Goal: Task Accomplishment & Management: Complete application form

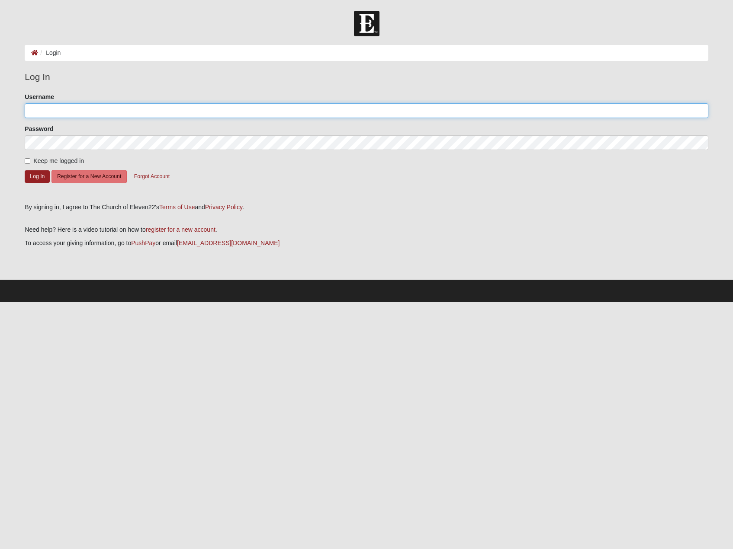
click at [128, 109] on input "Username" at bounding box center [366, 110] width 683 height 15
click at [129, 109] on input "Username" at bounding box center [366, 110] width 683 height 15
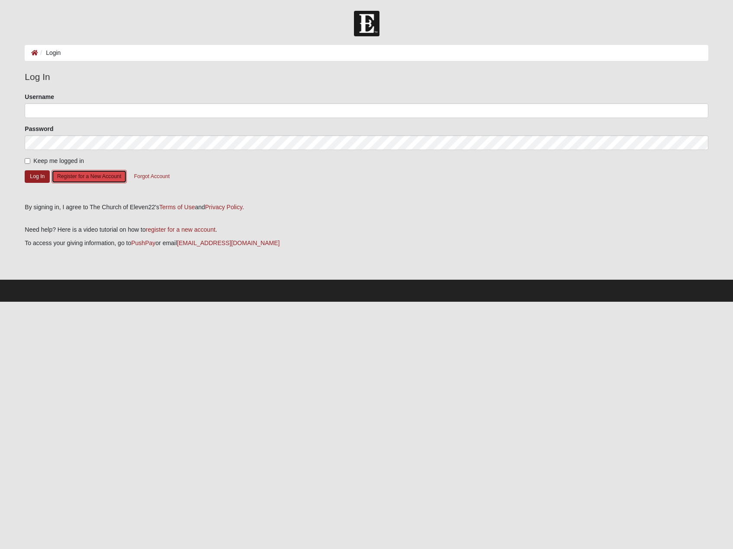
click at [105, 175] on button "Register for a New Account" at bounding box center [88, 176] width 75 height 13
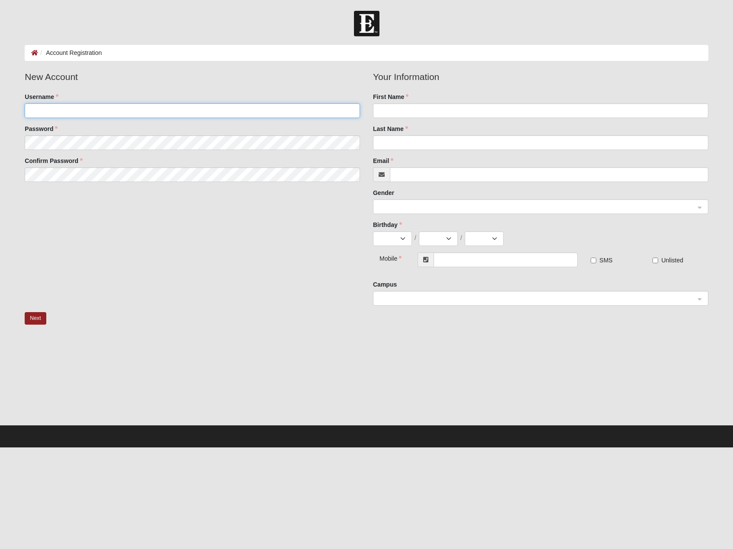
click at [192, 111] on input "Username" at bounding box center [192, 110] width 335 height 15
type input "melissp"
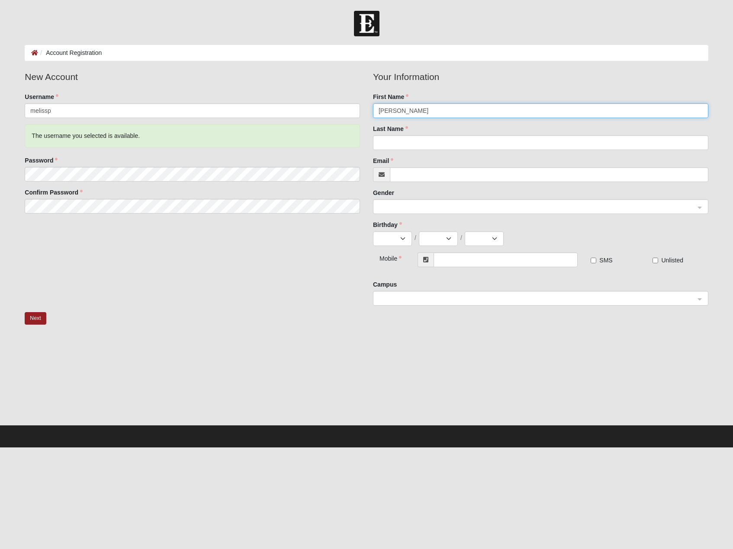
type input "Melissa"
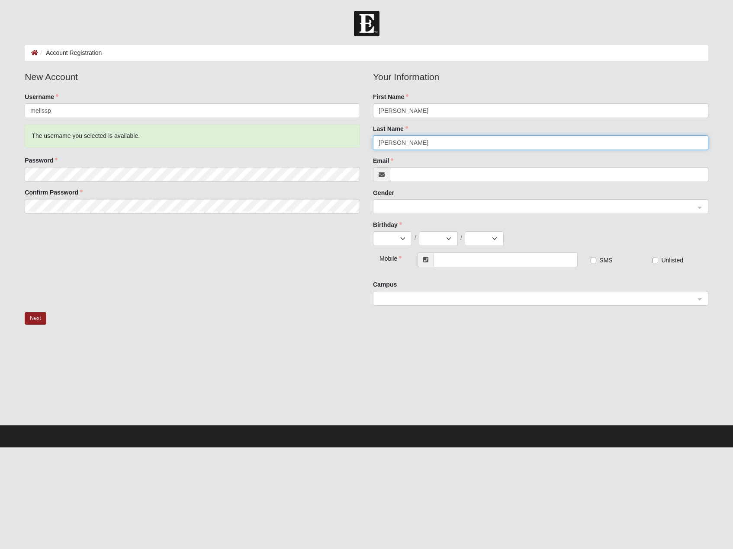
type input "Piccirillo"
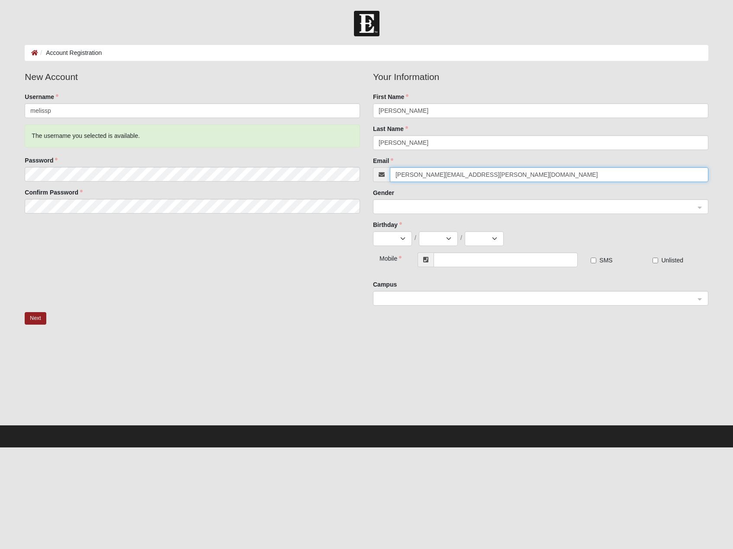
type input "melissa.zufelt@hotmail.com"
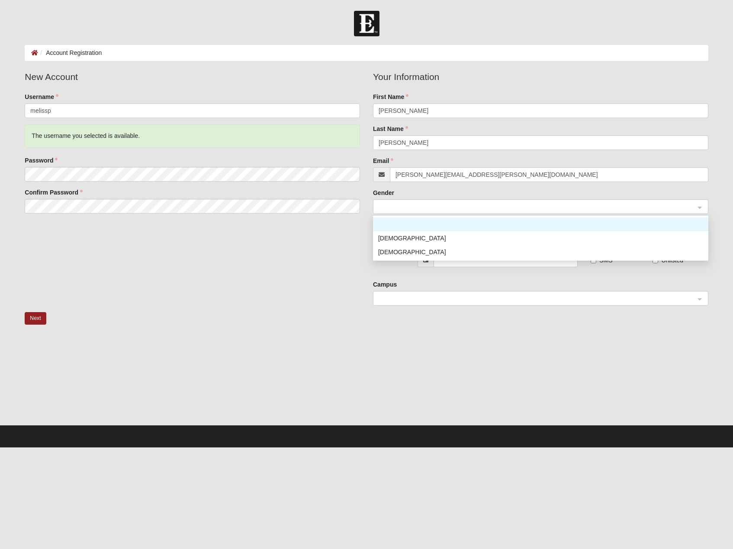
click at [433, 206] on span at bounding box center [537, 207] width 316 height 10
click at [415, 250] on div "Female" at bounding box center [540, 252] width 325 height 10
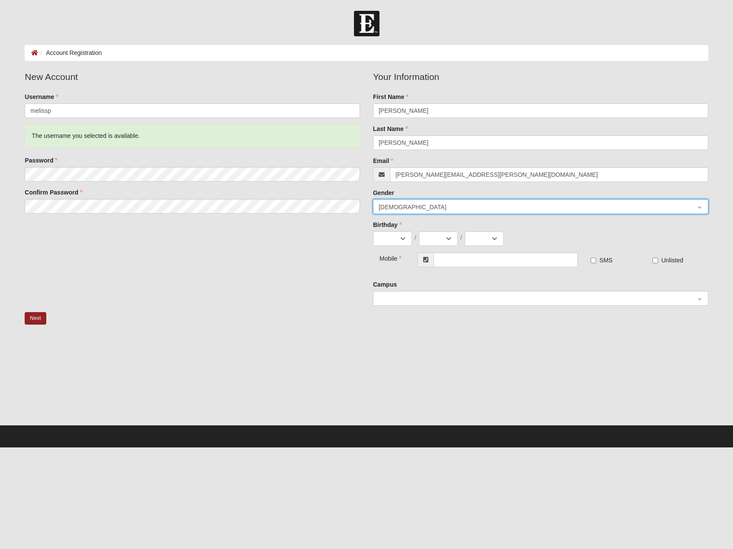
click at [401, 246] on fieldset "Your Information First Name Melissa Last Name Piccirillo Email melissa.zufelt@h…" at bounding box center [540, 161] width 335 height 183
click at [400, 241] on select "Jan Feb Mar Apr May Jun Jul Aug Sep Oct Nov Dec" at bounding box center [392, 238] width 39 height 15
select select "8"
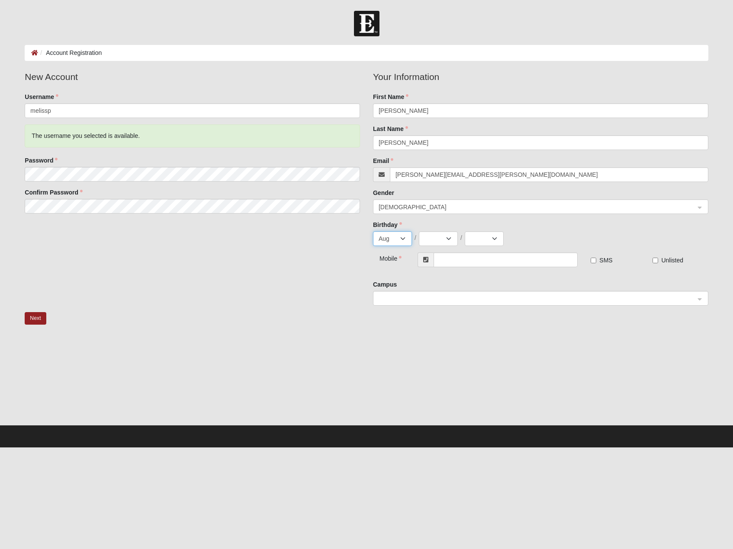
click at [373, 231] on select "Jan Feb Mar Apr May Jun Jul Aug Sep Oct Nov Dec" at bounding box center [392, 238] width 39 height 15
click at [451, 242] on select "1 2 3 4 5 6 7 8 9 10 11 12 13 14 15 16 17 18 19 20 21 22 23 24 25 26 27 28 29 3…" at bounding box center [438, 238] width 39 height 15
select select "16"
click at [419, 231] on select "1 2 3 4 5 6 7 8 9 10 11 12 13 14 15 16 17 18 19 20 21 22 23 24 25 26 27 28 29 3…" at bounding box center [438, 238] width 39 height 15
click at [495, 234] on select "2025 2024 2023 2022 2021 2020 2019 2018 2017 2016 2015 2014 2013 2012 2011 2010…" at bounding box center [484, 238] width 39 height 15
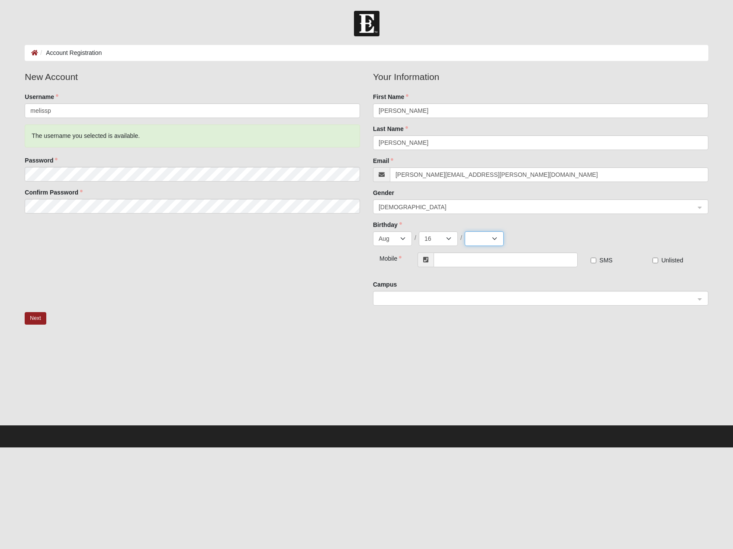
select select "1988"
click at [465, 231] on select "2025 2024 2023 2022 2021 2020 2019 2018 2017 2016 2015 2014 2013 2012 2011 2010…" at bounding box center [484, 238] width 39 height 15
click at [467, 258] on input "text" at bounding box center [505, 260] width 144 height 15
click at [465, 298] on span at bounding box center [537, 299] width 316 height 10
type input "(904) 250-3761"
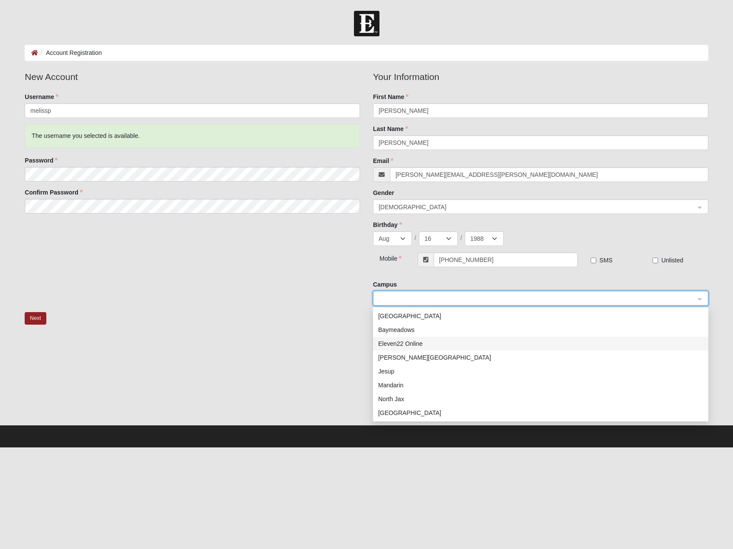
click at [443, 346] on div "Eleven22 Online" at bounding box center [540, 344] width 325 height 10
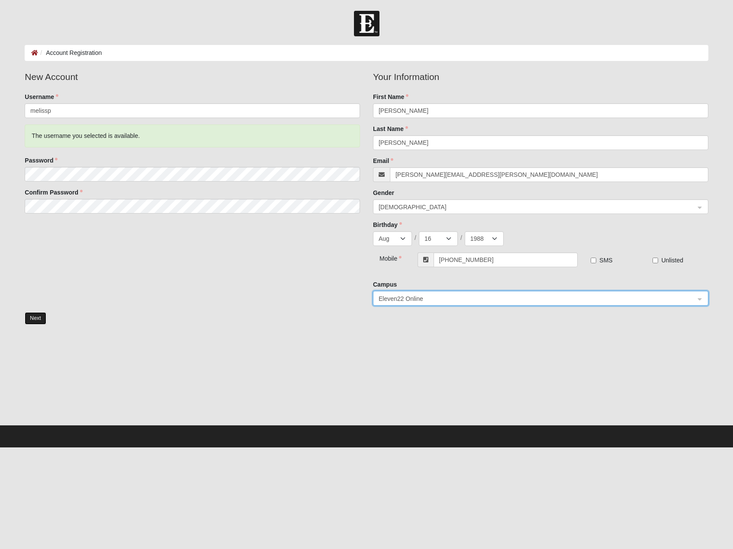
click at [42, 317] on button "Next" at bounding box center [35, 318] width 21 height 13
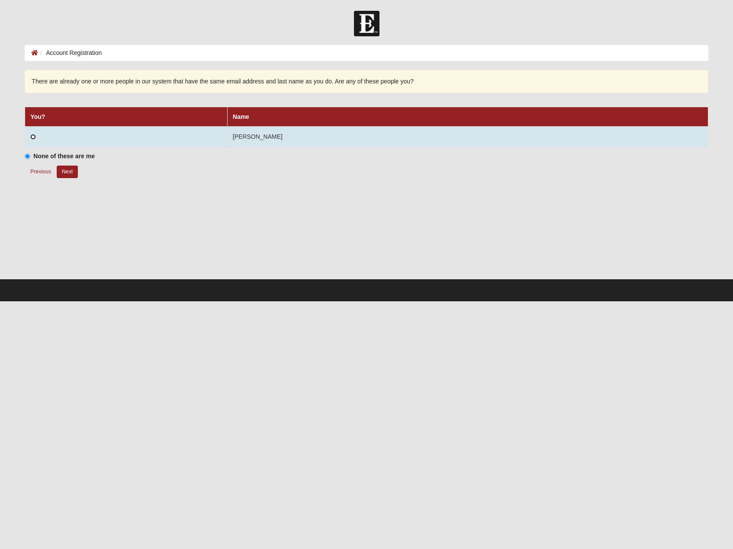
click at [34, 135] on input "radio" at bounding box center [33, 137] width 6 height 6
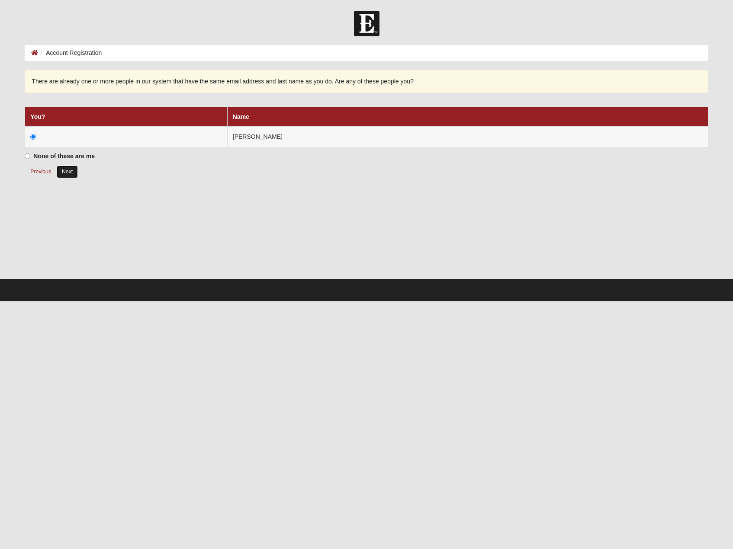
click at [65, 172] on button "Next" at bounding box center [67, 172] width 21 height 13
radio input "true"
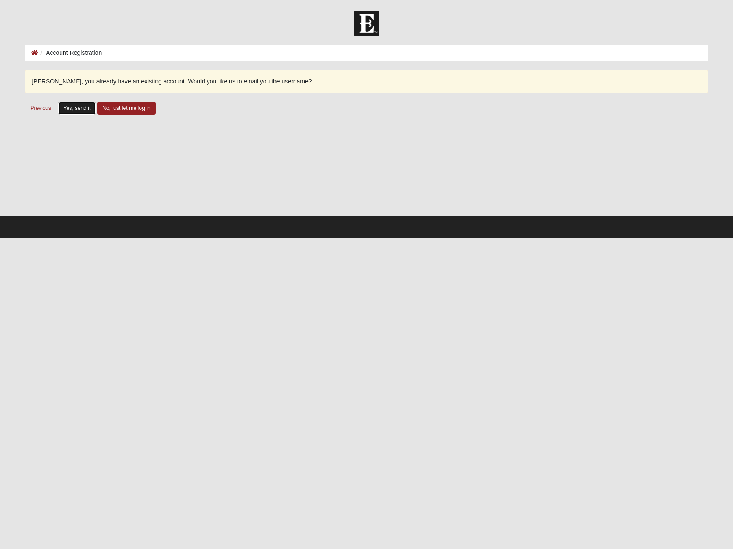
click at [75, 110] on button "Yes, send it" at bounding box center [77, 108] width 38 height 13
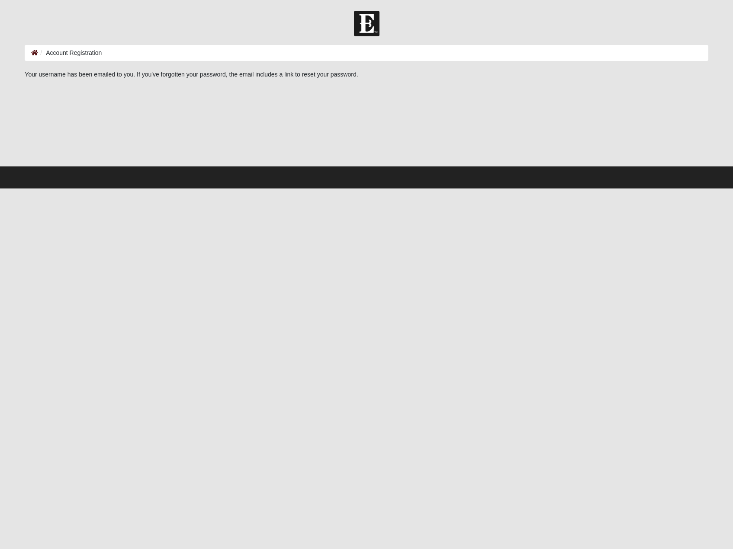
click at [30, 56] on ol "Account Registration" at bounding box center [366, 53] width 683 height 16
click at [33, 54] on icon at bounding box center [34, 53] width 7 height 6
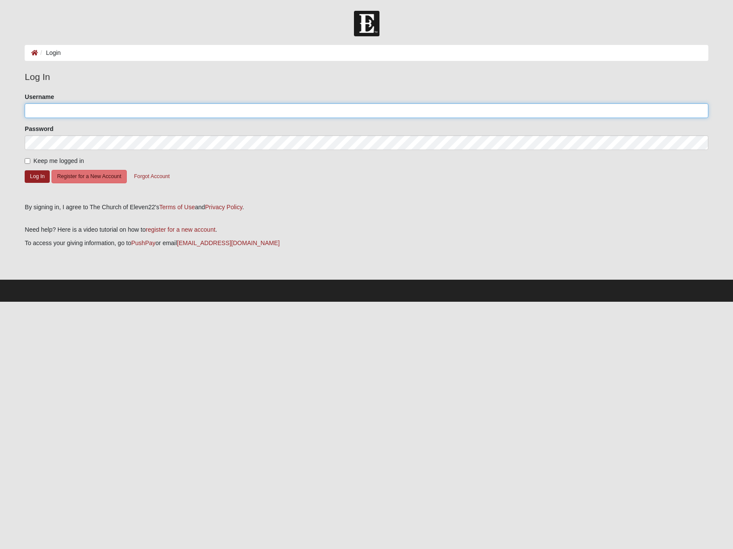
click at [89, 103] on input "Username" at bounding box center [366, 110] width 683 height 15
click at [75, 109] on input "Username" at bounding box center [366, 110] width 683 height 15
type input "j"
type input "m"
type input "e"
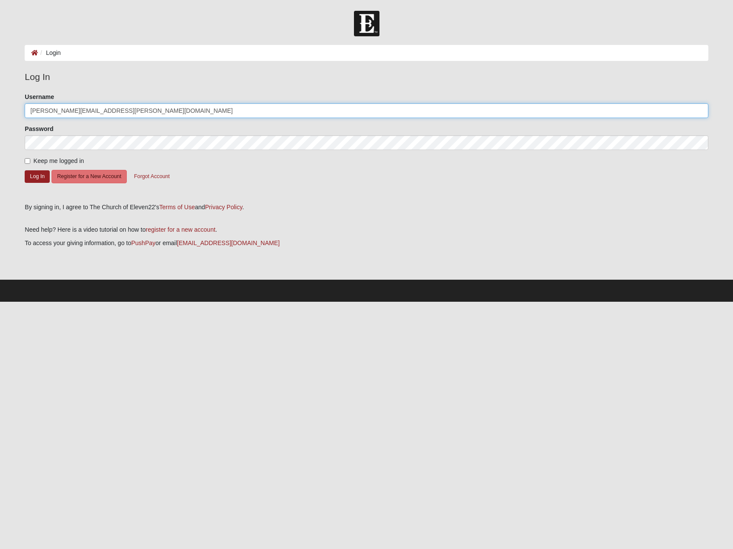
type input "melissa.zufelt@hotmail.com"
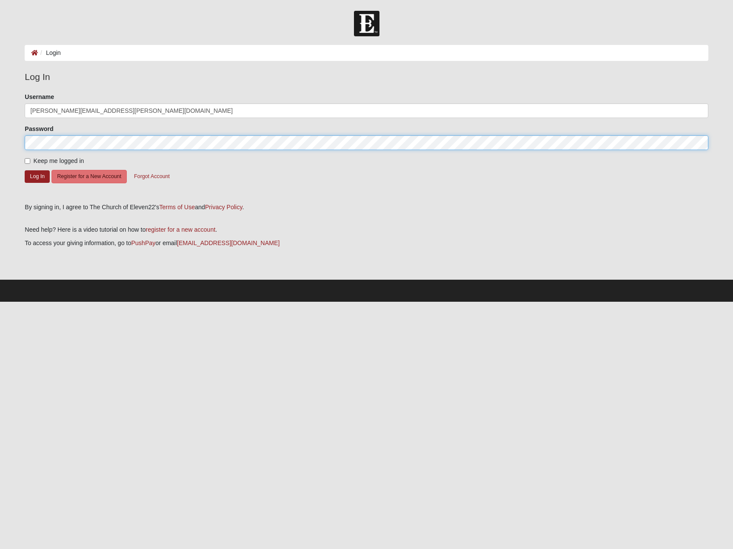
click at [25, 170] on button "Log In" at bounding box center [37, 176] width 25 height 13
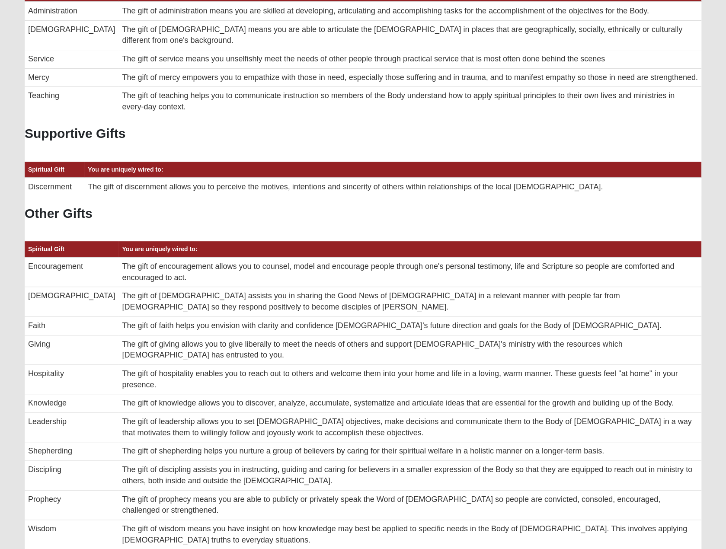
scroll to position [385, 0]
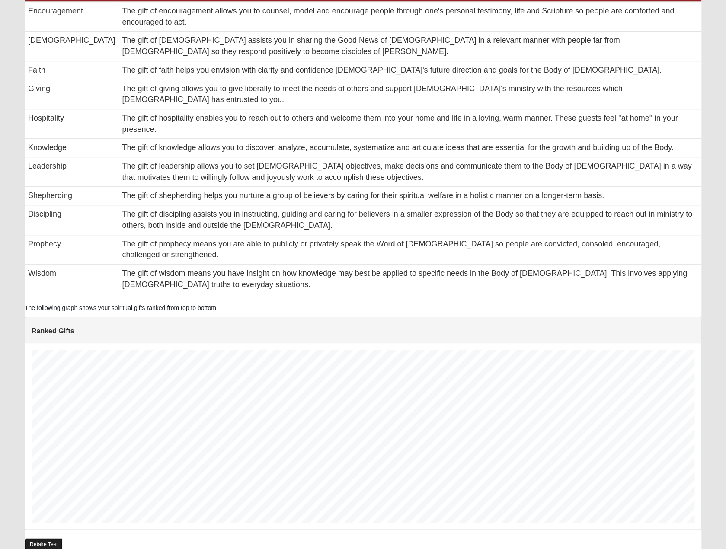
click at [49, 539] on link "Retake Test" at bounding box center [44, 545] width 38 height 13
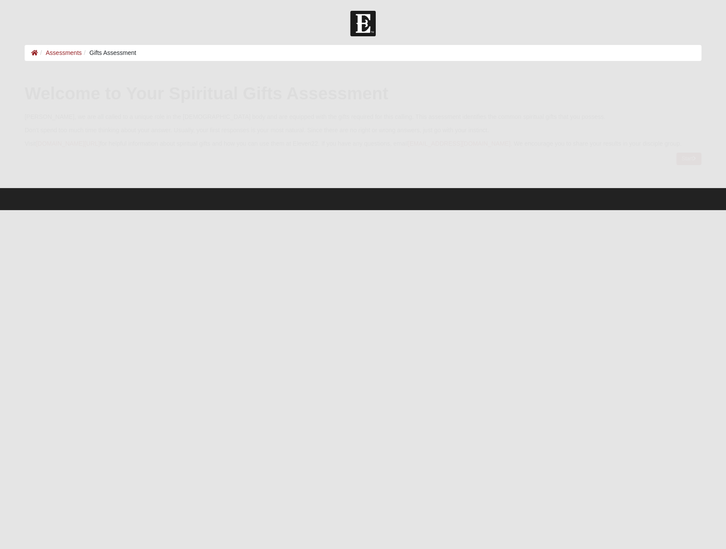
scroll to position [0, 0]
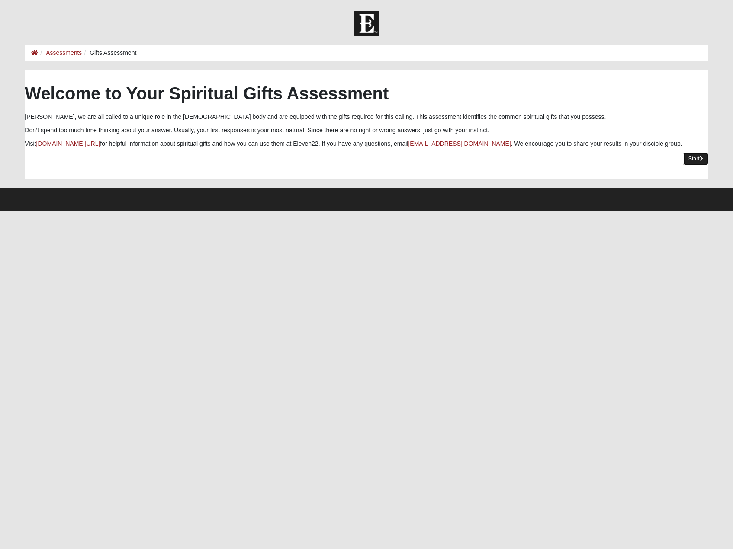
click at [700, 160] on icon at bounding box center [701, 158] width 3 height 5
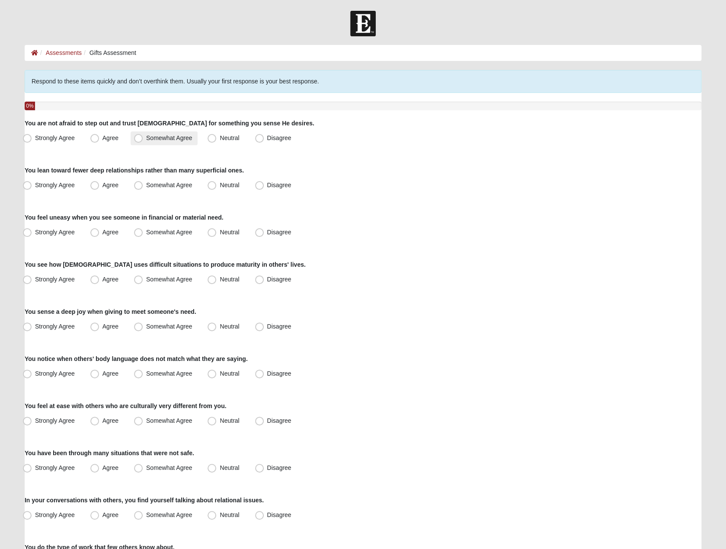
click at [143, 141] on label "Somewhat Agree" at bounding box center [164, 139] width 67 height 14
click at [143, 141] on input "Somewhat Agree" at bounding box center [141, 138] width 6 height 6
radio input "true"
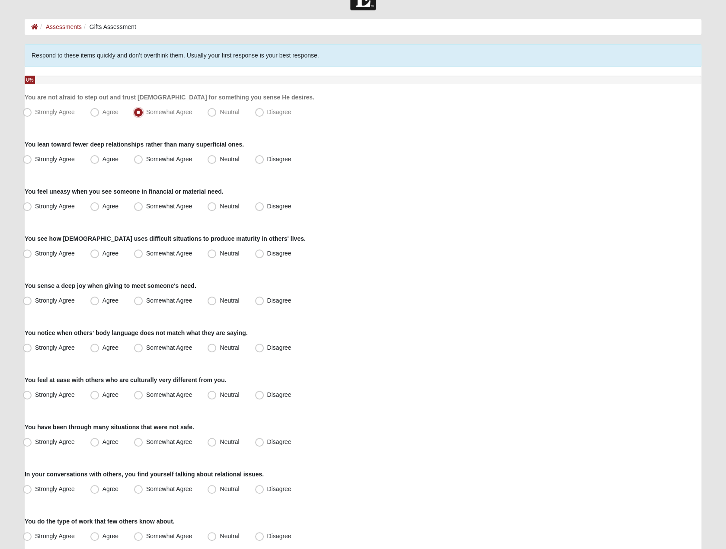
scroll to position [43, 0]
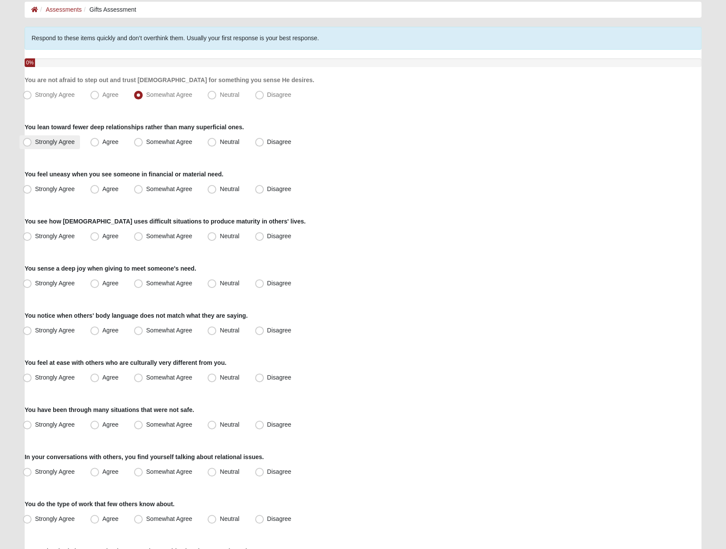
click at [72, 142] on span "Strongly Agree" at bounding box center [55, 141] width 40 height 7
click at [32, 142] on input "Strongly Agree" at bounding box center [29, 142] width 6 height 6
radio input "true"
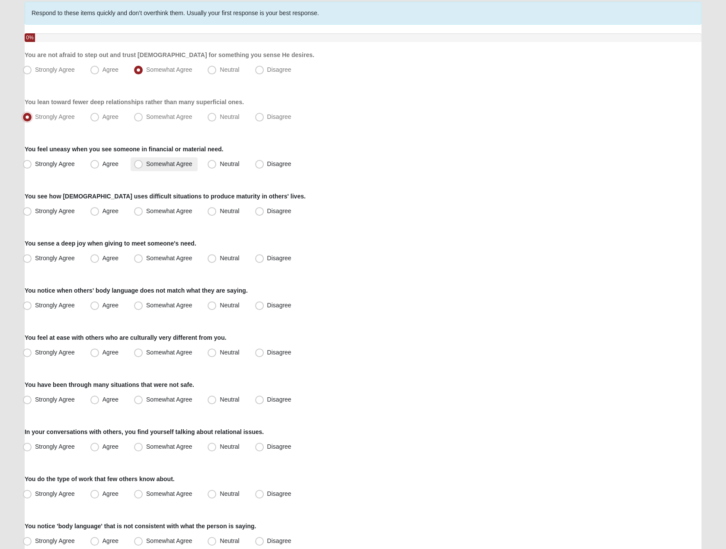
scroll to position [87, 0]
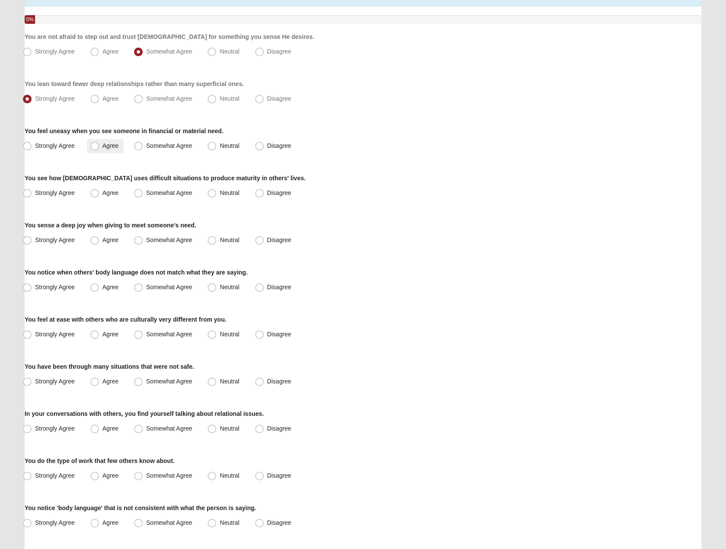
click at [115, 149] on label "Agree" at bounding box center [105, 146] width 37 height 14
click at [100, 149] on input "Agree" at bounding box center [97, 146] width 6 height 6
radio input "true"
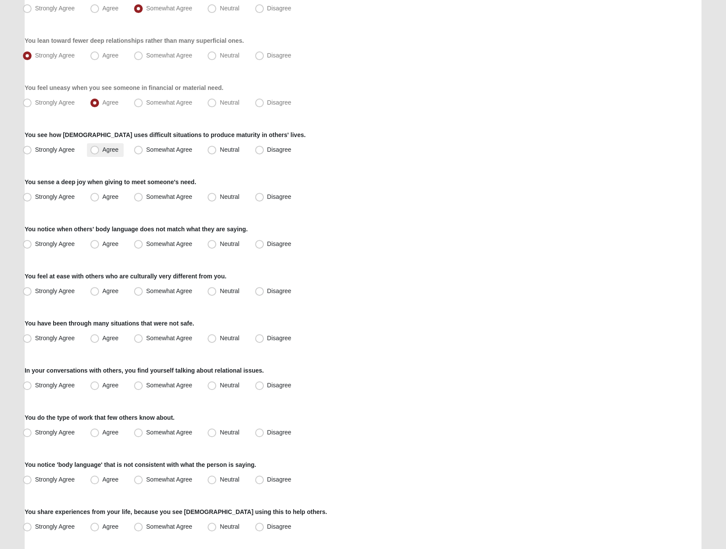
click at [112, 153] on label "Agree" at bounding box center [105, 150] width 37 height 14
click at [100, 153] on input "Agree" at bounding box center [97, 150] width 6 height 6
radio input "true"
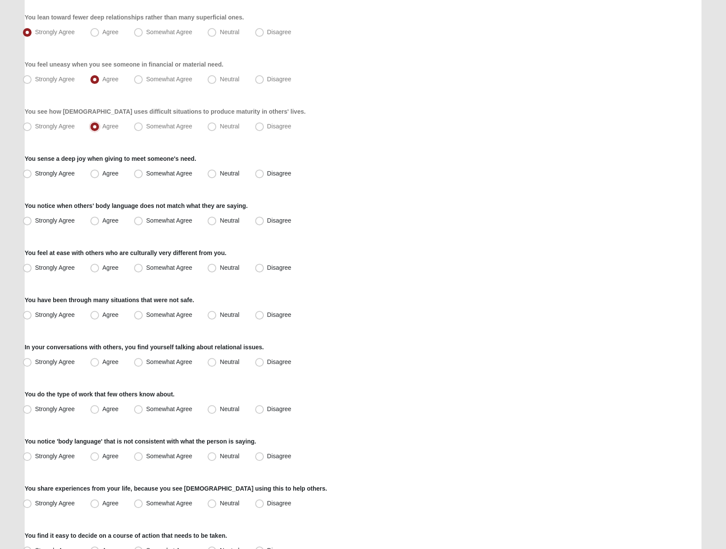
scroll to position [173, 0]
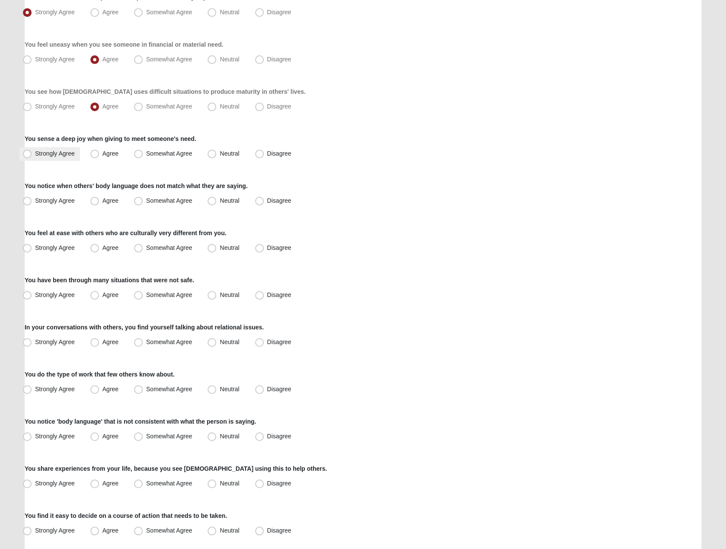
click at [64, 152] on span "Strongly Agree" at bounding box center [55, 153] width 40 height 7
click at [32, 152] on input "Strongly Agree" at bounding box center [29, 154] width 6 height 6
radio input "true"
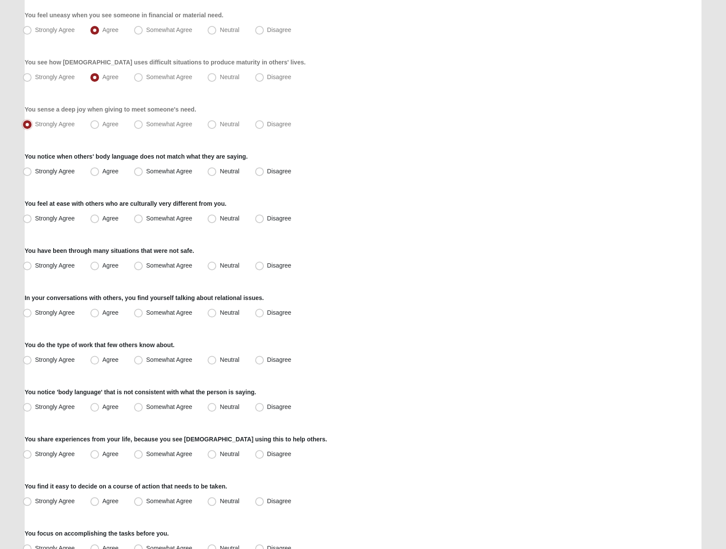
scroll to position [216, 0]
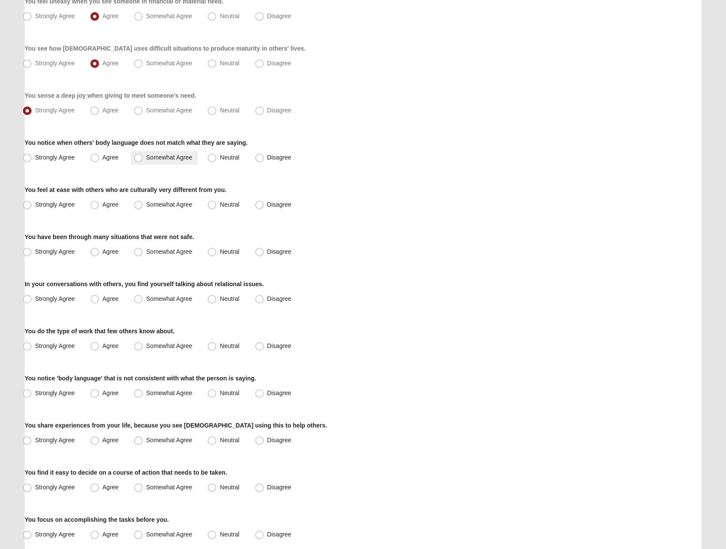
click at [154, 160] on span "Somewhat Agree" at bounding box center [169, 157] width 46 height 7
click at [143, 160] on input "Somewhat Agree" at bounding box center [141, 158] width 6 height 6
radio input "true"
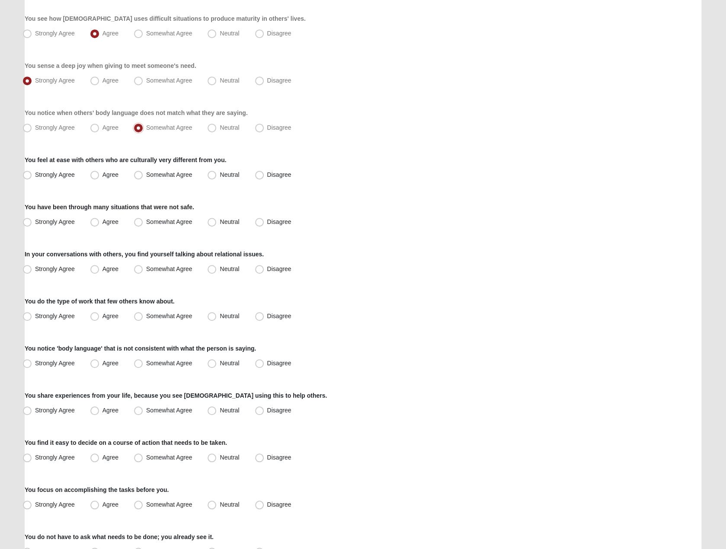
scroll to position [260, 0]
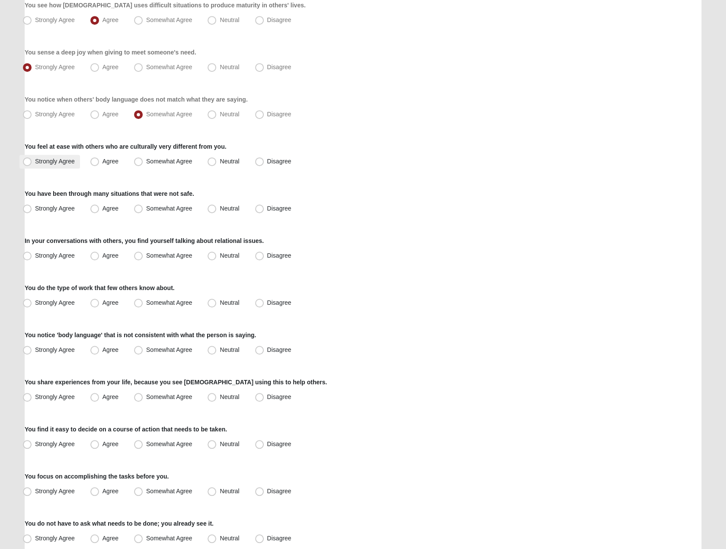
click at [71, 164] on span "Strongly Agree" at bounding box center [55, 161] width 40 height 7
click at [32, 164] on input "Strongly Agree" at bounding box center [29, 162] width 6 height 6
radio input "true"
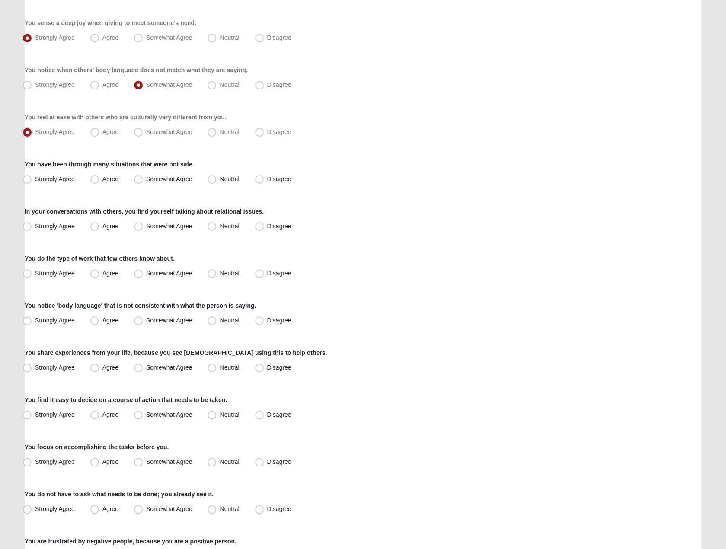
scroll to position [303, 0]
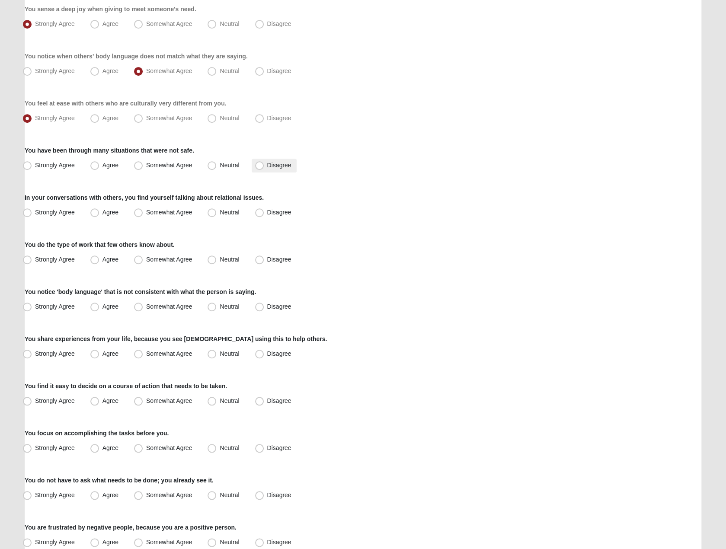
click at [267, 168] on label "Disagree" at bounding box center [274, 166] width 45 height 14
click at [264, 168] on input "Disagree" at bounding box center [262, 166] width 6 height 6
radio input "true"
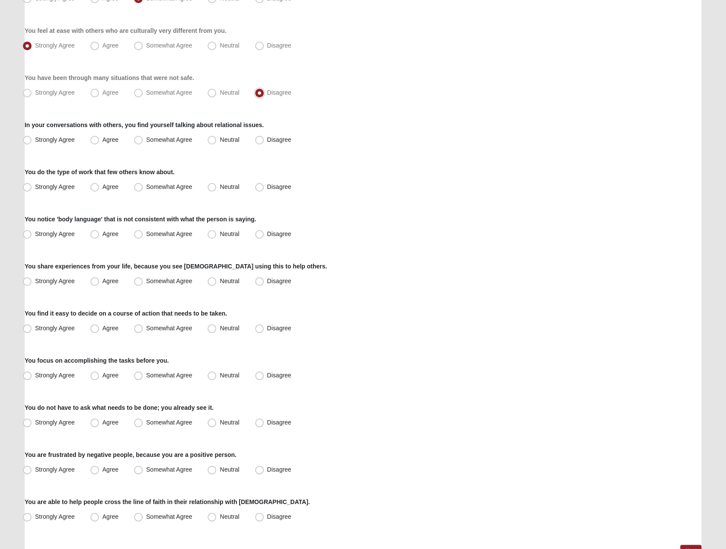
scroll to position [389, 0]
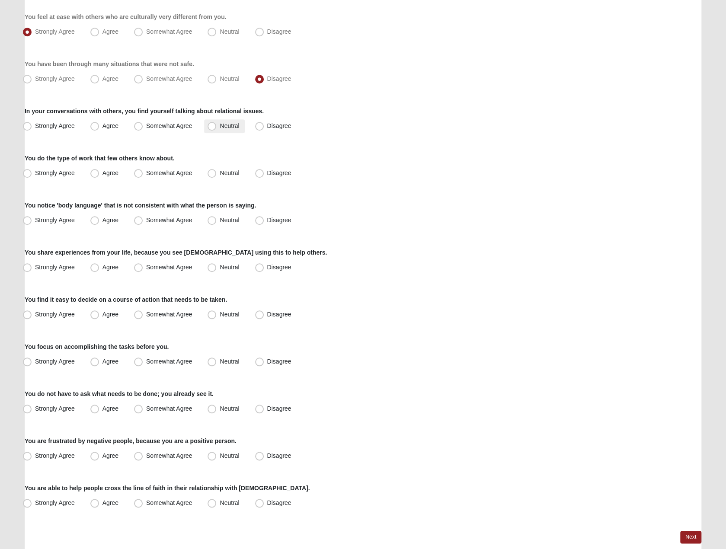
click at [224, 129] on label "Neutral" at bounding box center [224, 126] width 40 height 14
click at [217, 129] on input "Neutral" at bounding box center [214, 126] width 6 height 6
radio input "true"
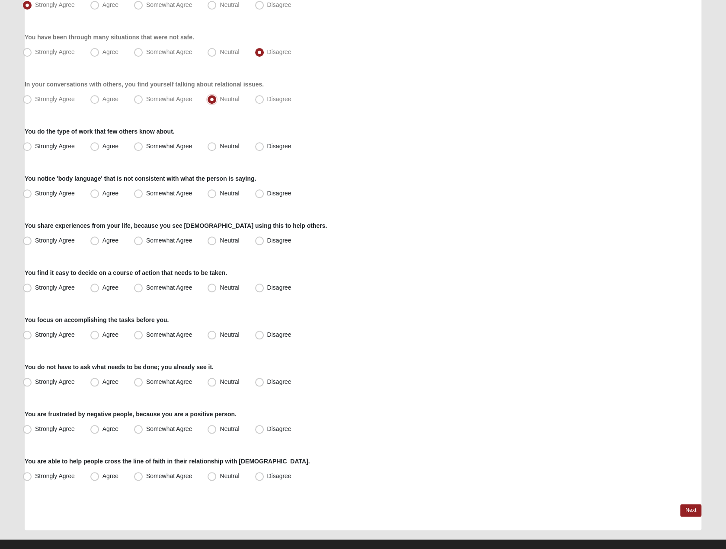
scroll to position [428, 0]
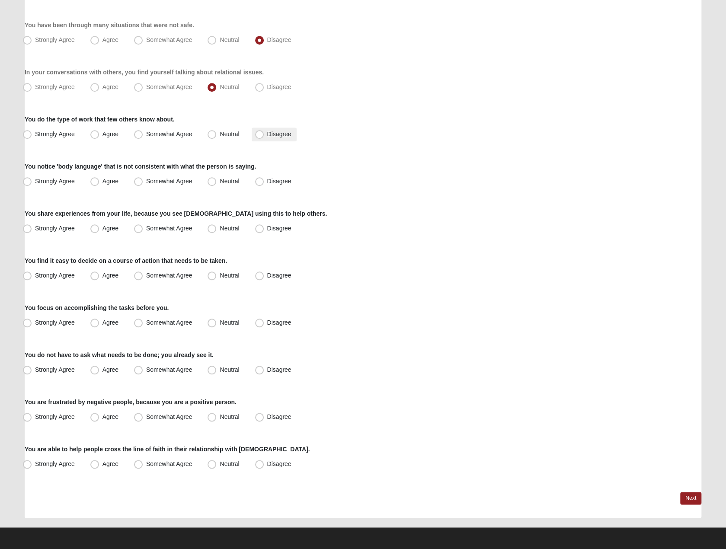
click at [271, 133] on span "Disagree" at bounding box center [279, 134] width 24 height 7
click at [264, 133] on input "Disagree" at bounding box center [262, 135] width 6 height 6
radio input "true"
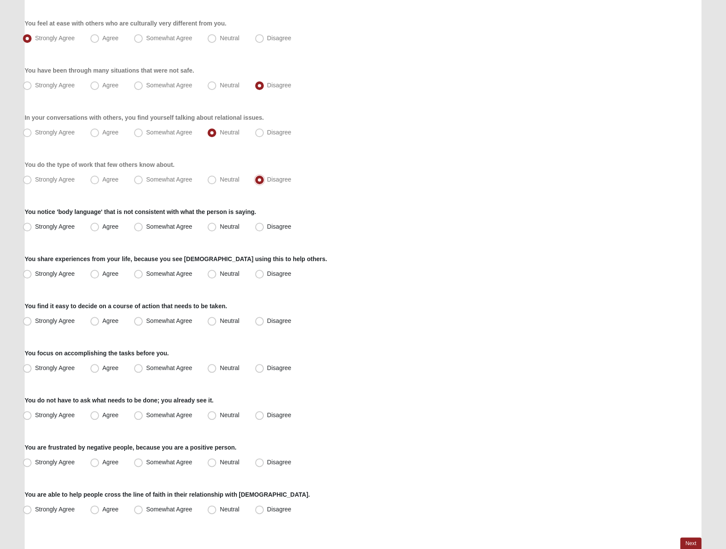
scroll to position [385, 0]
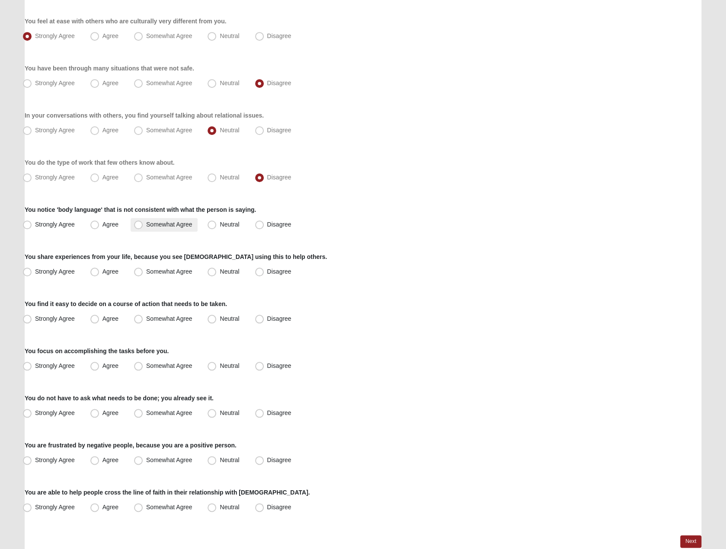
click at [160, 224] on span "Somewhat Agree" at bounding box center [169, 224] width 46 height 7
click at [143, 224] on input "Somewhat Agree" at bounding box center [141, 225] width 6 height 6
radio input "true"
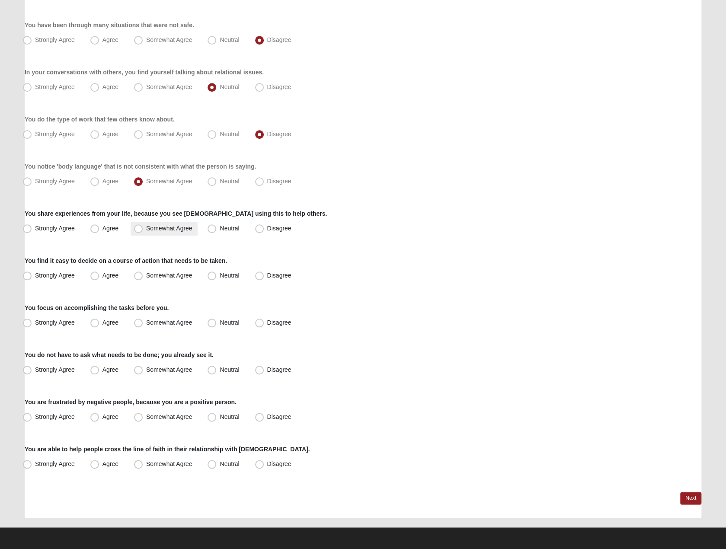
click at [186, 230] on span "Somewhat Agree" at bounding box center [169, 228] width 46 height 7
click at [143, 230] on input "Somewhat Agree" at bounding box center [141, 229] width 6 height 6
radio input "true"
click at [107, 280] on label "Agree" at bounding box center [105, 276] width 37 height 14
click at [100, 279] on input "Agree" at bounding box center [97, 276] width 6 height 6
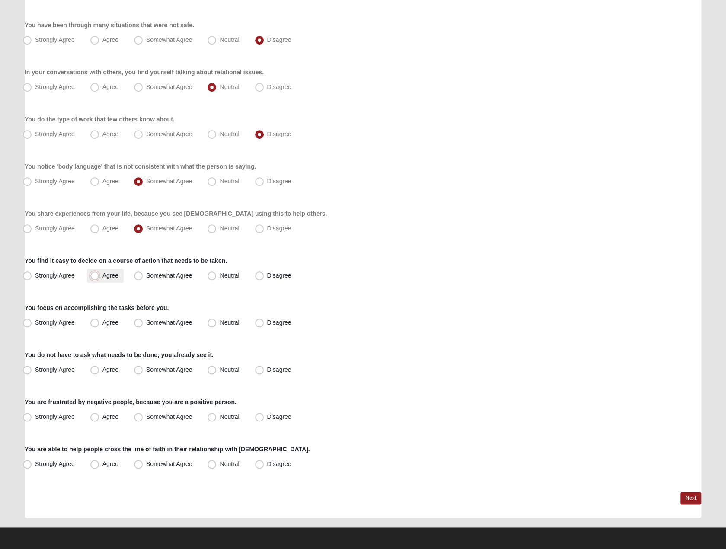
radio input "true"
click at [112, 321] on span "Agree" at bounding box center [111, 322] width 16 height 7
click at [100, 321] on input "Agree" at bounding box center [97, 323] width 6 height 6
radio input "true"
click at [113, 369] on span "Agree" at bounding box center [111, 369] width 16 height 7
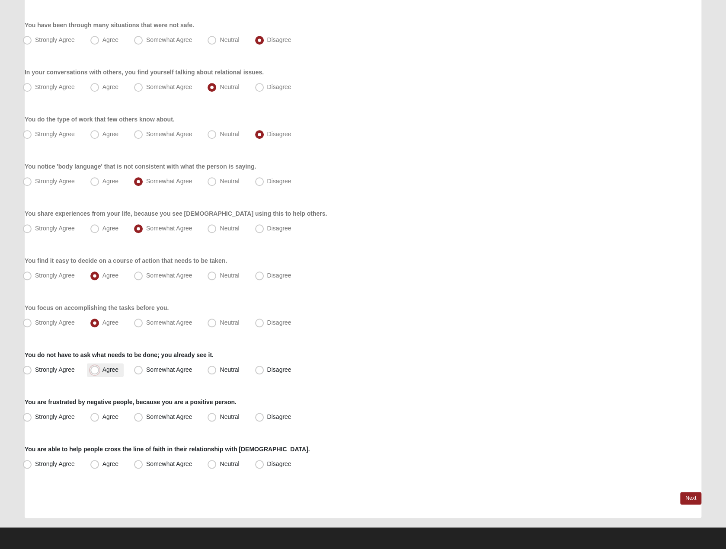
click at [100, 369] on input "Agree" at bounding box center [97, 370] width 6 height 6
radio input "true"
click at [161, 417] on span "Somewhat Agree" at bounding box center [169, 417] width 46 height 7
click at [143, 417] on input "Somewhat Agree" at bounding box center [141, 417] width 6 height 6
radio input "true"
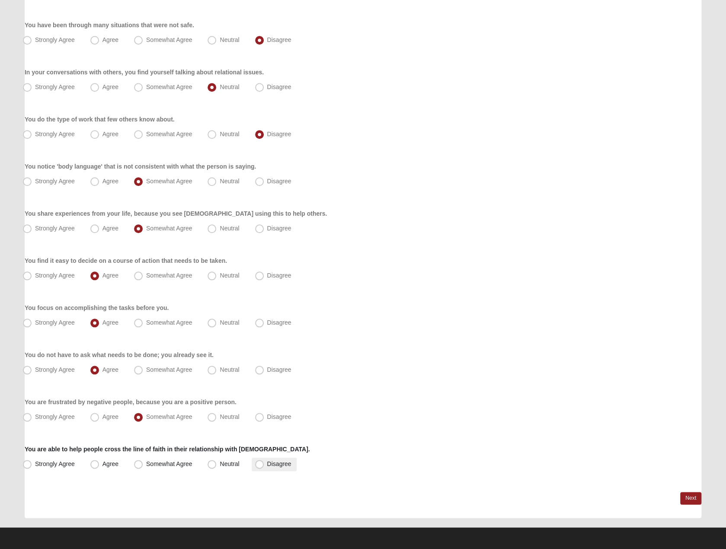
click at [267, 465] on span "Disagree" at bounding box center [279, 464] width 24 height 7
click at [263, 465] on input "Disagree" at bounding box center [262, 465] width 6 height 6
radio input "true"
click at [691, 500] on link "Next" at bounding box center [691, 498] width 21 height 13
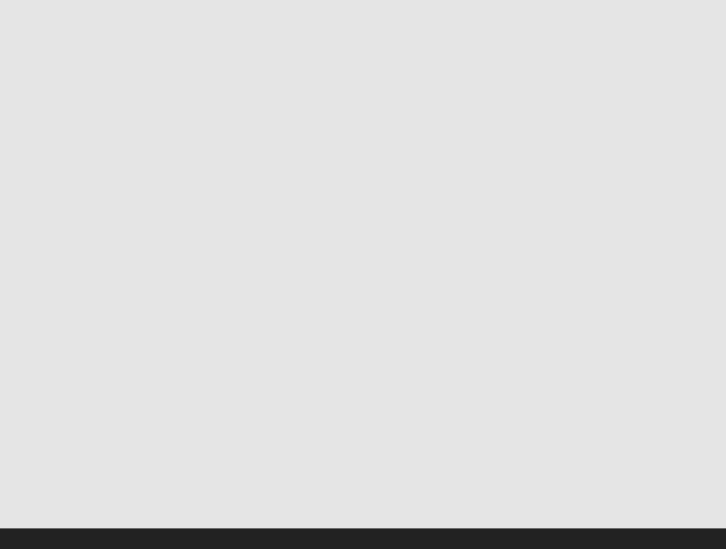
scroll to position [0, 0]
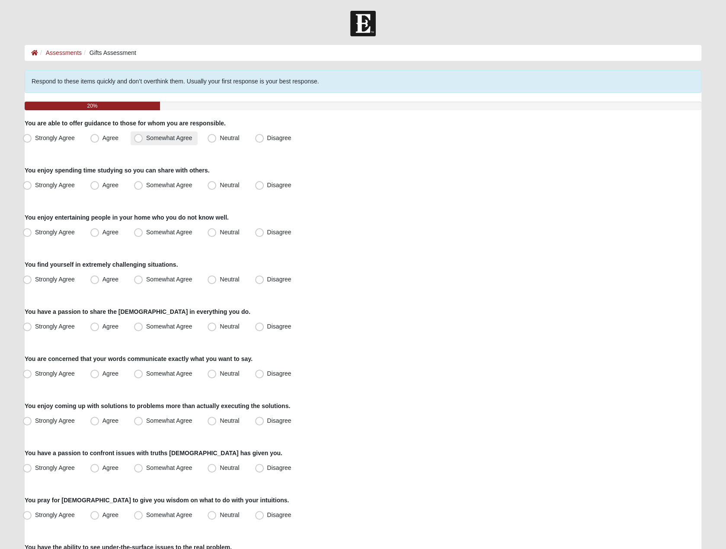
click at [155, 139] on span "Somewhat Agree" at bounding box center [169, 138] width 46 height 7
click at [143, 139] on input "Somewhat Agree" at bounding box center [141, 138] width 6 height 6
radio input "true"
click at [78, 185] on label "Strongly Agree" at bounding box center [49, 186] width 61 height 14
click at [32, 185] on input "Strongly Agree" at bounding box center [29, 186] width 6 height 6
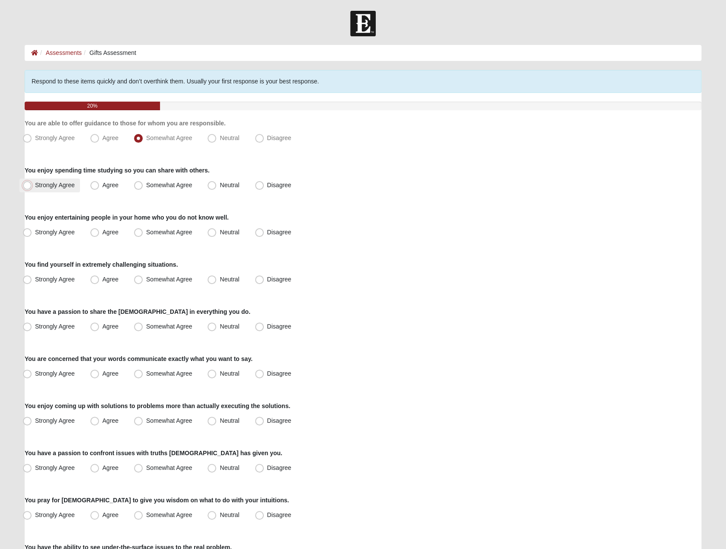
radio input "true"
click at [114, 231] on span "Agree" at bounding box center [111, 232] width 16 height 7
click at [100, 231] on input "Agree" at bounding box center [97, 233] width 6 height 6
radio input "true"
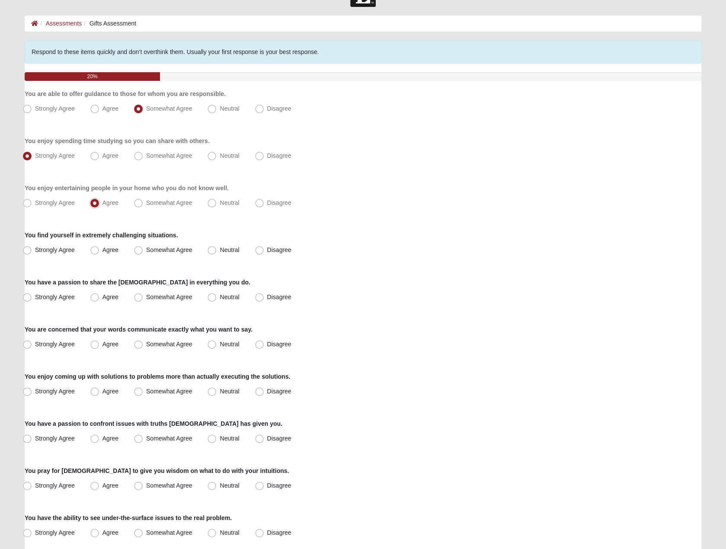
scroll to position [43, 0]
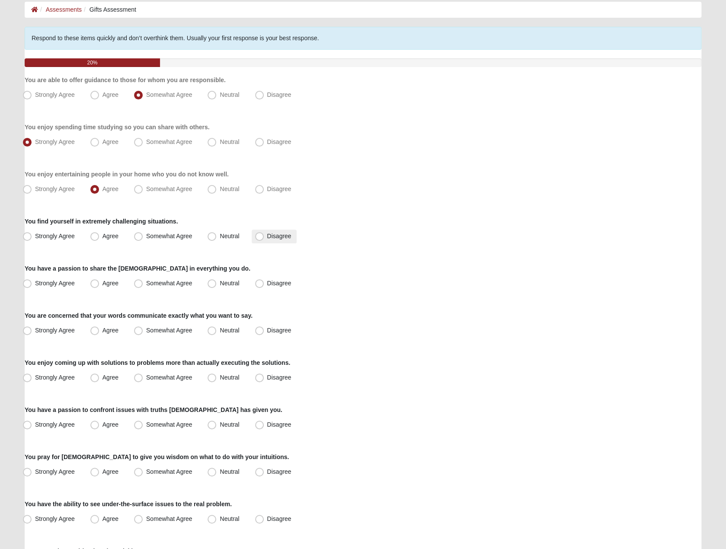
click at [275, 238] on span "Disagree" at bounding box center [279, 236] width 24 height 7
click at [264, 238] on input "Disagree" at bounding box center [262, 237] width 6 height 6
radio input "true"
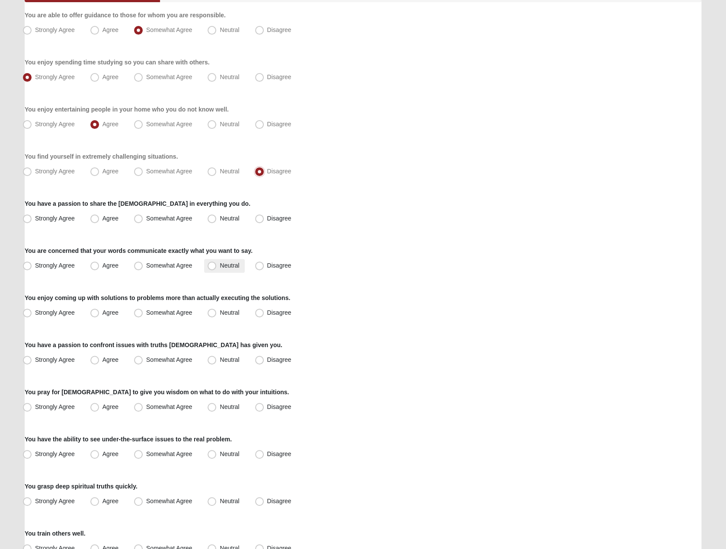
scroll to position [130, 0]
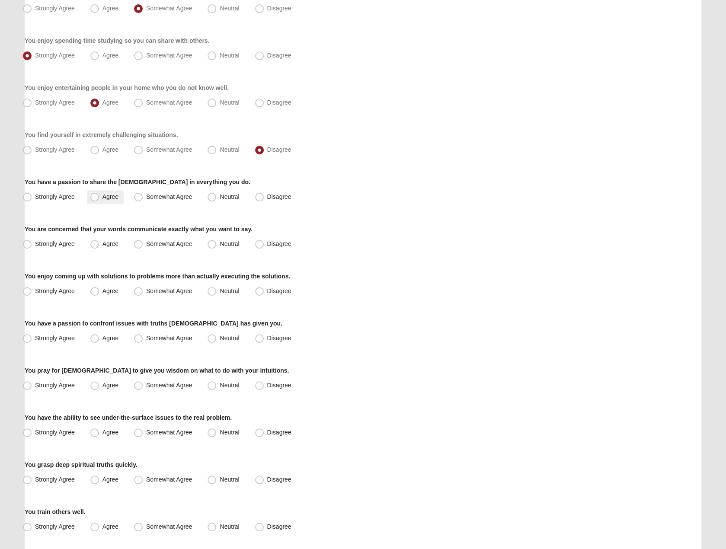
click at [106, 198] on span "Agree" at bounding box center [111, 196] width 16 height 7
click at [100, 198] on input "Agree" at bounding box center [97, 197] width 6 height 6
radio input "true"
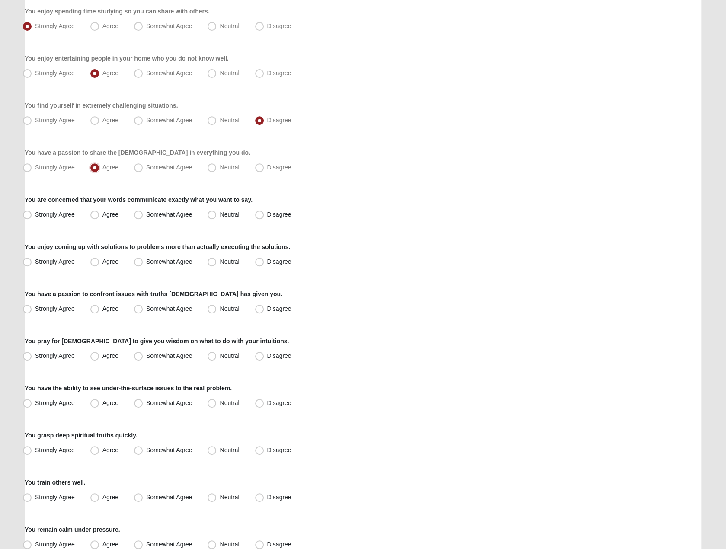
scroll to position [173, 0]
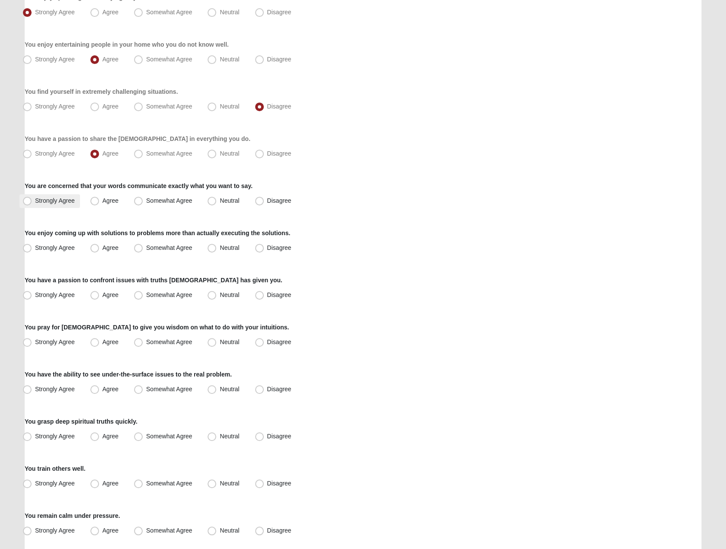
click at [75, 201] on label "Strongly Agree" at bounding box center [49, 201] width 61 height 14
click at [32, 201] on input "Strongly Agree" at bounding box center [29, 201] width 6 height 6
radio input "true"
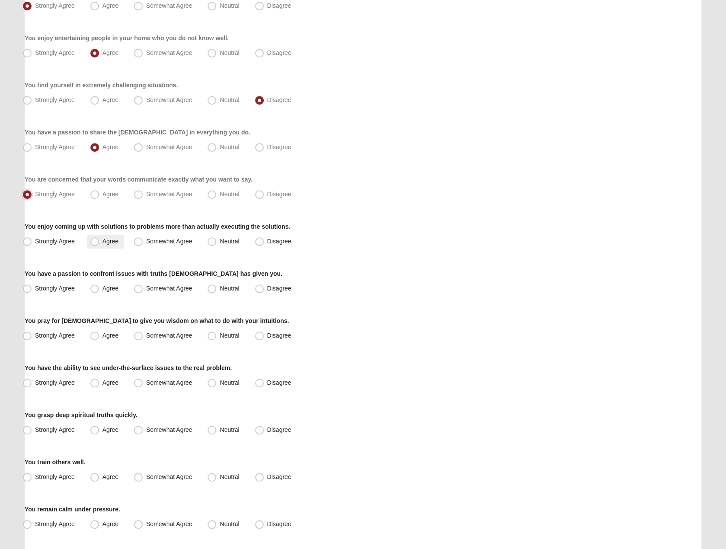
scroll to position [216, 0]
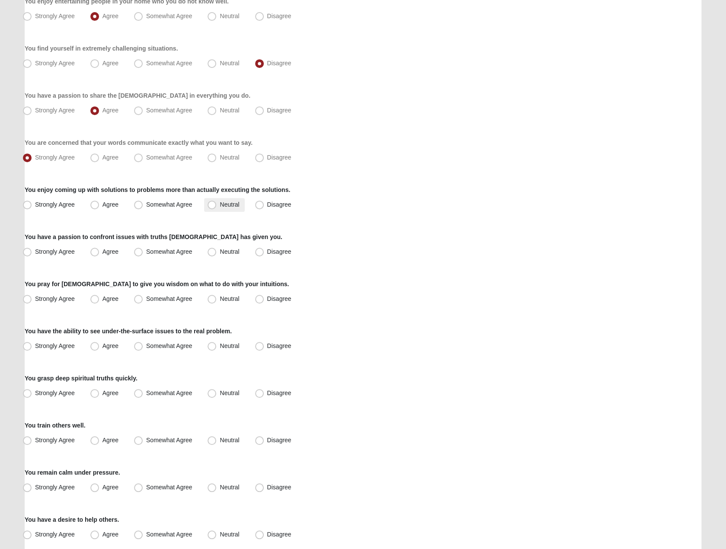
click at [222, 204] on span "Neutral" at bounding box center [229, 204] width 19 height 7
click at [217, 204] on input "Neutral" at bounding box center [214, 205] width 6 height 6
radio input "true"
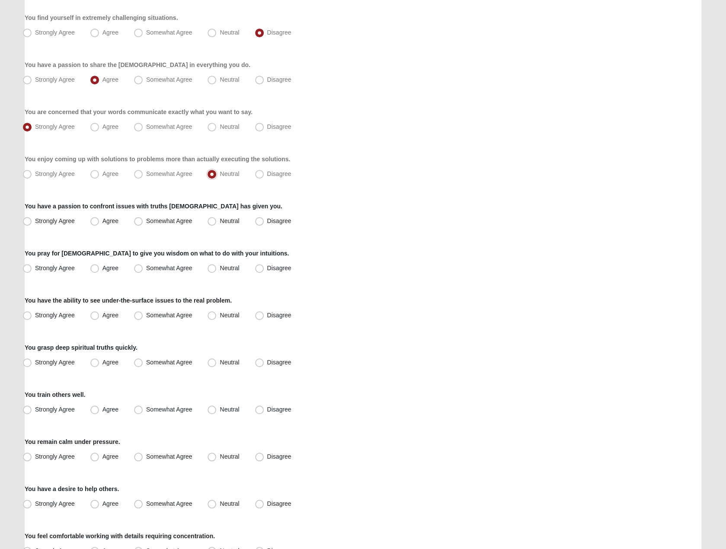
scroll to position [260, 0]
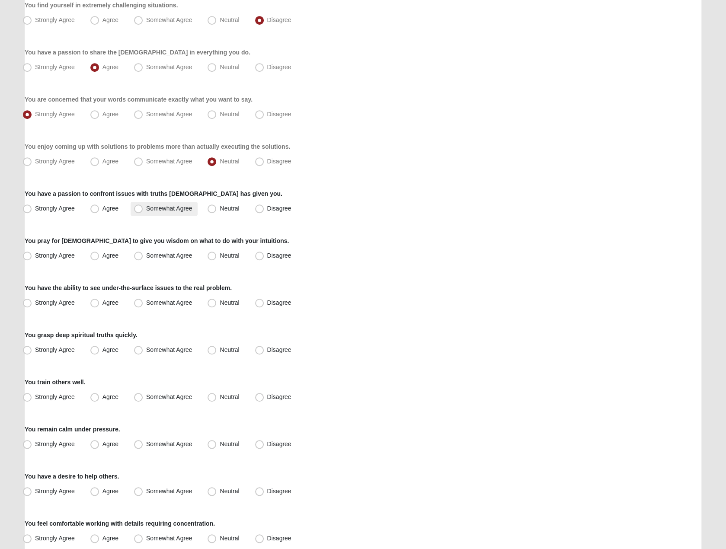
click at [149, 211] on span "Somewhat Agree" at bounding box center [169, 208] width 46 height 7
click at [143, 211] on input "Somewhat Agree" at bounding box center [141, 209] width 6 height 6
radio input "true"
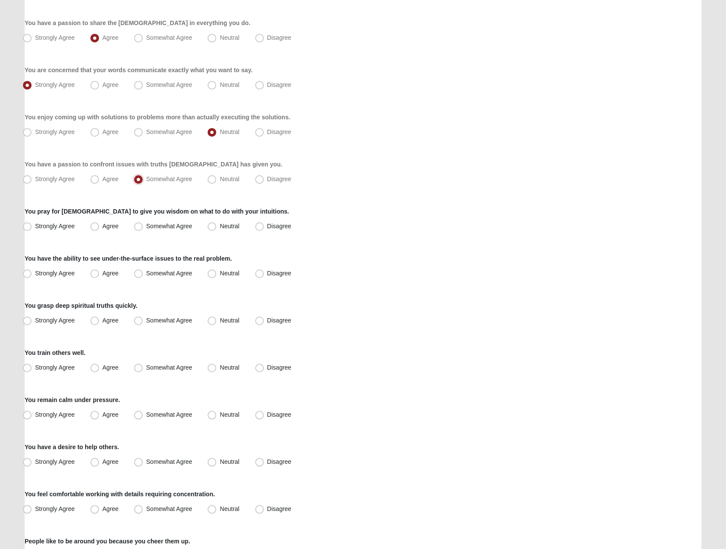
scroll to position [303, 0]
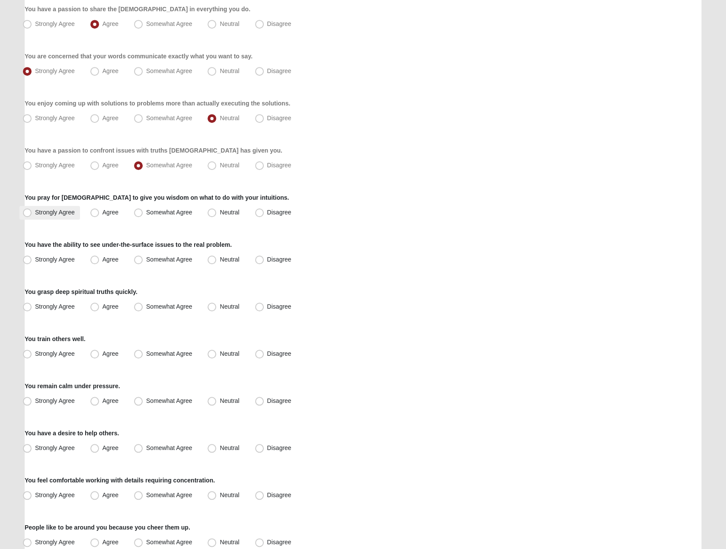
click at [67, 216] on label "Strongly Agree" at bounding box center [49, 213] width 61 height 14
click at [32, 215] on input "Strongly Agree" at bounding box center [29, 213] width 6 height 6
radio input "true"
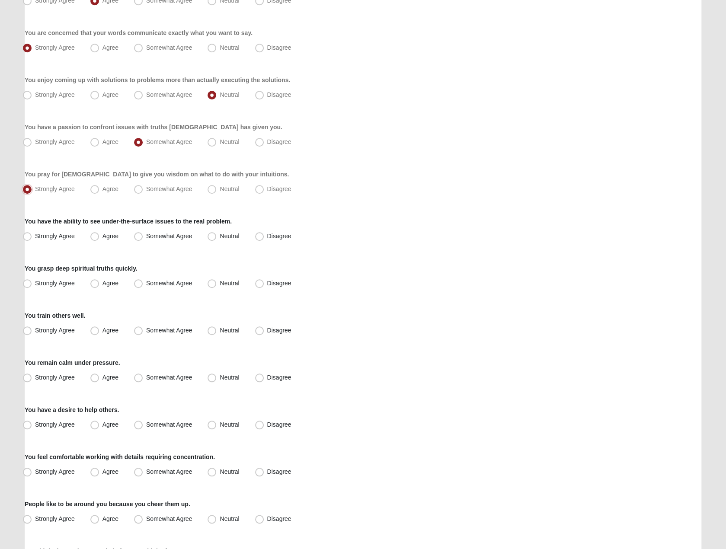
scroll to position [346, 0]
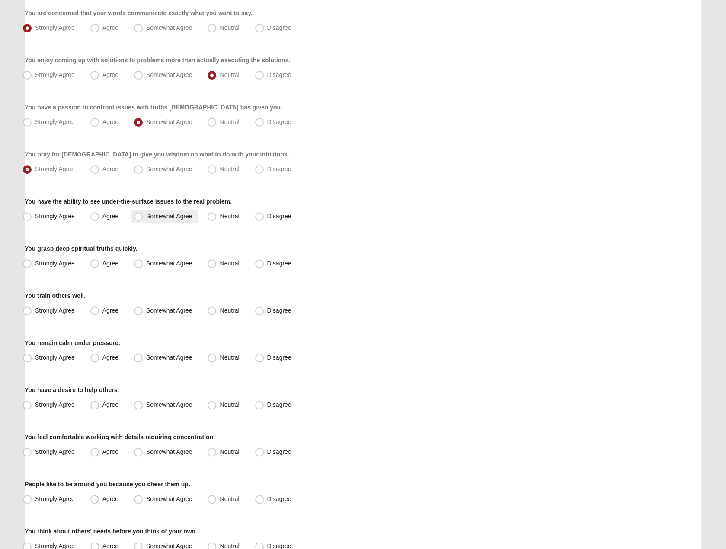
click at [163, 217] on span "Somewhat Agree" at bounding box center [169, 216] width 46 height 7
click at [143, 217] on input "Somewhat Agree" at bounding box center [141, 217] width 6 height 6
radio input "true"
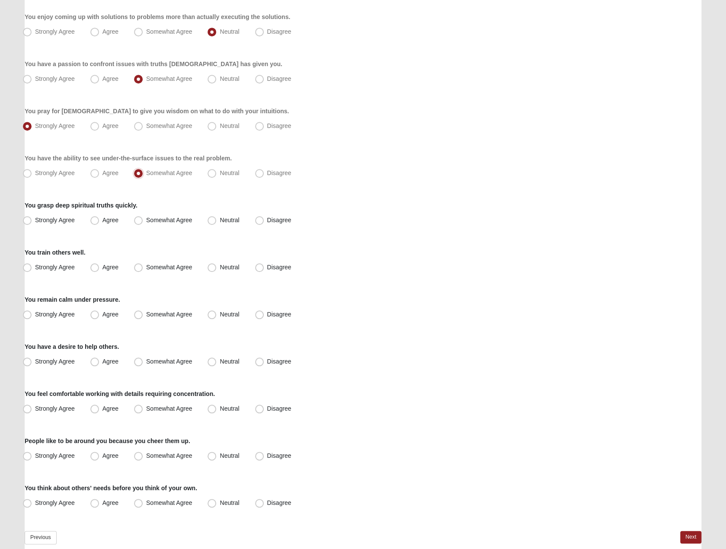
scroll to position [429, 0]
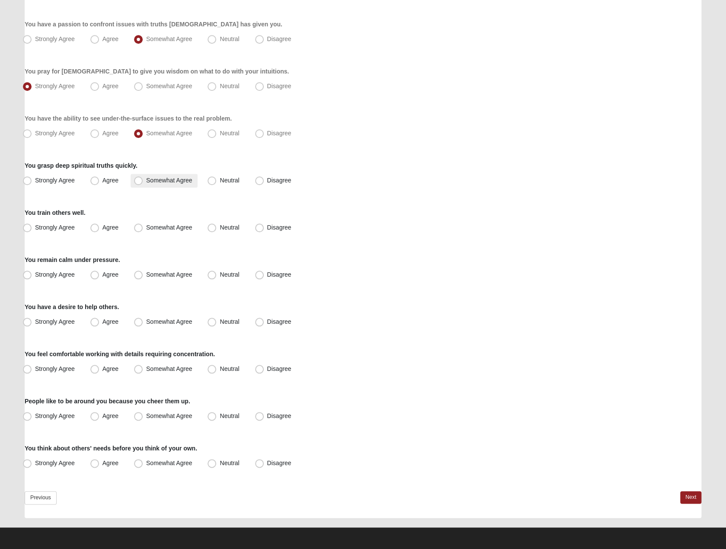
click at [144, 180] on label "Somewhat Agree" at bounding box center [164, 181] width 67 height 14
click at [143, 180] on input "Somewhat Agree" at bounding box center [141, 181] width 6 height 6
radio input "true"
click at [110, 226] on span "Agree" at bounding box center [111, 227] width 16 height 7
click at [100, 226] on input "Agree" at bounding box center [97, 228] width 6 height 6
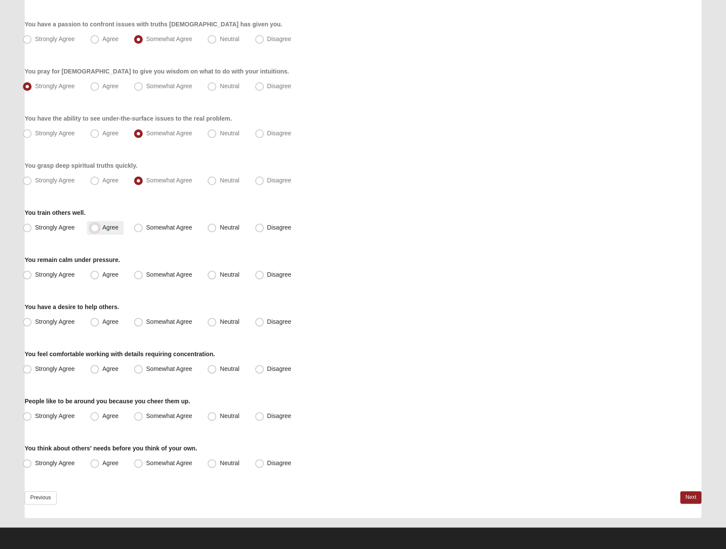
radio input "true"
click at [109, 271] on span "Agree" at bounding box center [111, 274] width 16 height 7
click at [100, 272] on input "Agree" at bounding box center [97, 275] width 6 height 6
radio input "true"
click at [68, 320] on span "Strongly Agree" at bounding box center [55, 321] width 40 height 7
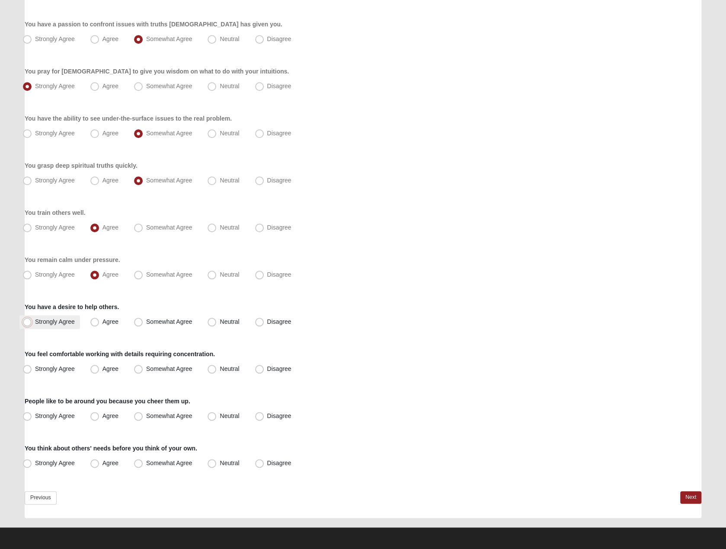
click at [32, 320] on input "Strongly Agree" at bounding box center [29, 322] width 6 height 6
radio input "true"
click at [61, 368] on span "Strongly Agree" at bounding box center [55, 369] width 40 height 7
click at [32, 368] on input "Strongly Agree" at bounding box center [29, 369] width 6 height 6
radio input "true"
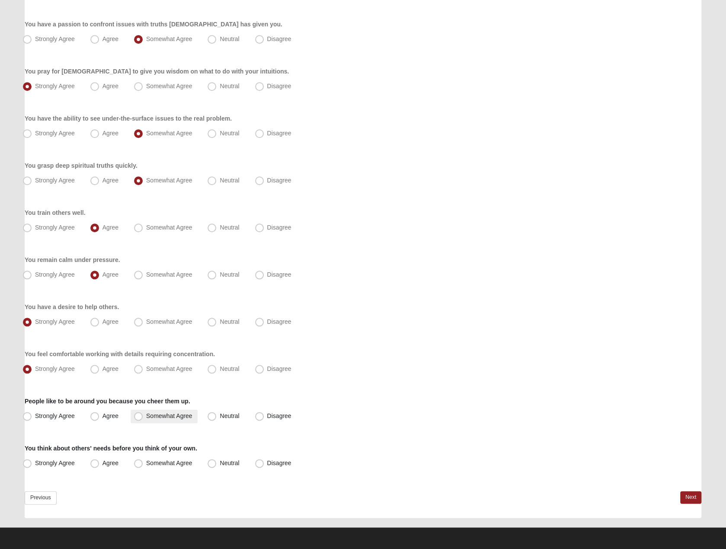
click at [146, 416] on span "Somewhat Agree" at bounding box center [169, 416] width 46 height 7
click at [141, 416] on input "Somewhat Agree" at bounding box center [141, 417] width 6 height 6
radio input "true"
click at [113, 463] on span "Agree" at bounding box center [111, 463] width 16 height 7
click at [100, 463] on input "Agree" at bounding box center [97, 464] width 6 height 6
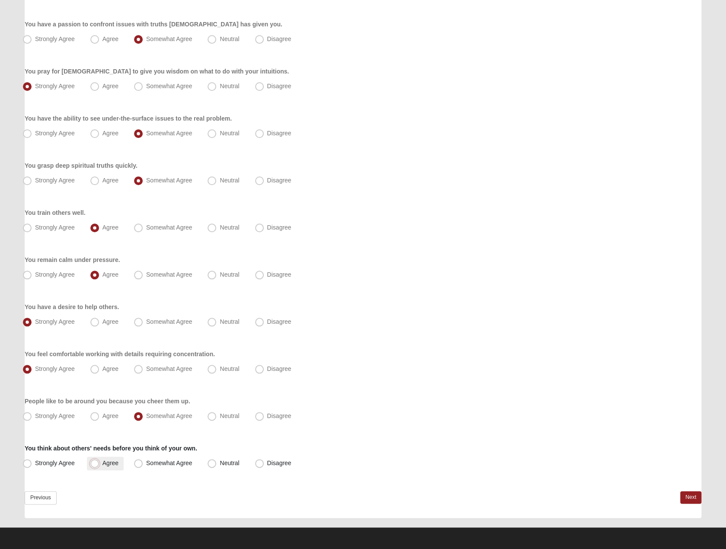
radio input "true"
click at [690, 497] on link "Next" at bounding box center [691, 497] width 21 height 13
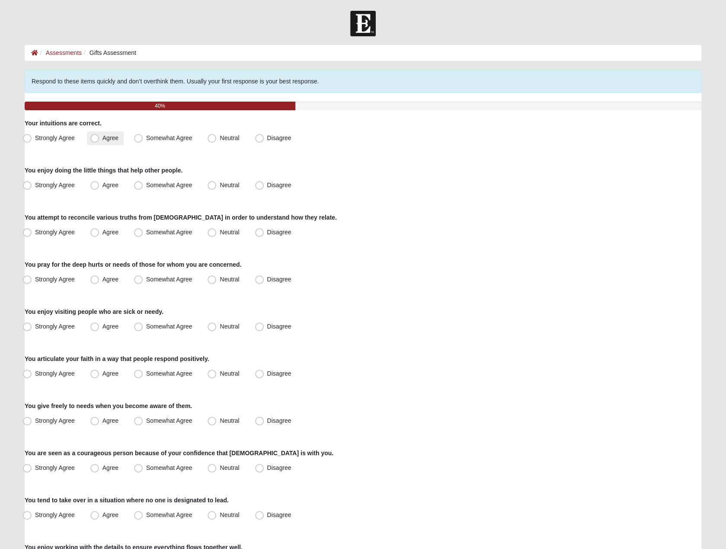
click at [115, 139] on span "Agree" at bounding box center [111, 138] width 16 height 7
click at [100, 139] on input "Agree" at bounding box center [97, 138] width 6 height 6
radio input "true"
click at [106, 183] on span "Agree" at bounding box center [111, 185] width 16 height 7
click at [100, 183] on input "Agree" at bounding box center [97, 186] width 6 height 6
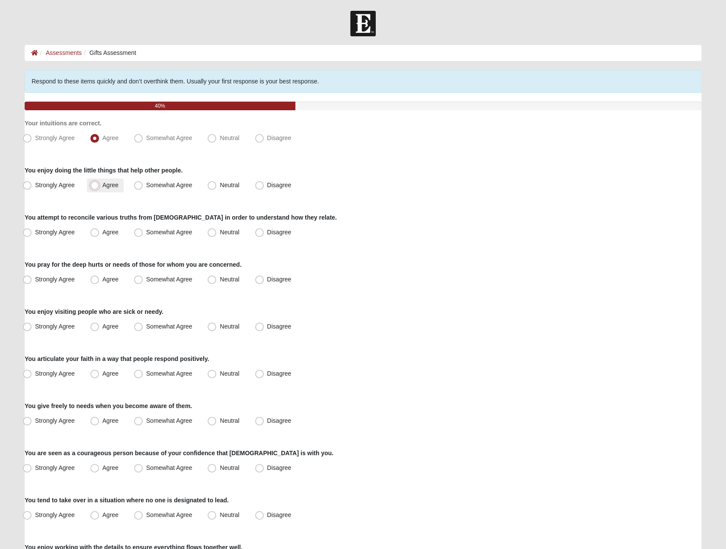
radio input "true"
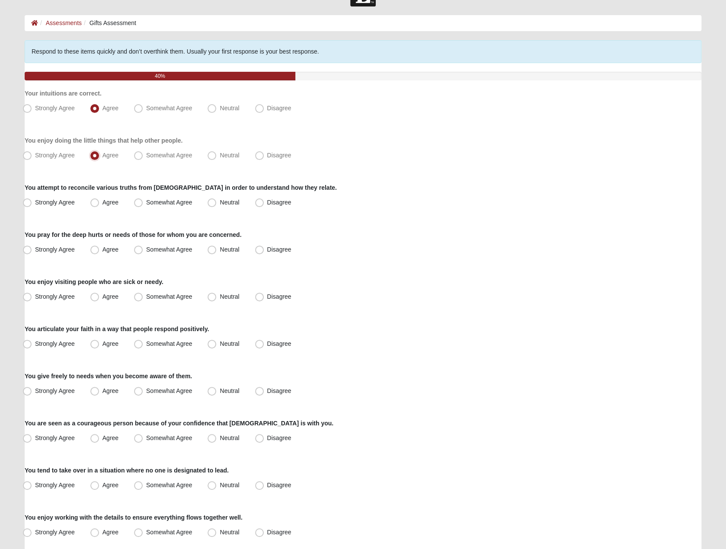
scroll to position [43, 0]
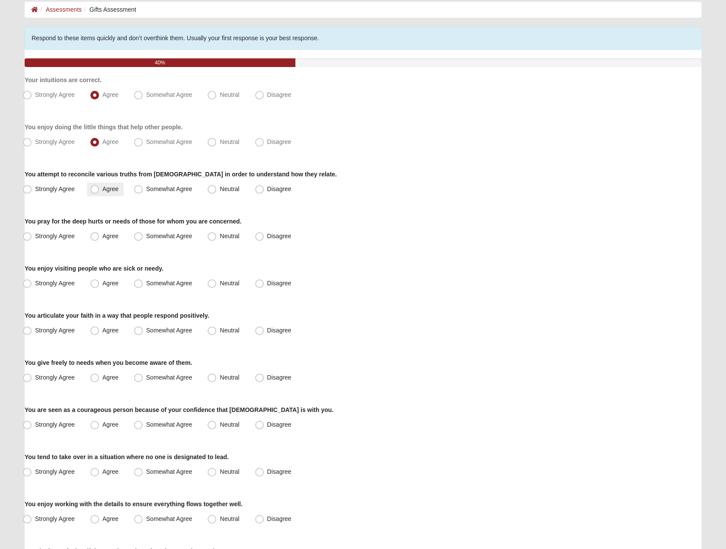
drag, startPoint x: 98, startPoint y: 192, endPoint x: 102, endPoint y: 192, distance: 4.3
click at [103, 192] on span "Agree" at bounding box center [111, 189] width 16 height 7
click at [99, 192] on input "Agree" at bounding box center [97, 189] width 6 height 6
radio input "true"
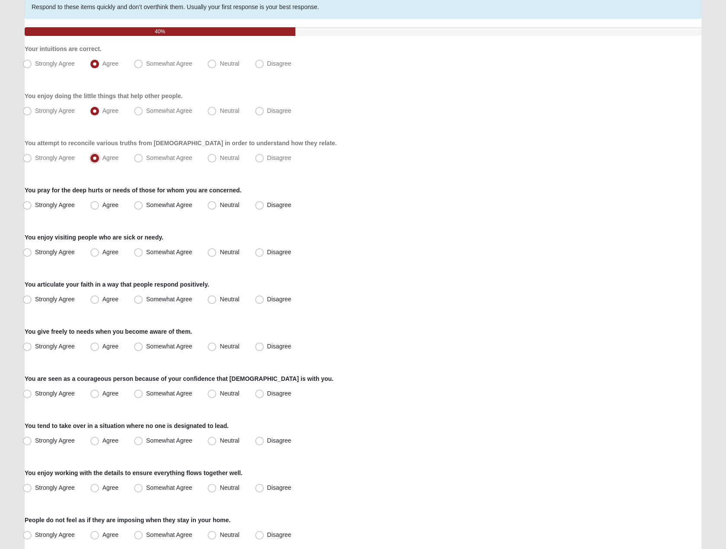
scroll to position [87, 0]
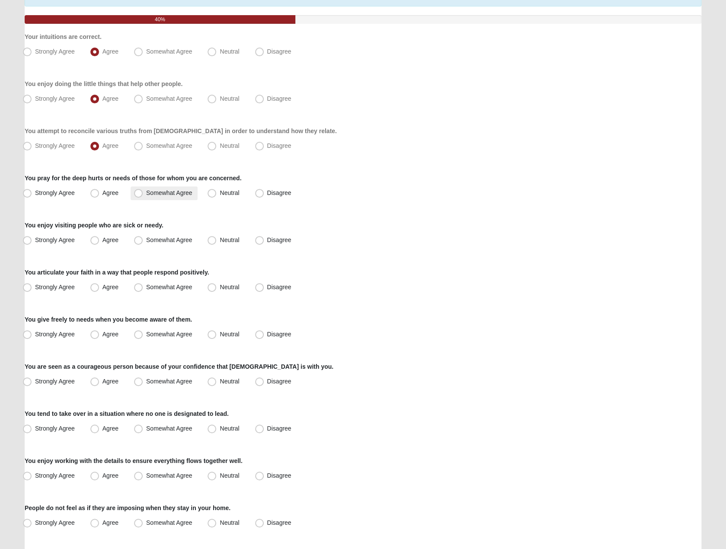
click at [173, 191] on span "Somewhat Agree" at bounding box center [169, 192] width 46 height 7
click at [143, 191] on input "Somewhat Agree" at bounding box center [141, 193] width 6 height 6
radio input "true"
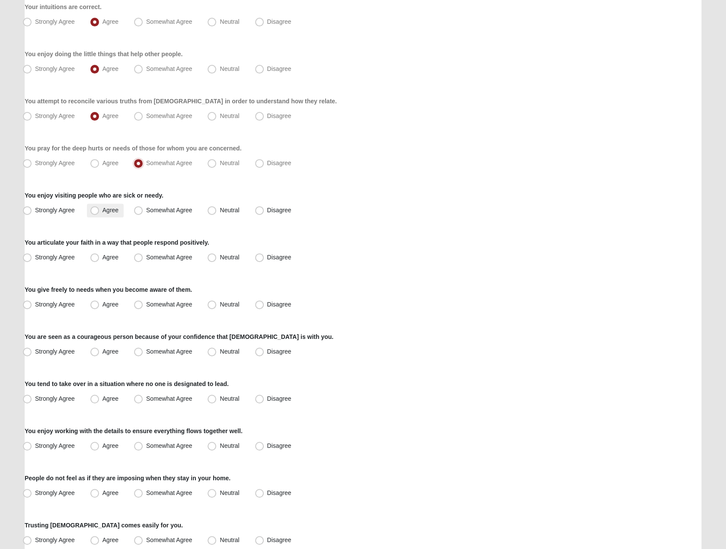
scroll to position [130, 0]
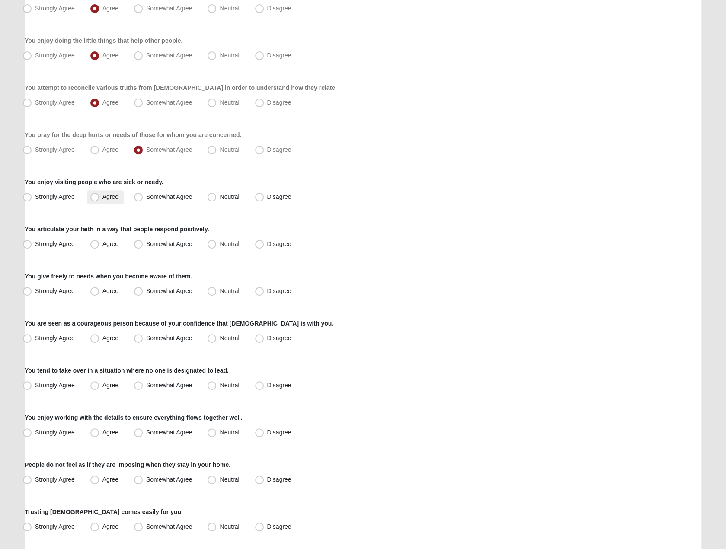
click at [109, 196] on span "Agree" at bounding box center [111, 196] width 16 height 7
click at [100, 196] on input "Agree" at bounding box center [97, 197] width 6 height 6
radio input "true"
click at [220, 246] on span "Neutral" at bounding box center [229, 244] width 19 height 7
click at [212, 246] on input "Neutral" at bounding box center [214, 244] width 6 height 6
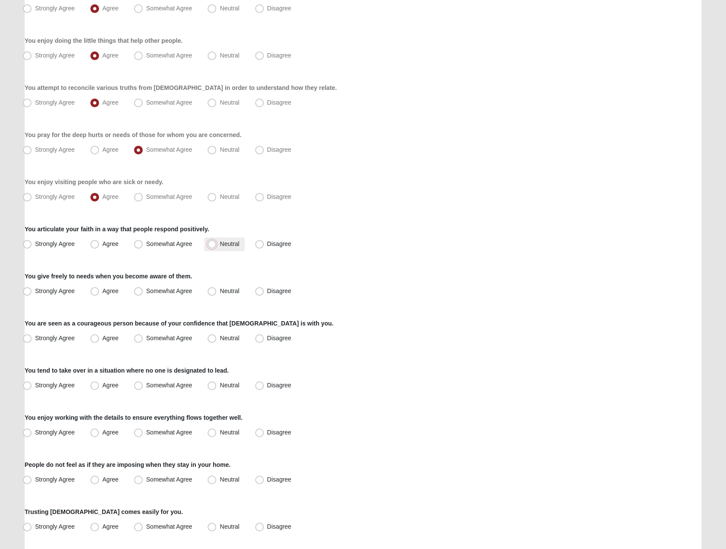
radio input "true"
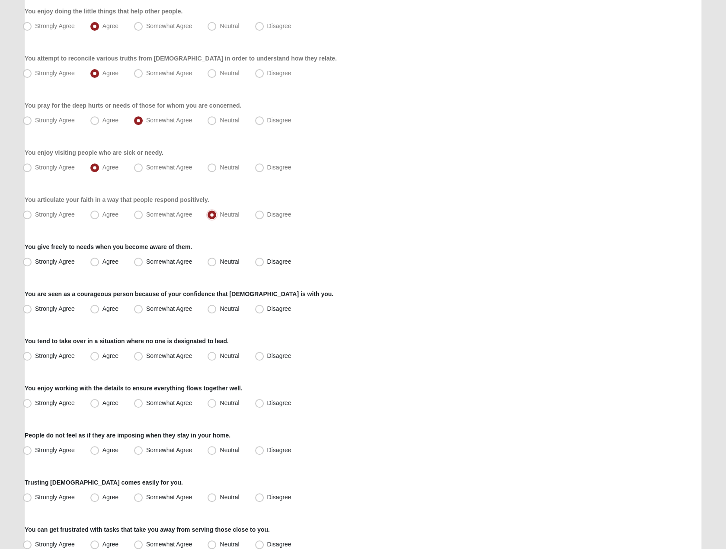
scroll to position [173, 0]
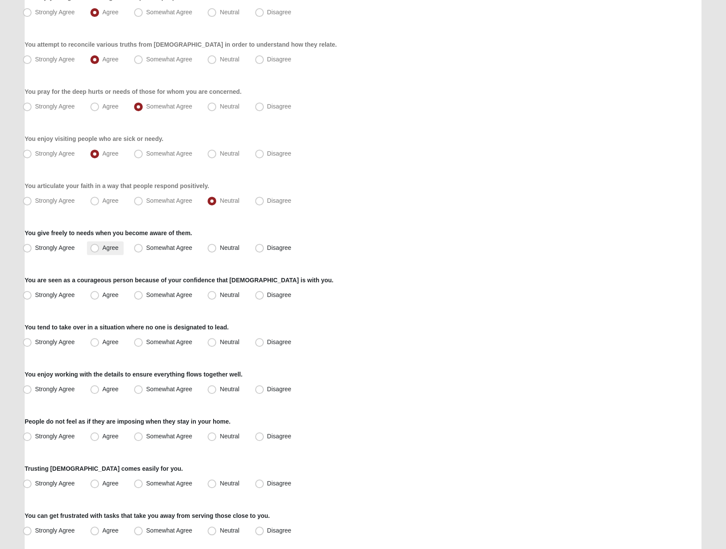
click at [118, 251] on label "Agree" at bounding box center [105, 248] width 37 height 14
click at [100, 251] on input "Agree" at bounding box center [97, 248] width 6 height 6
radio input "true"
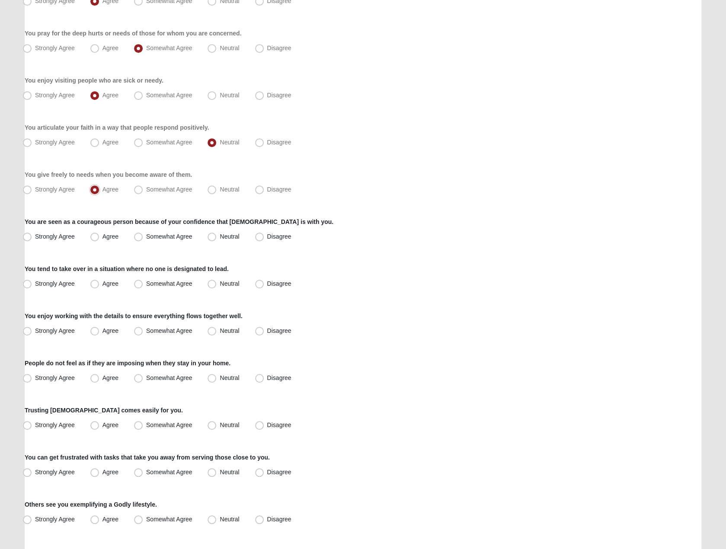
scroll to position [260, 0]
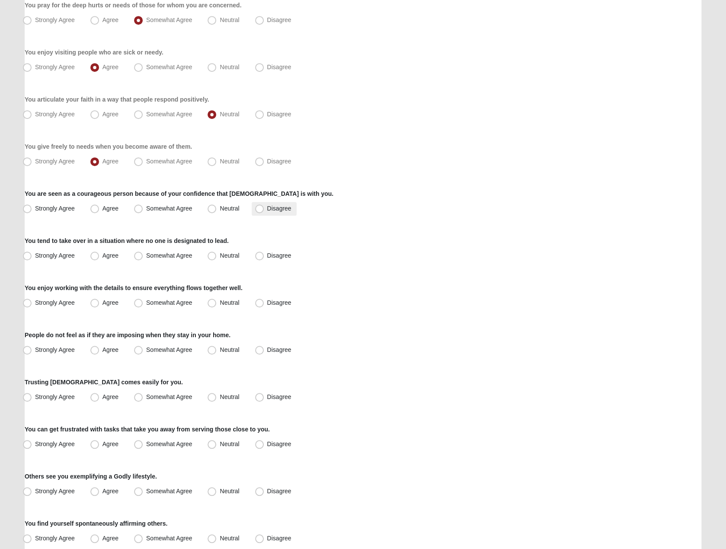
click at [280, 210] on span "Disagree" at bounding box center [279, 208] width 24 height 7
click at [264, 210] on input "Disagree" at bounding box center [262, 209] width 6 height 6
radio input "true"
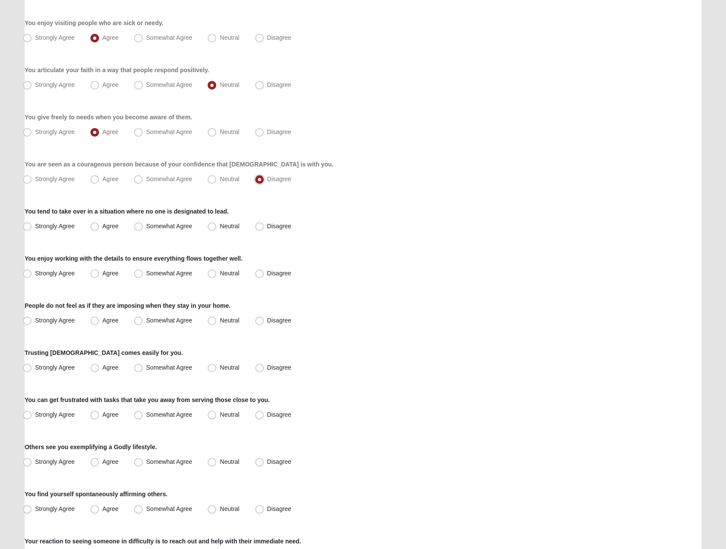
scroll to position [303, 0]
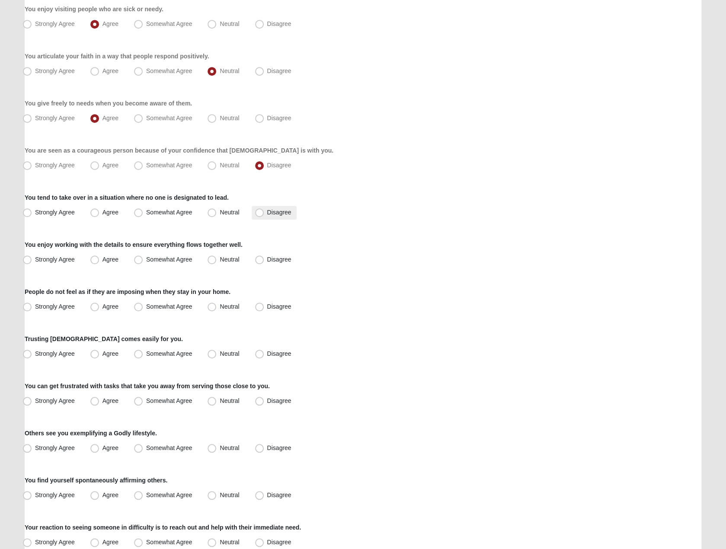
click at [267, 210] on span "Disagree" at bounding box center [279, 212] width 24 height 7
click at [260, 210] on input "Disagree" at bounding box center [262, 213] width 6 height 6
radio input "true"
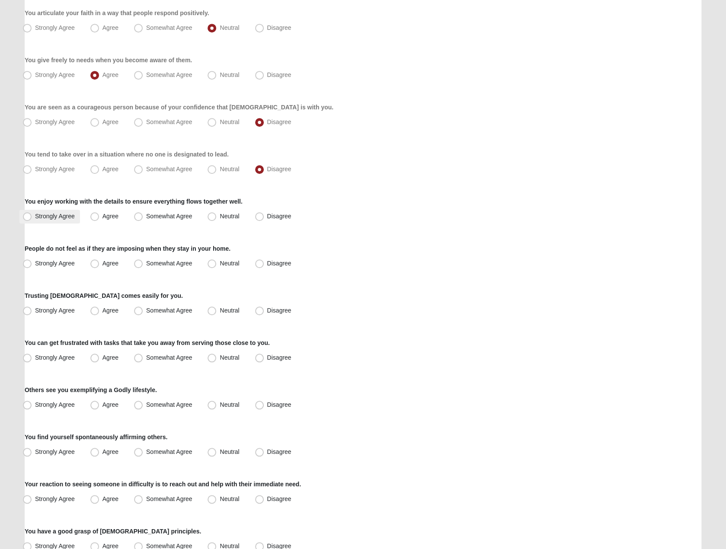
click at [74, 217] on span "Strongly Agree" at bounding box center [55, 216] width 40 height 7
click at [32, 217] on input "Strongly Agree" at bounding box center [29, 217] width 6 height 6
radio input "true"
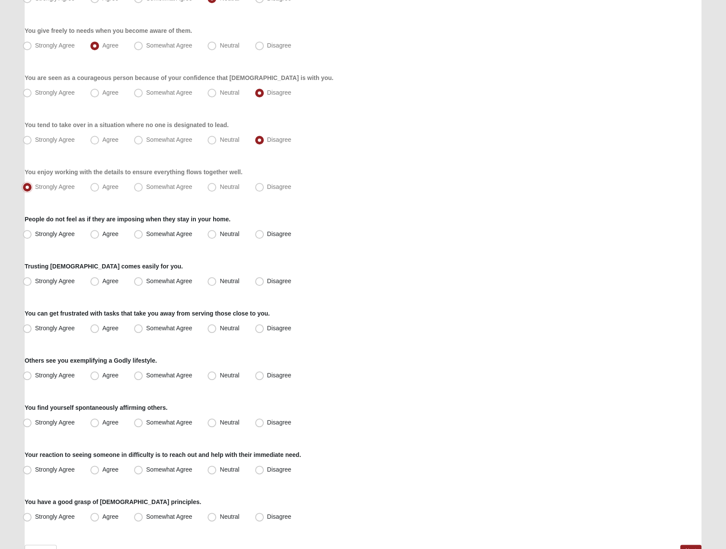
scroll to position [389, 0]
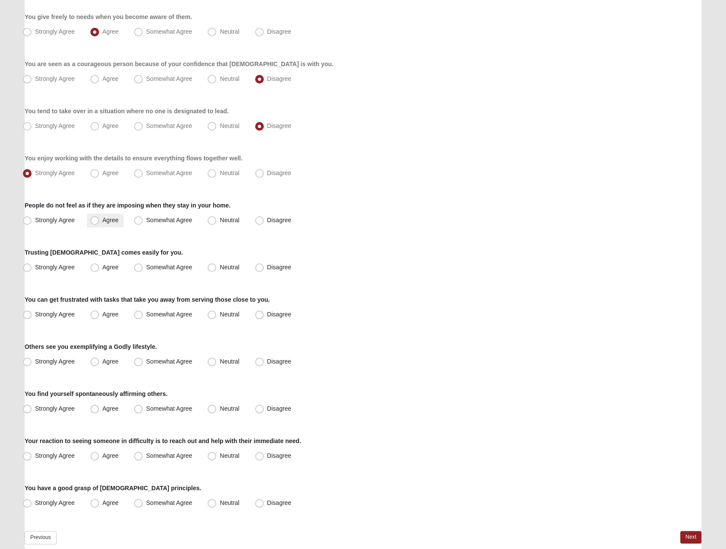
click at [119, 224] on label "Agree" at bounding box center [105, 221] width 37 height 14
click at [100, 223] on input "Agree" at bounding box center [97, 221] width 6 height 6
radio input "true"
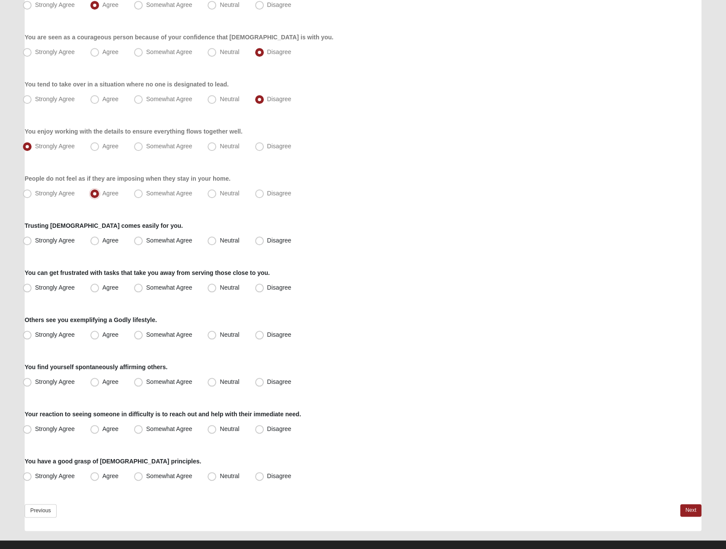
scroll to position [429, 0]
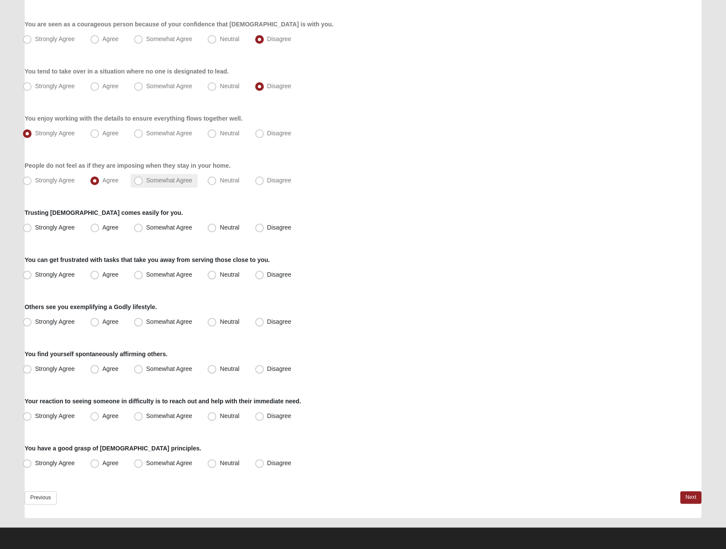
click at [168, 180] on span "Somewhat Agree" at bounding box center [169, 180] width 46 height 7
click at [143, 180] on input "Somewhat Agree" at bounding box center [141, 181] width 6 height 6
radio input "true"
click at [157, 225] on span "Somewhat Agree" at bounding box center [169, 227] width 46 height 7
click at [143, 225] on input "Somewhat Agree" at bounding box center [141, 228] width 6 height 6
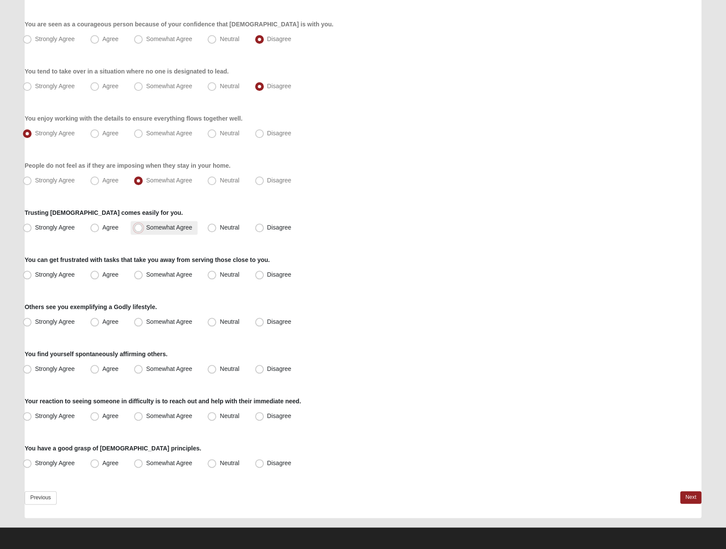
radio input "true"
click at [175, 278] on label "Somewhat Agree" at bounding box center [164, 275] width 67 height 14
click at [143, 278] on input "Somewhat Agree" at bounding box center [141, 275] width 6 height 6
radio input "true"
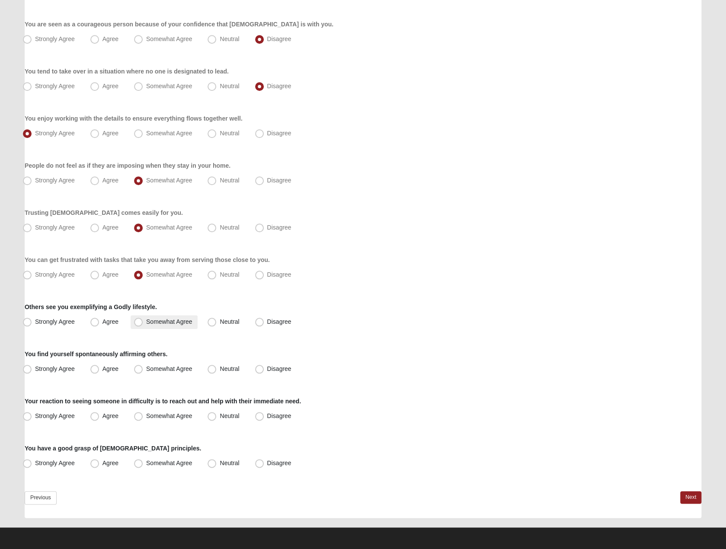
click at [146, 320] on span "Somewhat Agree" at bounding box center [169, 321] width 46 height 7
click at [142, 320] on input "Somewhat Agree" at bounding box center [141, 322] width 6 height 6
radio input "true"
click at [110, 370] on span "Agree" at bounding box center [111, 369] width 16 height 7
click at [100, 370] on input "Agree" at bounding box center [97, 369] width 6 height 6
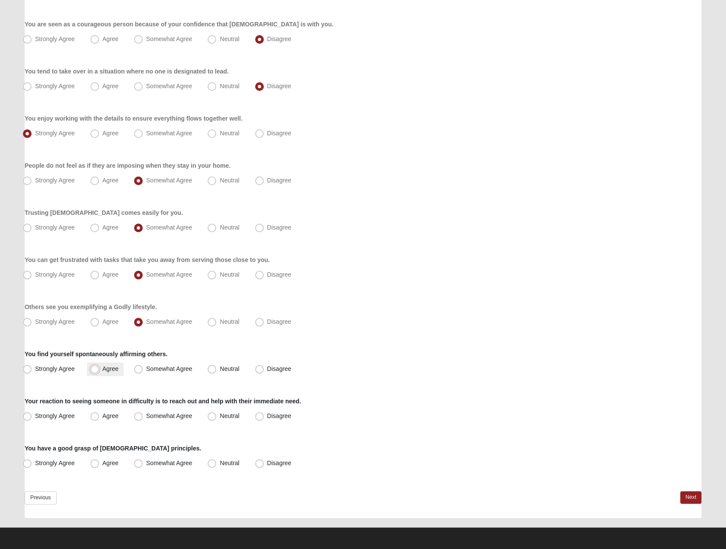
radio input "true"
click at [112, 326] on label "Agree" at bounding box center [105, 322] width 37 height 14
click at [100, 325] on input "Agree" at bounding box center [97, 322] width 6 height 6
radio input "true"
click at [85, 411] on div "Strongly Agree Agree Somewhat Agree Neutral Disagree" at bounding box center [363, 417] width 677 height 14
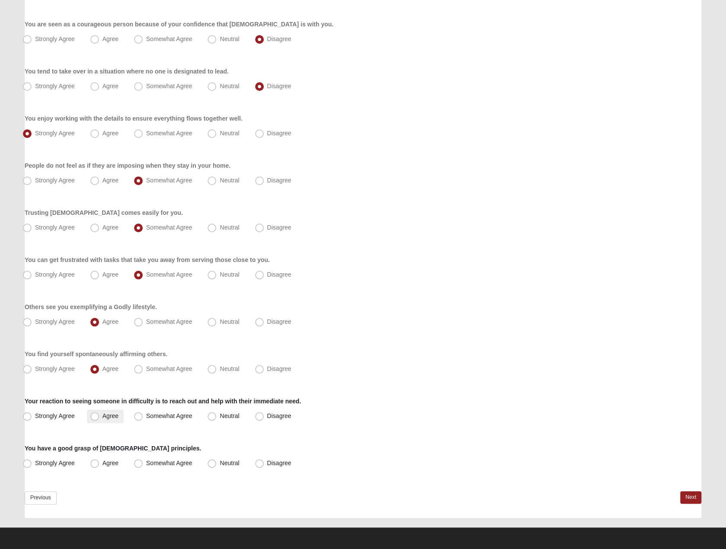
click at [109, 414] on span "Agree" at bounding box center [111, 416] width 16 height 7
click at [100, 414] on input "Agree" at bounding box center [97, 417] width 6 height 6
radio input "true"
click at [119, 466] on label "Agree" at bounding box center [105, 464] width 37 height 14
click at [100, 466] on input "Agree" at bounding box center [97, 464] width 6 height 6
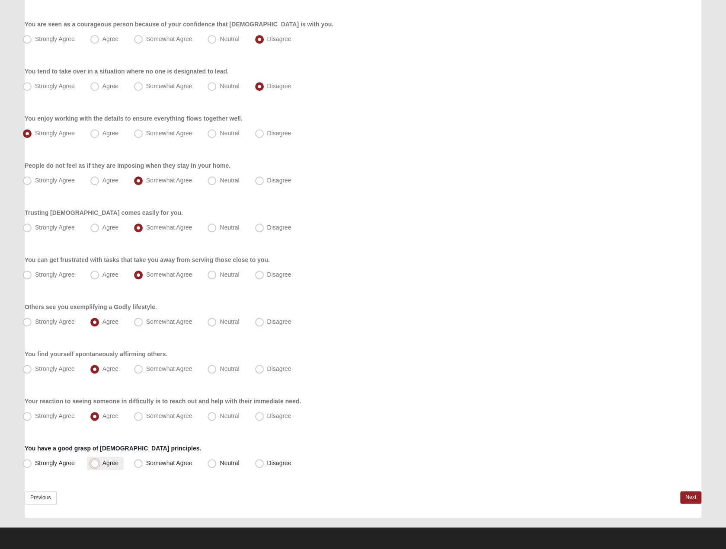
radio input "true"
click at [691, 497] on link "Next" at bounding box center [691, 497] width 21 height 13
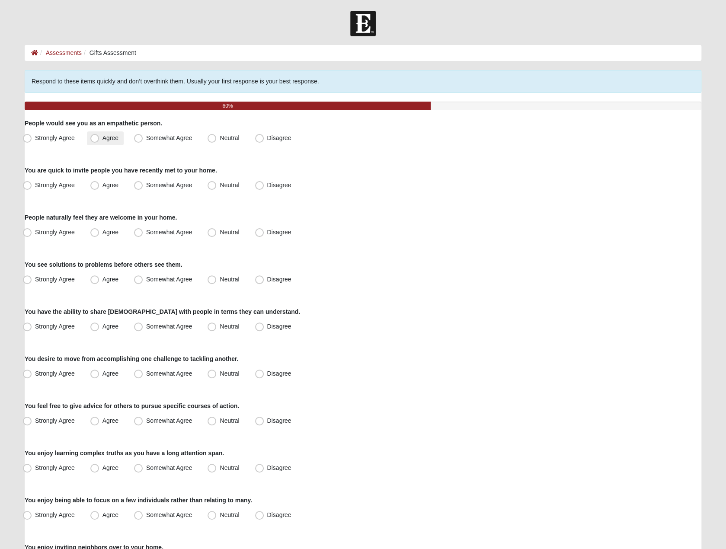
click at [116, 135] on span "Agree" at bounding box center [111, 138] width 16 height 7
click at [100, 135] on input "Agree" at bounding box center [97, 138] width 6 height 6
radio input "true"
click at [157, 185] on span "Somewhat Agree" at bounding box center [169, 185] width 46 height 7
click at [143, 185] on input "Somewhat Agree" at bounding box center [141, 186] width 6 height 6
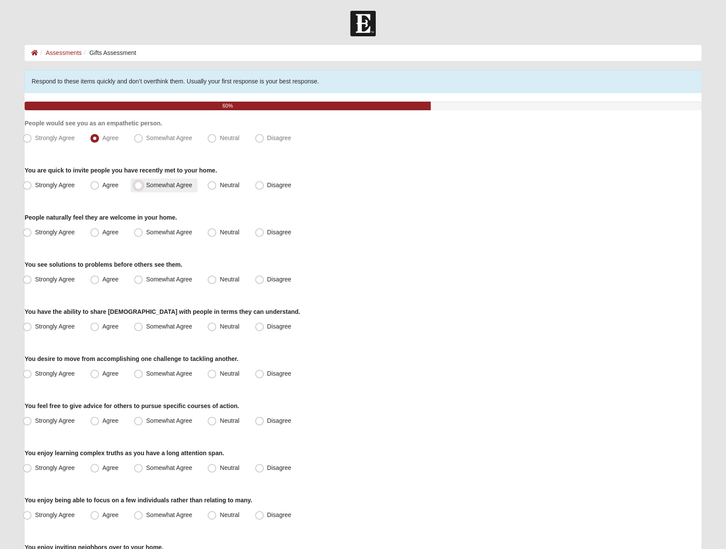
radio input "true"
click at [118, 232] on span "Agree" at bounding box center [111, 232] width 16 height 7
click at [100, 232] on input "Agree" at bounding box center [97, 233] width 6 height 6
radio input "true"
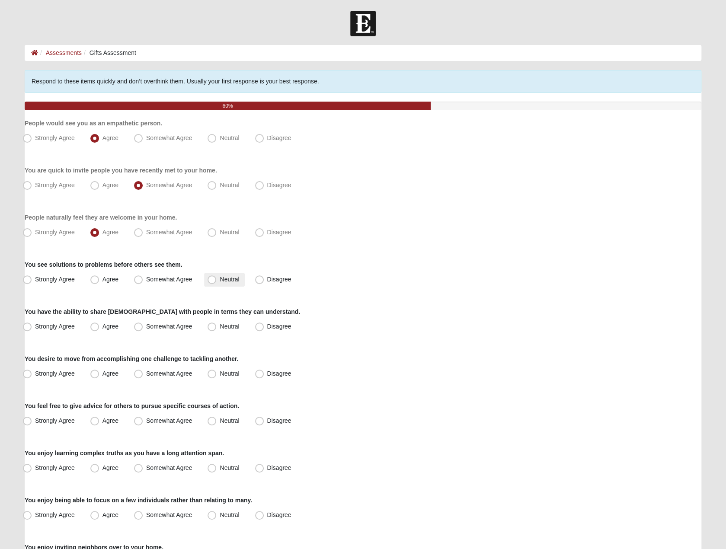
click at [224, 279] on span "Neutral" at bounding box center [229, 279] width 19 height 7
click at [217, 279] on input "Neutral" at bounding box center [214, 280] width 6 height 6
radio input "true"
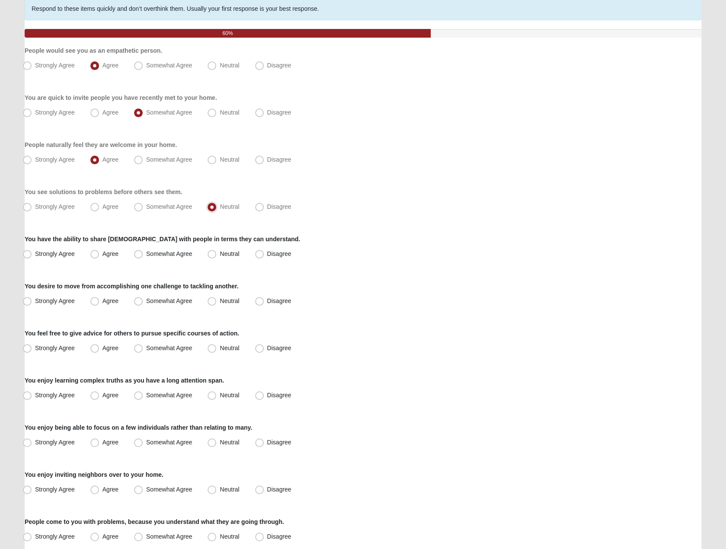
scroll to position [87, 0]
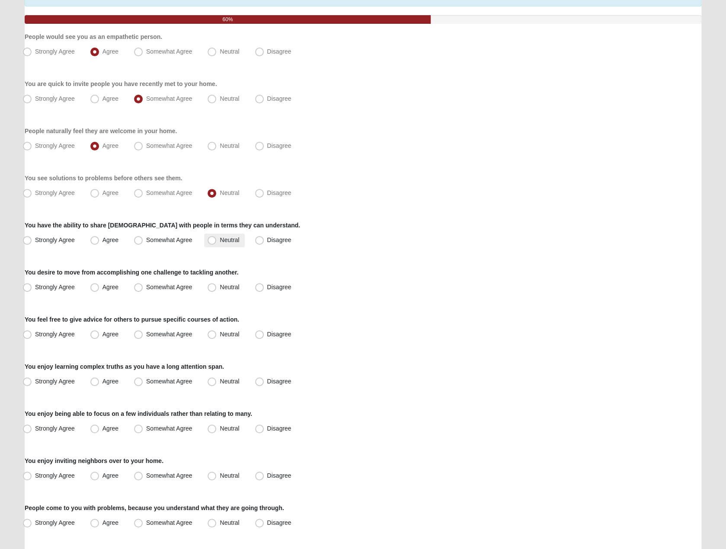
click at [225, 241] on span "Neutral" at bounding box center [229, 240] width 19 height 7
click at [217, 241] on input "Neutral" at bounding box center [214, 241] width 6 height 6
radio input "true"
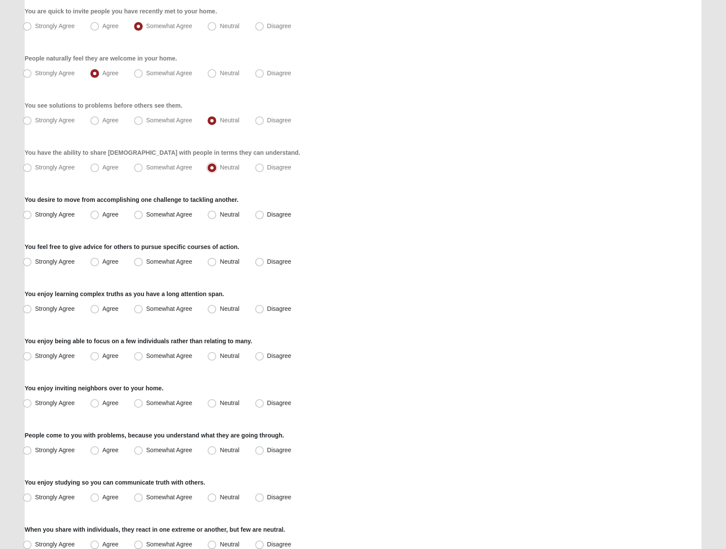
scroll to position [173, 0]
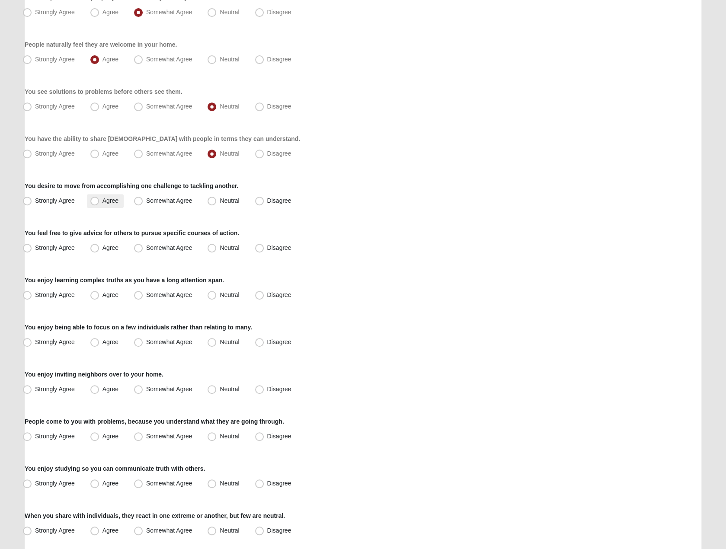
click at [119, 200] on label "Agree" at bounding box center [105, 201] width 37 height 14
click at [100, 200] on input "Agree" at bounding box center [97, 201] width 6 height 6
radio input "true"
click at [153, 248] on span "Somewhat Agree" at bounding box center [169, 247] width 46 height 7
click at [143, 248] on input "Somewhat Agree" at bounding box center [141, 248] width 6 height 6
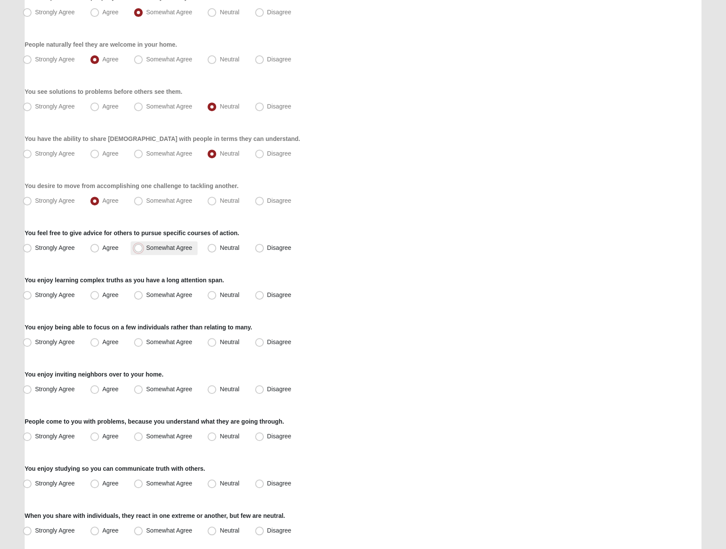
radio input "true"
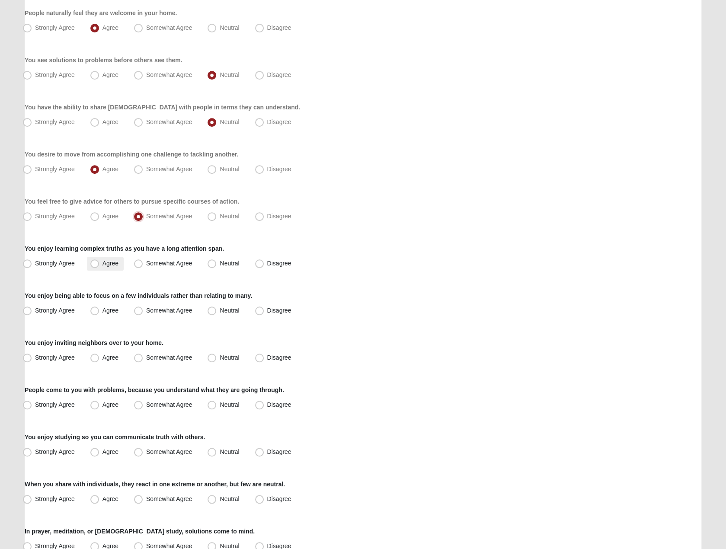
scroll to position [216, 0]
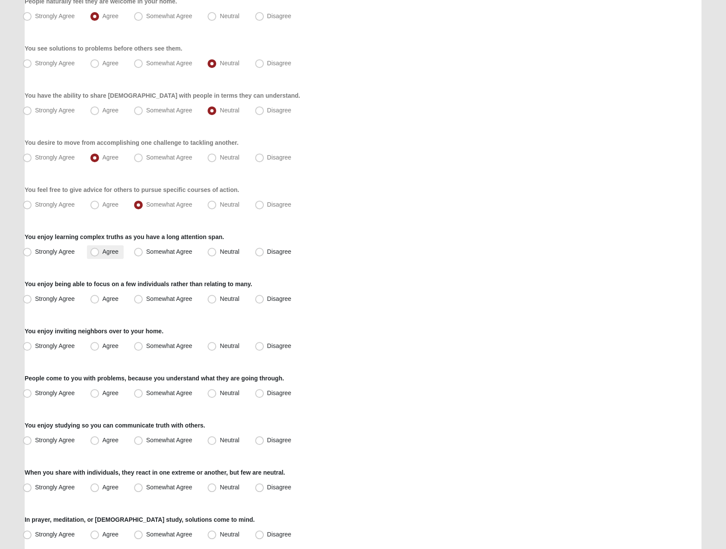
click at [106, 252] on span "Agree" at bounding box center [111, 251] width 16 height 7
click at [100, 252] on input "Agree" at bounding box center [97, 252] width 6 height 6
radio input "true"
click at [63, 255] on label "Strongly Agree" at bounding box center [49, 252] width 61 height 14
click at [32, 255] on input "Strongly Agree" at bounding box center [29, 252] width 6 height 6
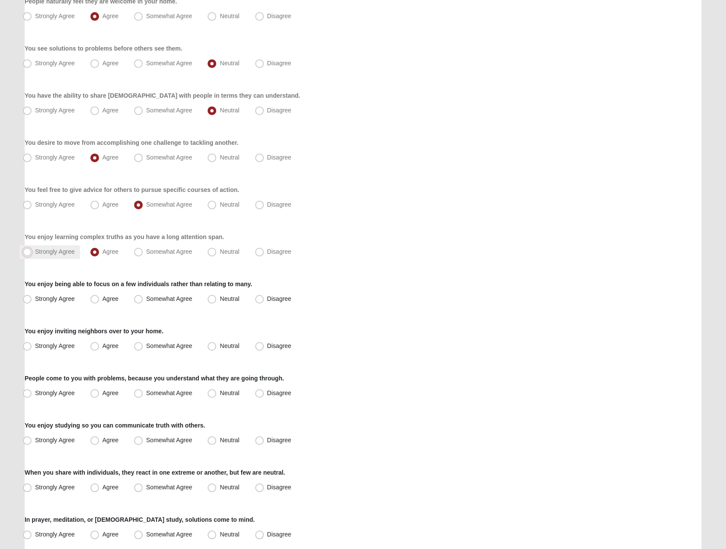
radio input "true"
click at [112, 301] on span "Agree" at bounding box center [111, 298] width 16 height 7
click at [100, 301] on input "Agree" at bounding box center [97, 299] width 6 height 6
radio input "true"
click at [156, 344] on span "Somewhat Agree" at bounding box center [169, 346] width 46 height 7
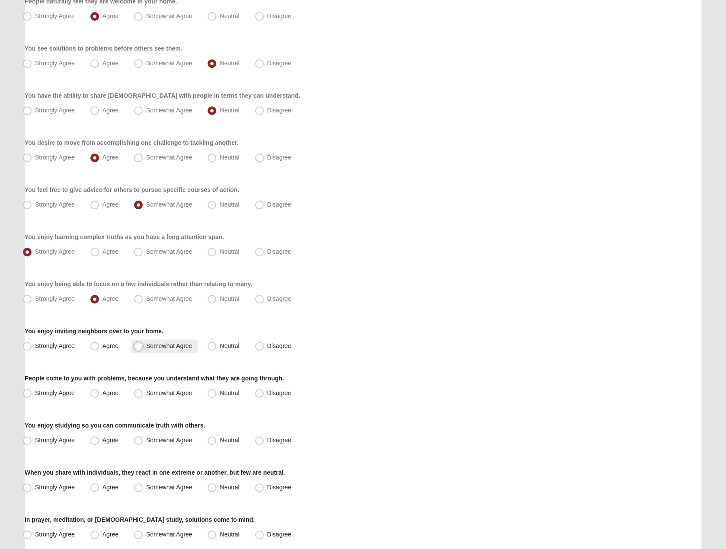
click at [143, 344] on input "Somewhat Agree" at bounding box center [141, 347] width 6 height 6
radio input "true"
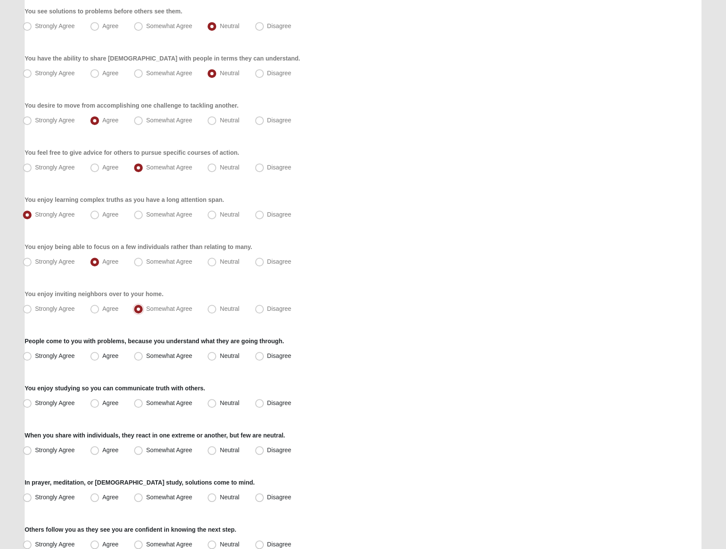
scroll to position [303, 0]
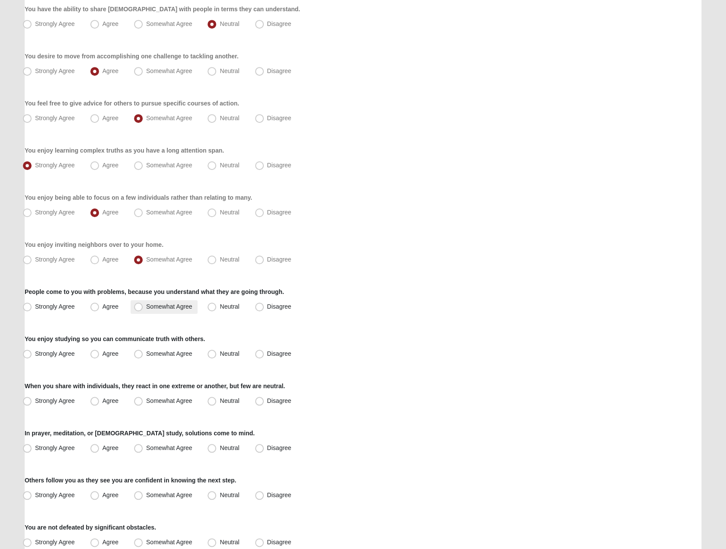
click at [162, 306] on span "Somewhat Agree" at bounding box center [169, 306] width 46 height 7
click at [143, 306] on input "Somewhat Agree" at bounding box center [141, 307] width 6 height 6
radio input "true"
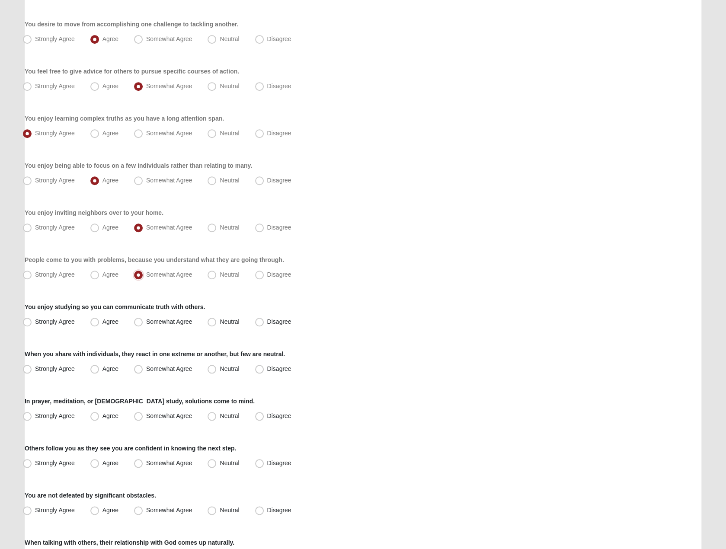
scroll to position [346, 0]
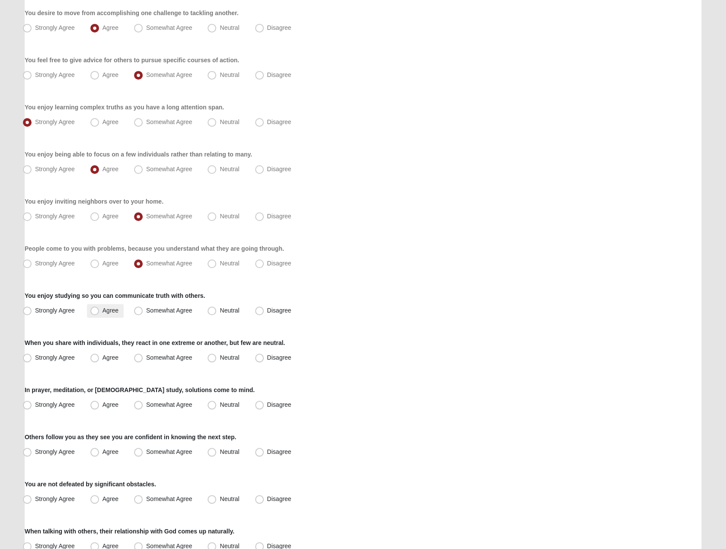
click at [107, 308] on span "Agree" at bounding box center [111, 310] width 16 height 7
click at [100, 308] on input "Agree" at bounding box center [97, 311] width 6 height 6
radio input "true"
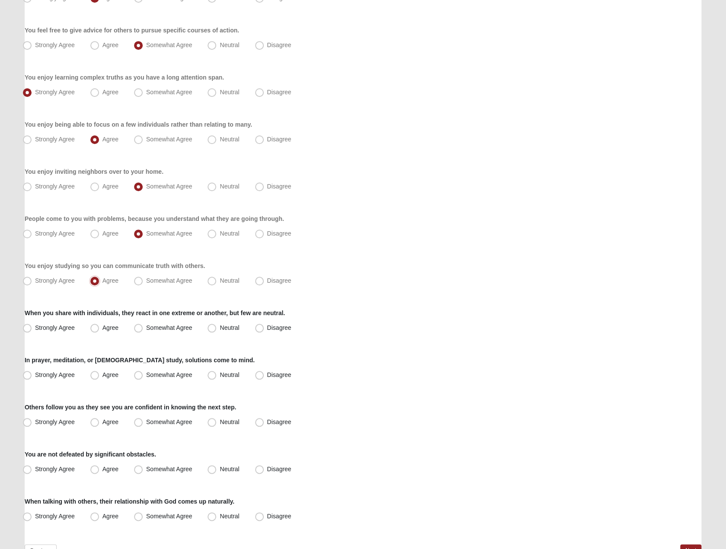
scroll to position [389, 0]
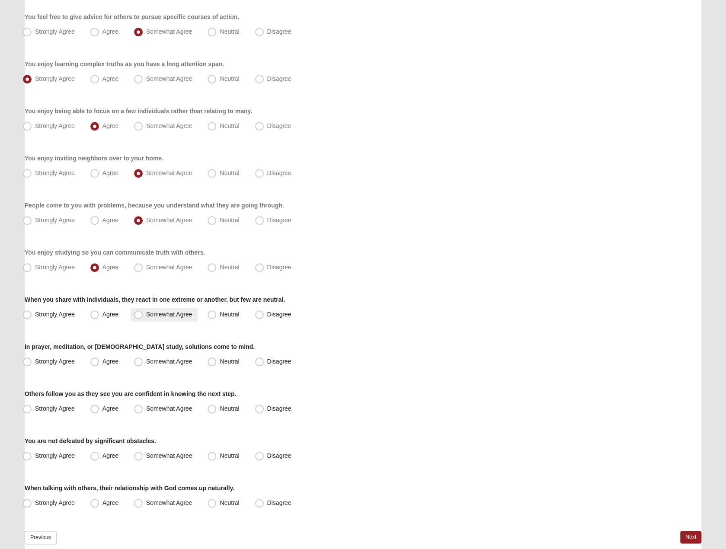
click at [167, 314] on span "Somewhat Agree" at bounding box center [169, 314] width 46 height 7
click at [143, 314] on input "Somewhat Agree" at bounding box center [141, 315] width 6 height 6
radio input "true"
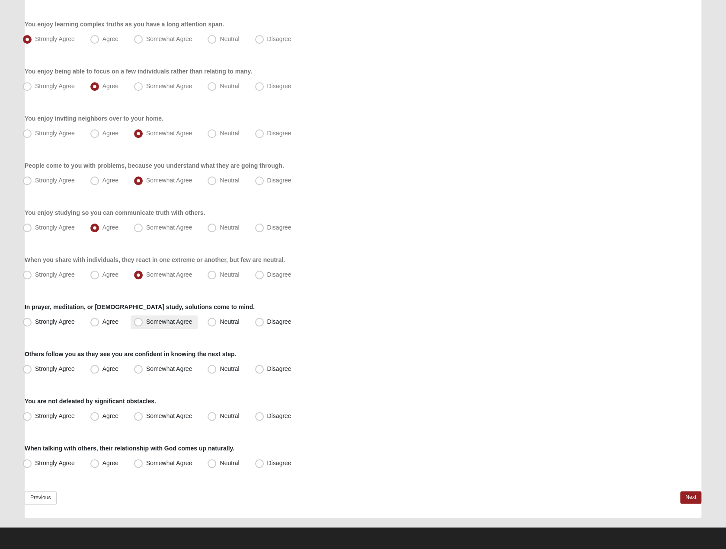
click at [154, 325] on label "Somewhat Agree" at bounding box center [164, 322] width 67 height 14
click at [143, 325] on input "Somewhat Agree" at bounding box center [141, 322] width 6 height 6
radio input "true"
click at [117, 368] on span "Agree" at bounding box center [111, 369] width 16 height 7
click at [100, 368] on input "Agree" at bounding box center [97, 369] width 6 height 6
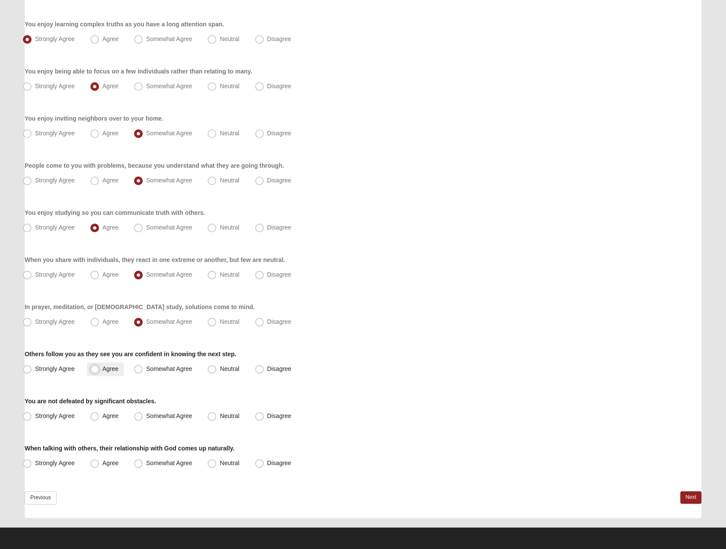
radio input "true"
drag, startPoint x: 109, startPoint y: 414, endPoint x: 106, endPoint y: 436, distance: 21.4
click at [109, 416] on span "Agree" at bounding box center [111, 416] width 16 height 7
click at [100, 416] on input "Agree" at bounding box center [97, 417] width 6 height 6
radio input "true"
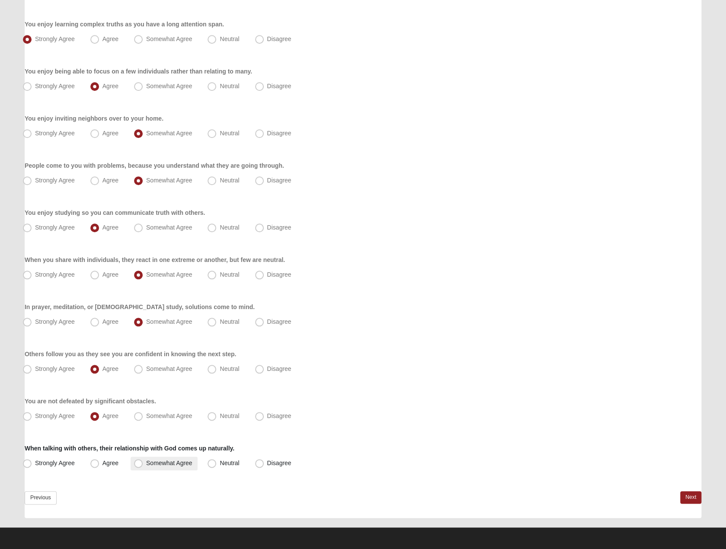
click at [161, 463] on span "Somewhat Agree" at bounding box center [169, 463] width 46 height 7
click at [143, 463] on input "Somewhat Agree" at bounding box center [141, 464] width 6 height 6
radio input "true"
click at [685, 496] on link "Next" at bounding box center [691, 497] width 21 height 13
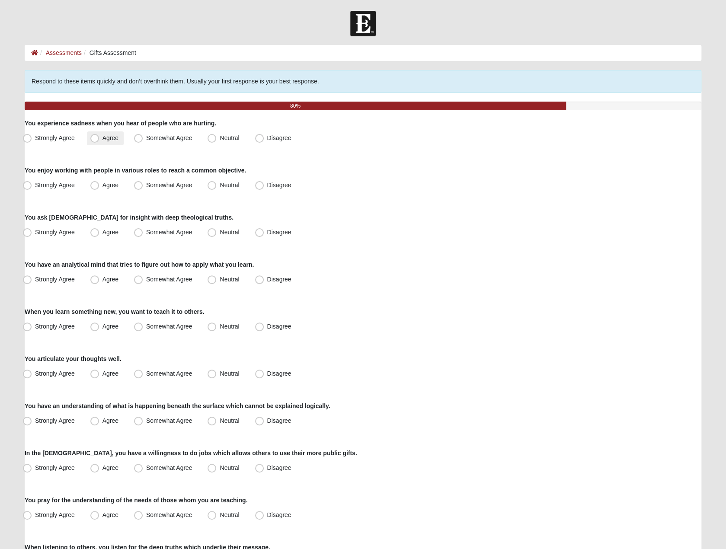
click at [118, 138] on span "Agree" at bounding box center [111, 138] width 16 height 7
click at [100, 138] on input "Agree" at bounding box center [97, 138] width 6 height 6
radio input "true"
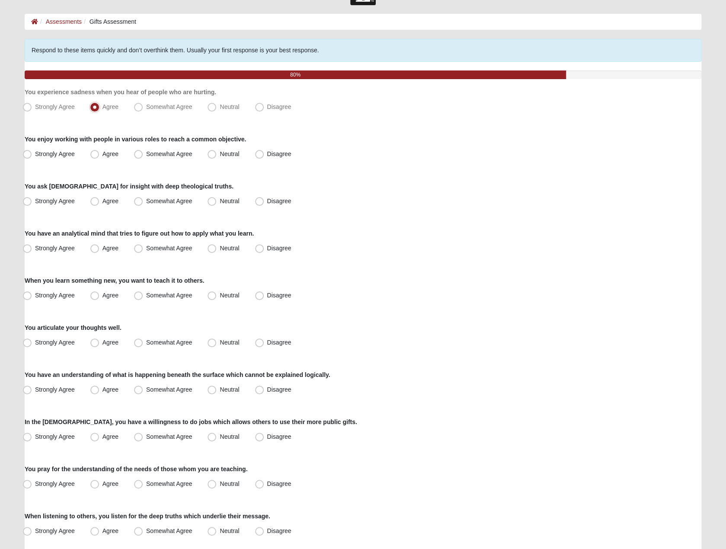
scroll to position [43, 0]
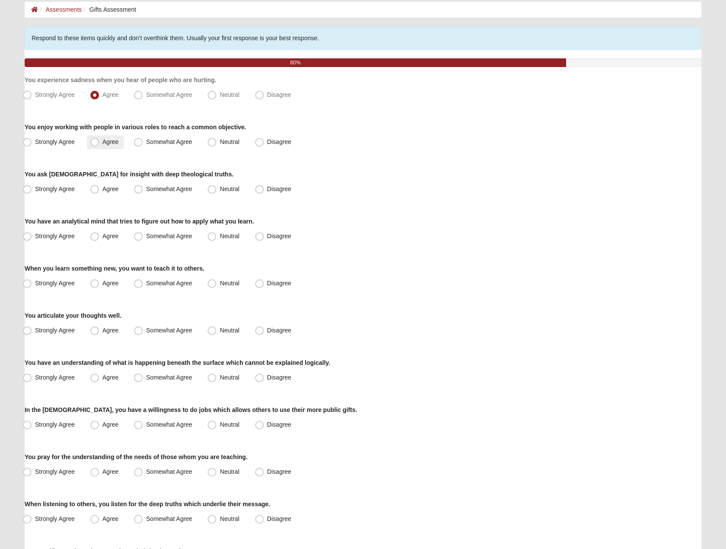
click at [106, 143] on span "Agree" at bounding box center [111, 141] width 16 height 7
click at [100, 143] on input "Agree" at bounding box center [97, 142] width 6 height 6
radio input "true"
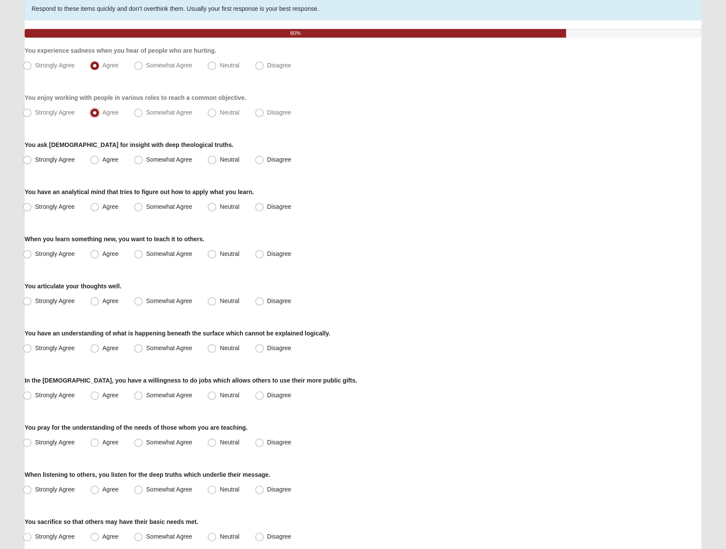
scroll to position [87, 0]
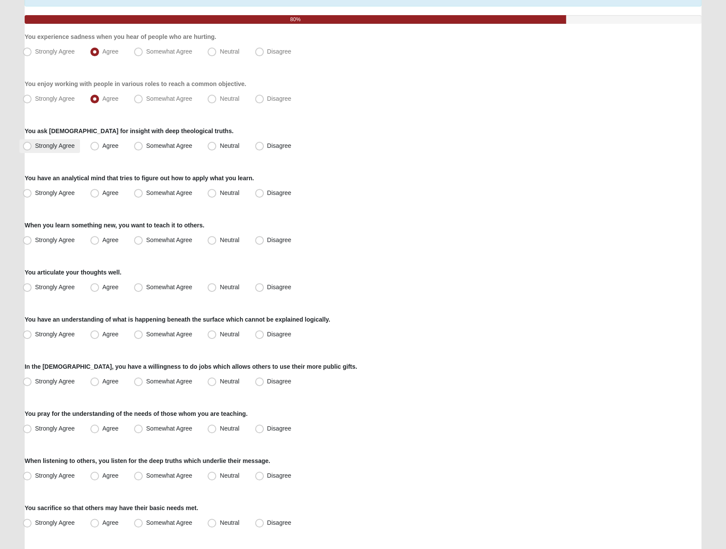
click at [66, 148] on span "Strongly Agree" at bounding box center [55, 145] width 40 height 7
click at [32, 148] on input "Strongly Agree" at bounding box center [29, 146] width 6 height 6
radio input "true"
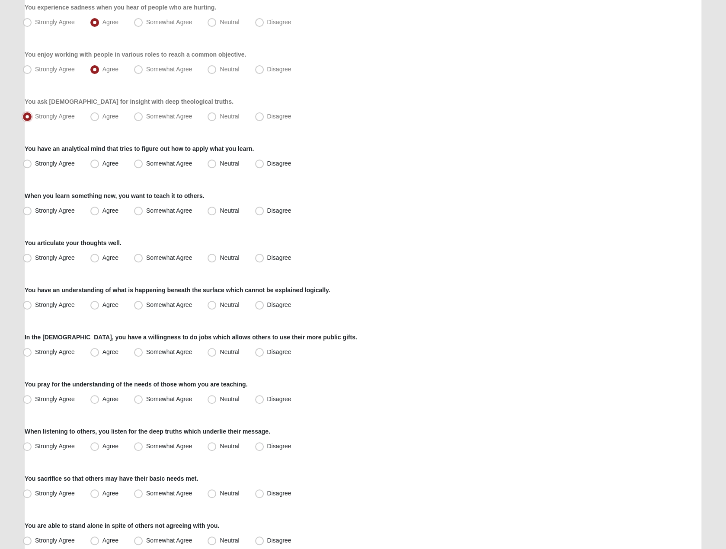
scroll to position [130, 0]
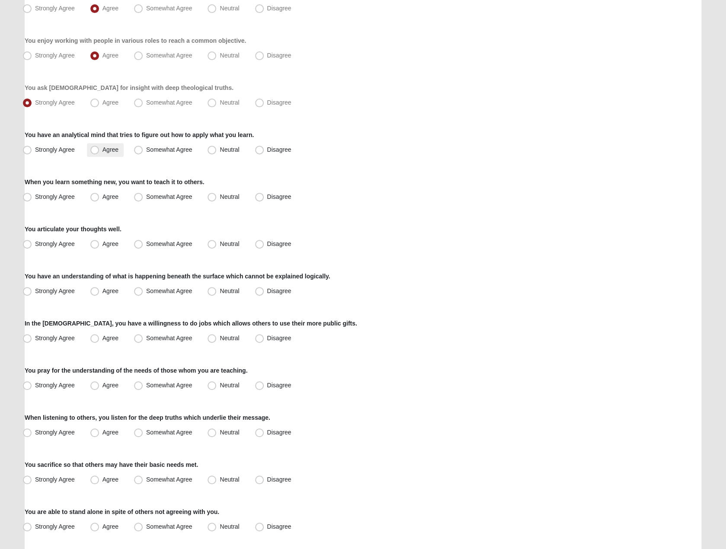
click at [103, 151] on span "Agree" at bounding box center [111, 149] width 16 height 7
click at [96, 151] on input "Agree" at bounding box center [97, 150] width 6 height 6
radio input "true"
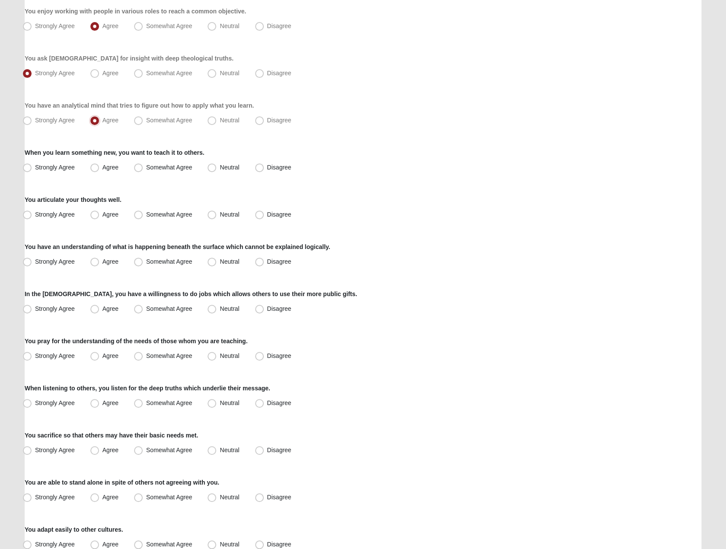
scroll to position [173, 0]
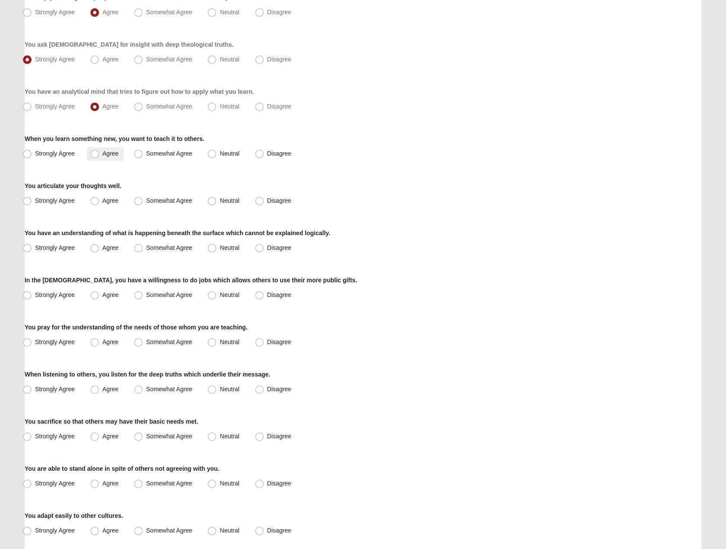
click at [103, 157] on span "Agree" at bounding box center [111, 153] width 16 height 7
click at [94, 157] on input "Agree" at bounding box center [97, 154] width 6 height 6
radio input "true"
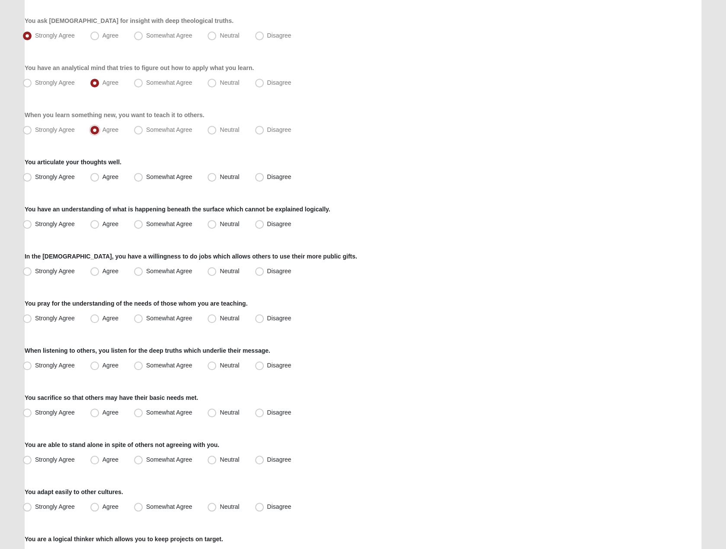
scroll to position [216, 0]
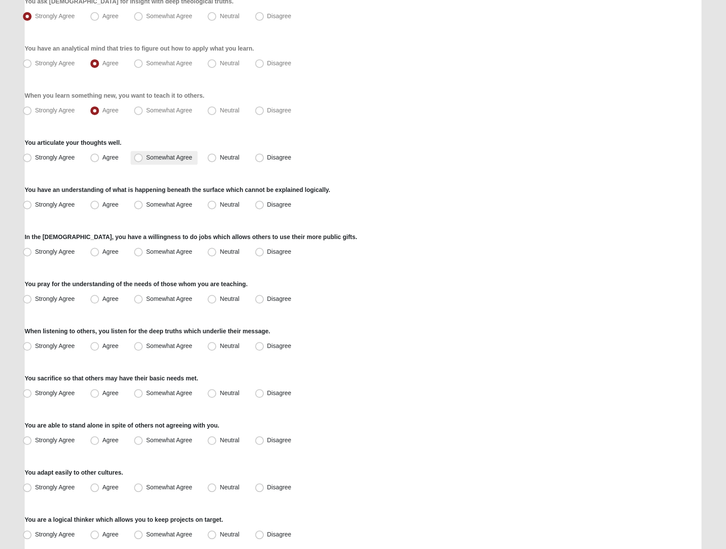
click at [158, 161] on label "Somewhat Agree" at bounding box center [164, 158] width 67 height 14
click at [143, 161] on input "Somewhat Agree" at bounding box center [141, 158] width 6 height 6
radio input "true"
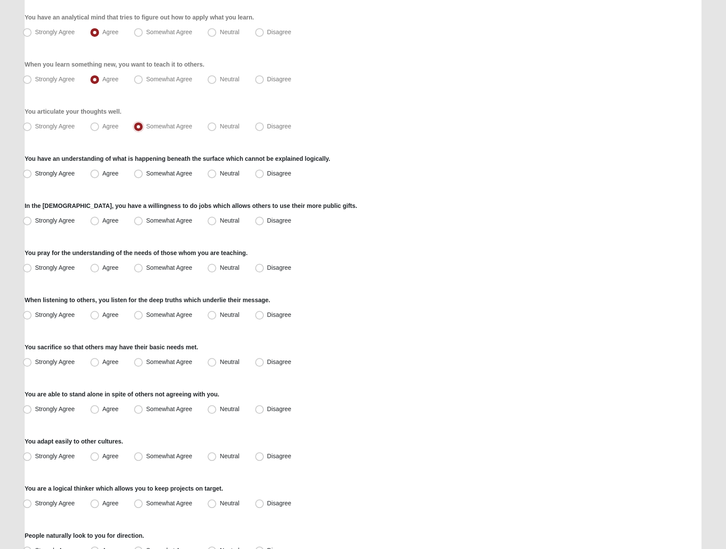
scroll to position [260, 0]
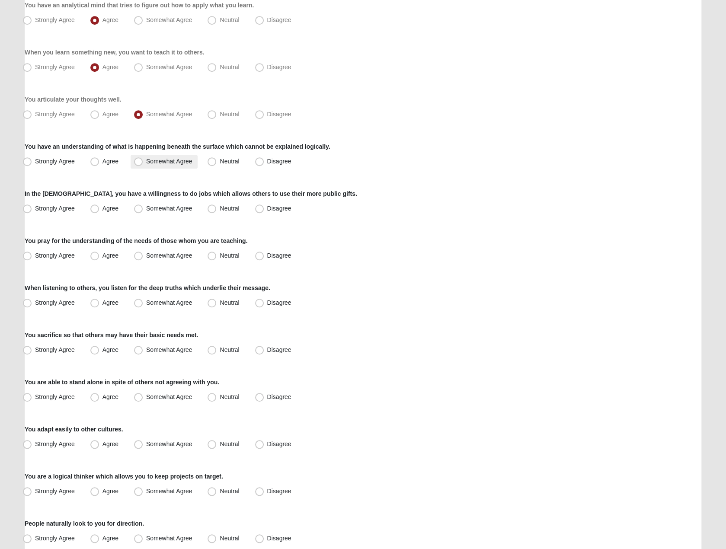
click at [156, 163] on span "Somewhat Agree" at bounding box center [169, 161] width 46 height 7
click at [143, 163] on input "Somewhat Agree" at bounding box center [141, 162] width 6 height 6
radio input "true"
click at [109, 206] on span "Agree" at bounding box center [111, 208] width 16 height 7
click at [100, 206] on input "Agree" at bounding box center [97, 209] width 6 height 6
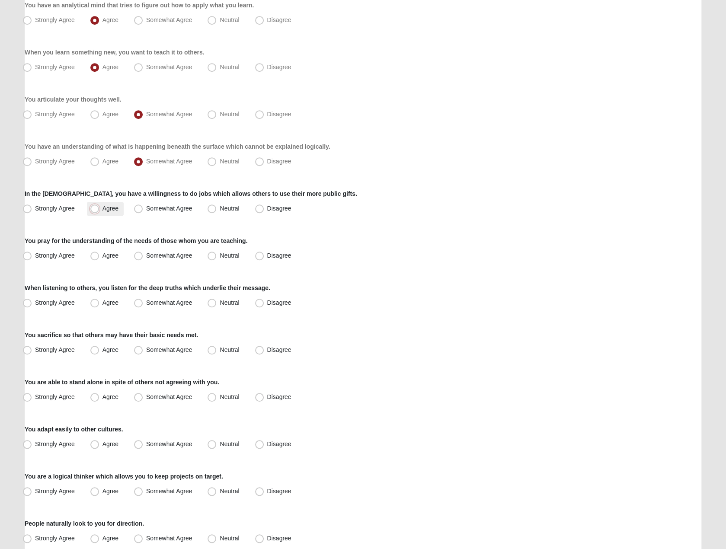
radio input "true"
click at [74, 209] on span "Strongly Agree" at bounding box center [55, 208] width 40 height 7
click at [32, 209] on input "Strongly Agree" at bounding box center [29, 209] width 6 height 6
radio input "true"
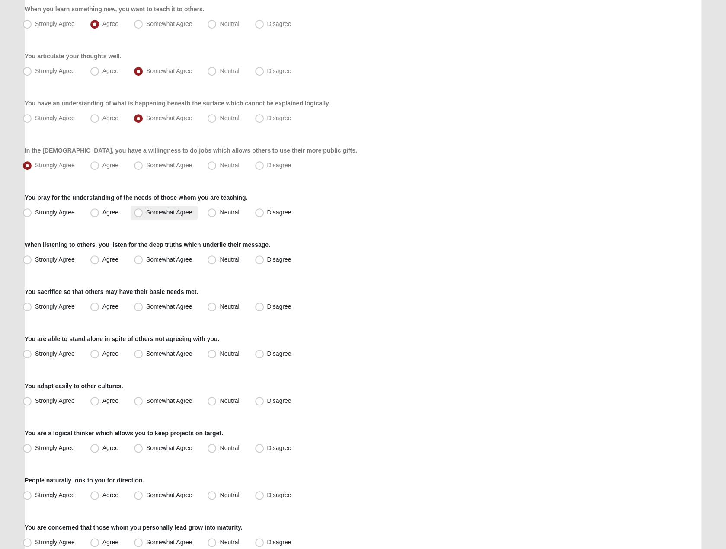
click at [188, 214] on span "Somewhat Agree" at bounding box center [169, 212] width 46 height 7
click at [143, 214] on input "Somewhat Agree" at bounding box center [141, 213] width 6 height 6
radio input "true"
click at [119, 258] on label "Agree" at bounding box center [105, 260] width 37 height 14
click at [100, 258] on input "Agree" at bounding box center [97, 260] width 6 height 6
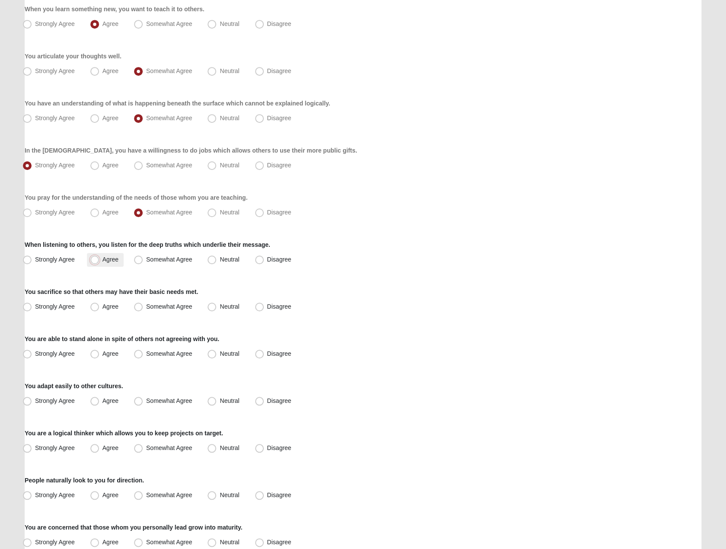
radio input "true"
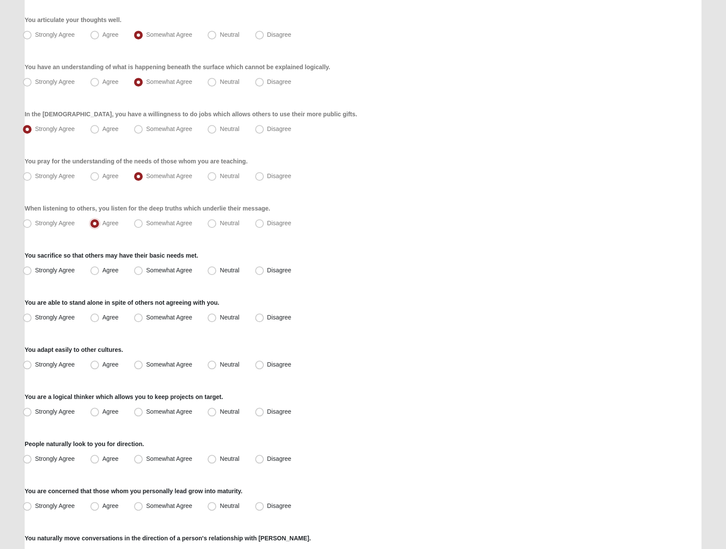
scroll to position [389, 0]
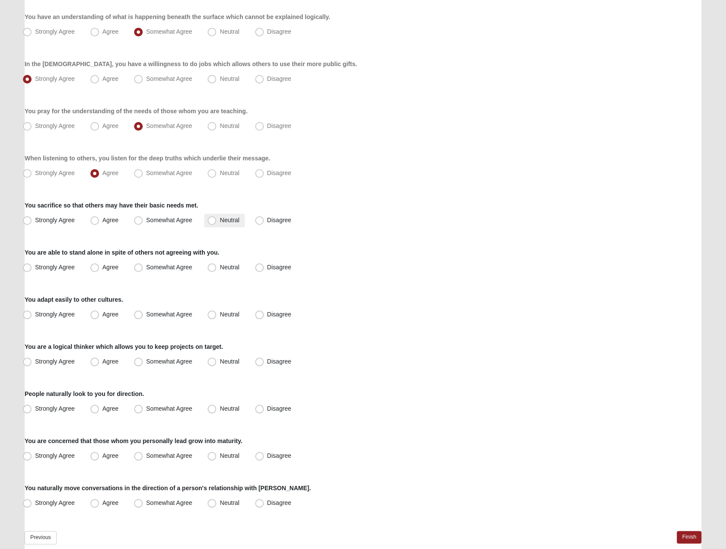
click at [223, 220] on span "Neutral" at bounding box center [229, 220] width 19 height 7
click at [217, 220] on input "Neutral" at bounding box center [214, 221] width 6 height 6
radio input "true"
click at [146, 269] on span "Somewhat Agree" at bounding box center [169, 267] width 46 height 7
click at [143, 269] on input "Somewhat Agree" at bounding box center [141, 268] width 6 height 6
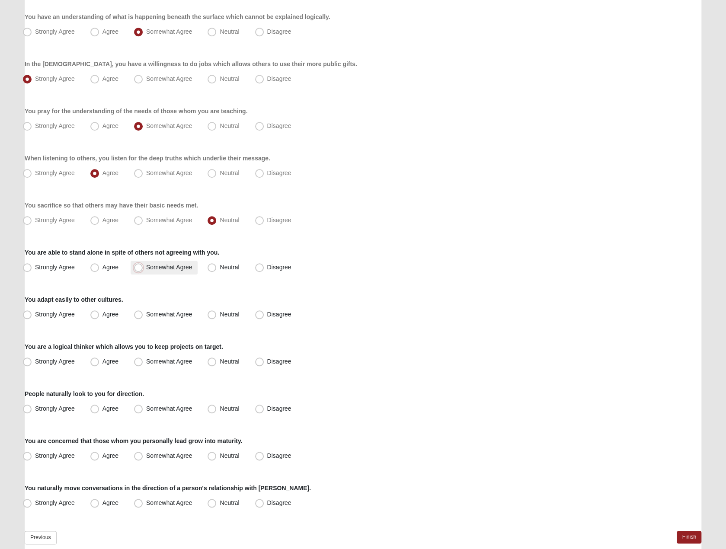
radio input "true"
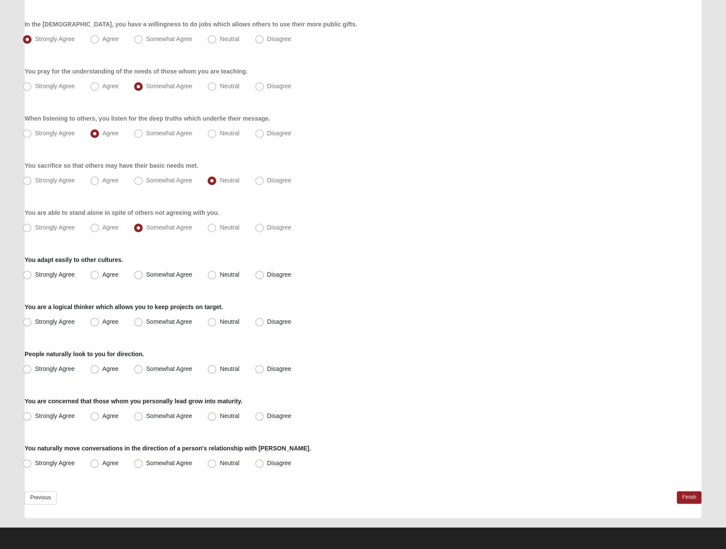
drag, startPoint x: 57, startPoint y: 270, endPoint x: 82, endPoint y: 278, distance: 26.4
click at [59, 270] on label "Strongly Agree" at bounding box center [49, 275] width 61 height 14
click at [69, 277] on span "Strongly Agree" at bounding box center [55, 274] width 40 height 7
click at [32, 277] on input "Strongly Agree" at bounding box center [29, 275] width 6 height 6
radio input "true"
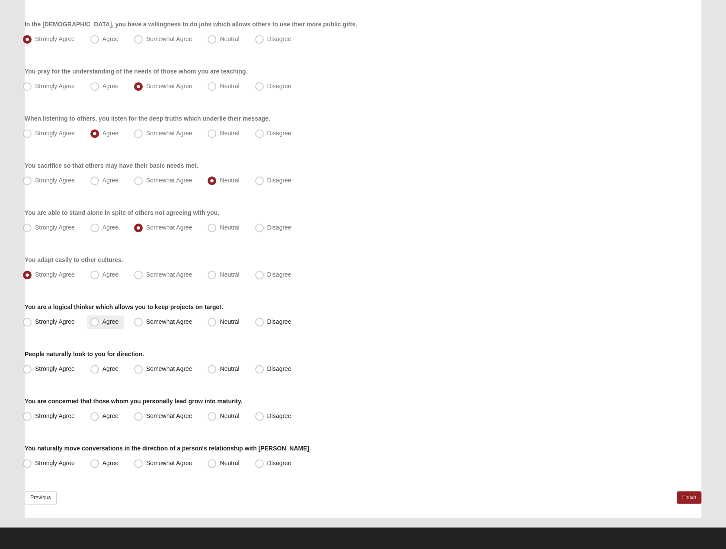
click at [116, 324] on span "Agree" at bounding box center [111, 321] width 16 height 7
click at [100, 324] on input "Agree" at bounding box center [97, 322] width 6 height 6
radio input "true"
click at [148, 367] on span "Somewhat Agree" at bounding box center [169, 369] width 46 height 7
click at [143, 367] on input "Somewhat Agree" at bounding box center [141, 369] width 6 height 6
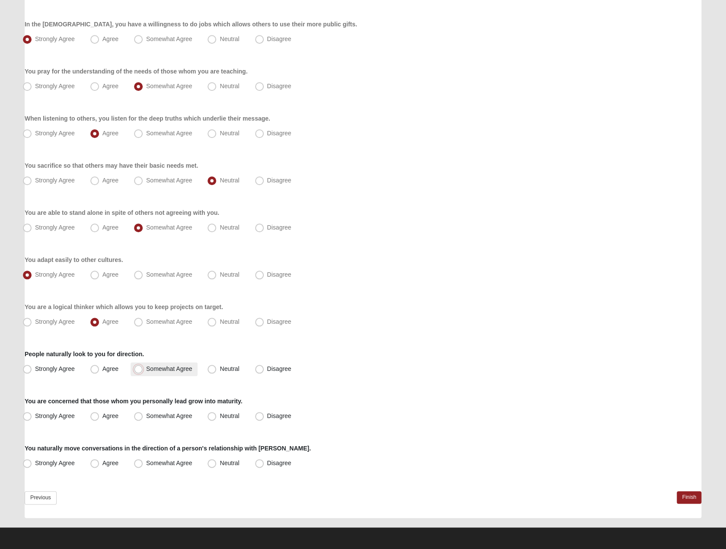
radio input "true"
click at [109, 416] on span "Agree" at bounding box center [111, 416] width 16 height 7
click at [100, 416] on input "Agree" at bounding box center [97, 417] width 6 height 6
radio input "true"
click at [220, 465] on span "Neutral" at bounding box center [229, 463] width 19 height 7
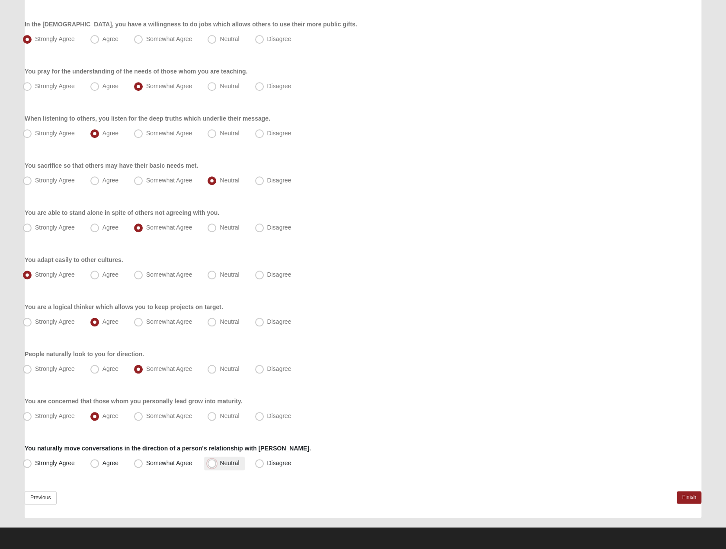
click at [215, 465] on input "Neutral" at bounding box center [214, 464] width 6 height 6
radio input "true"
click at [696, 497] on link "Finish" at bounding box center [689, 497] width 25 height 13
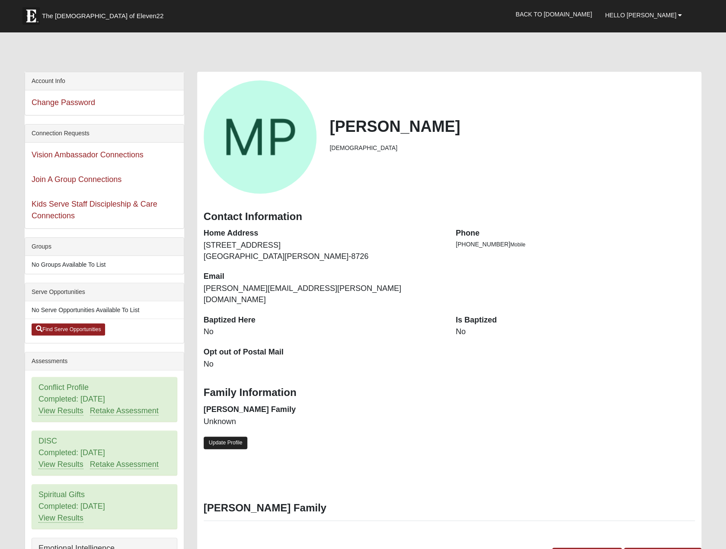
click at [239, 437] on link "Update Profile" at bounding box center [226, 443] width 44 height 13
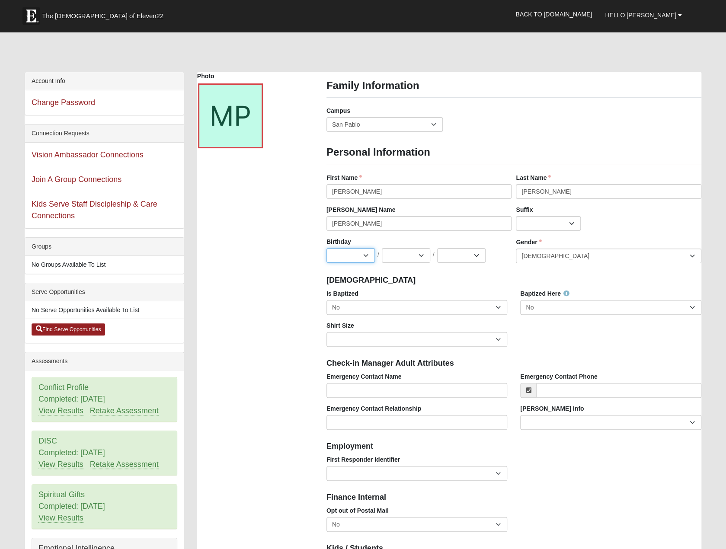
click at [362, 256] on select "Jan Feb Mar Apr May Jun Jul Aug Sep Oct Nov Dec" at bounding box center [351, 255] width 48 height 15
select select "8"
click at [327, 248] on select "Jan Feb Mar Apr May Jun Jul Aug Sep Oct Nov Dec" at bounding box center [351, 255] width 48 height 15
drag, startPoint x: 404, startPoint y: 255, endPoint x: 401, endPoint y: 262, distance: 7.4
click at [404, 255] on select "1 2 3 4 5 6 7 8 9 10 11 12 13 14 15 16 17 18 19 20 21 22 23 24 25 26 27 28 29 3…" at bounding box center [406, 255] width 48 height 15
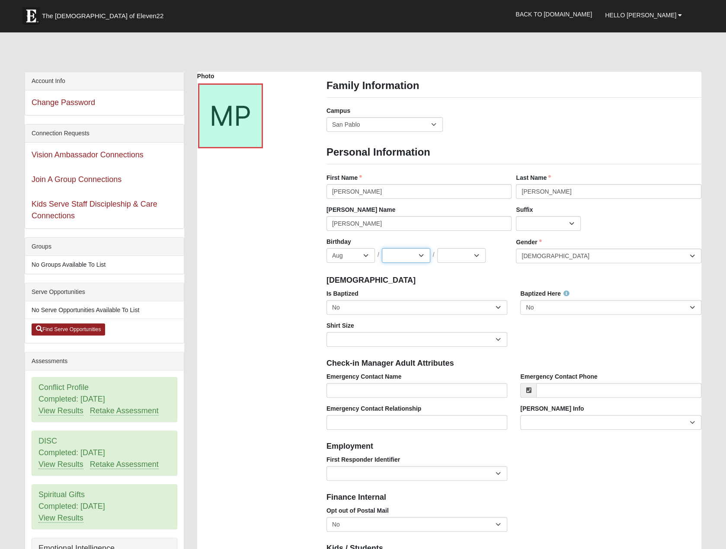
select select "16"
click at [382, 248] on select "1 2 3 4 5 6 7 8 9 10 11 12 13 14 15 16 17 18 19 20 21 22 23 24 25 26 27 28 29 3…" at bounding box center [406, 255] width 48 height 15
click at [475, 257] on select "2025 2024 2023 2022 2021 2020 2019 2018 2017 2016 2015 2014 2013 2012 2011 2010…" at bounding box center [461, 255] width 48 height 15
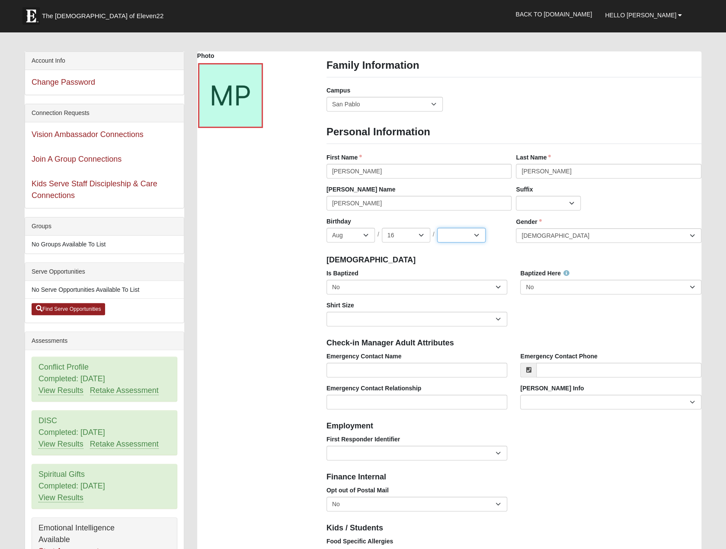
scroll to position [87, 0]
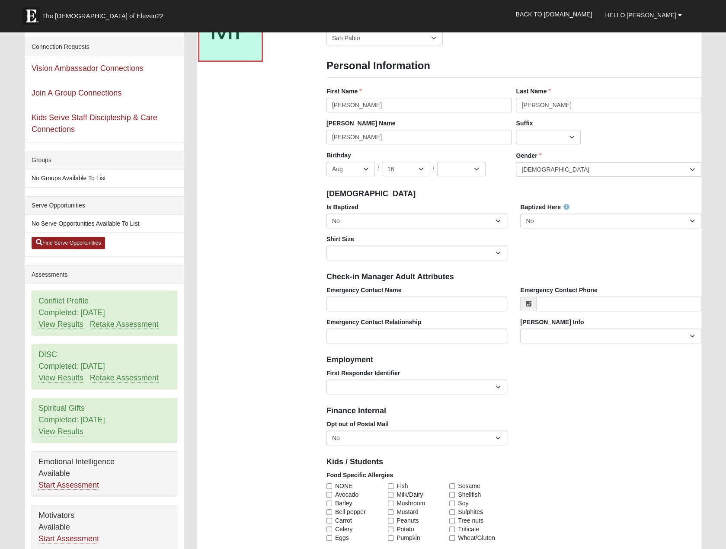
drag, startPoint x: 476, startPoint y: 178, endPoint x: 475, endPoint y: 173, distance: 4.8
click at [475, 174] on div "Birthday Jan Feb Mar Apr May Jun Jul Aug Sep Oct Nov Dec / 1 2 3 4 5 6 7 8 9 10…" at bounding box center [419, 167] width 190 height 32
click at [475, 173] on select "2025 2024 2023 2022 2021 2020 2019 2018 2017 2016 2015 2014 2013 2012 2011 2010…" at bounding box center [461, 169] width 48 height 15
select select "1988"
click at [437, 162] on select "2025 2024 2023 2022 2021 2020 2019 2018 2017 2016 2015 2014 2013 2012 2011 2010…" at bounding box center [461, 169] width 48 height 15
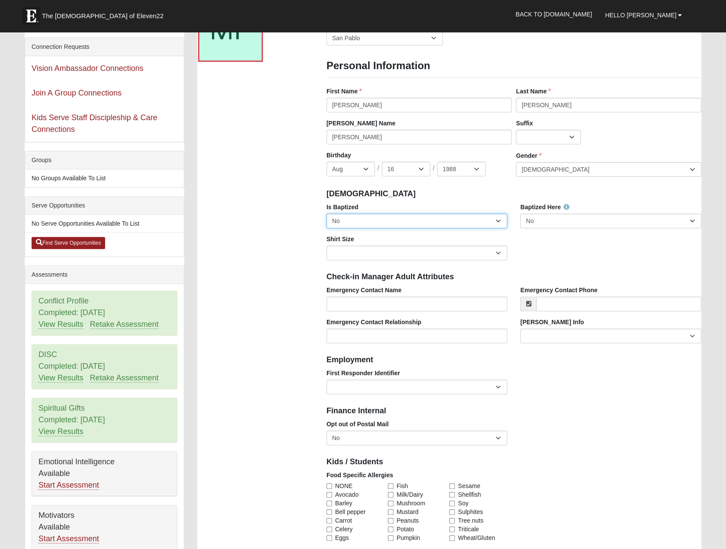
click at [366, 215] on select "No Yes" at bounding box center [417, 221] width 181 height 15
select select "True"
click at [327, 214] on select "No Yes" at bounding box center [417, 221] width 181 height 15
click at [415, 249] on select "Adult Small Adult Medium Adult Large Adult XL Adult XXL Adult 3XL Adult 4XL You…" at bounding box center [417, 253] width 181 height 15
select select "Adult Large"
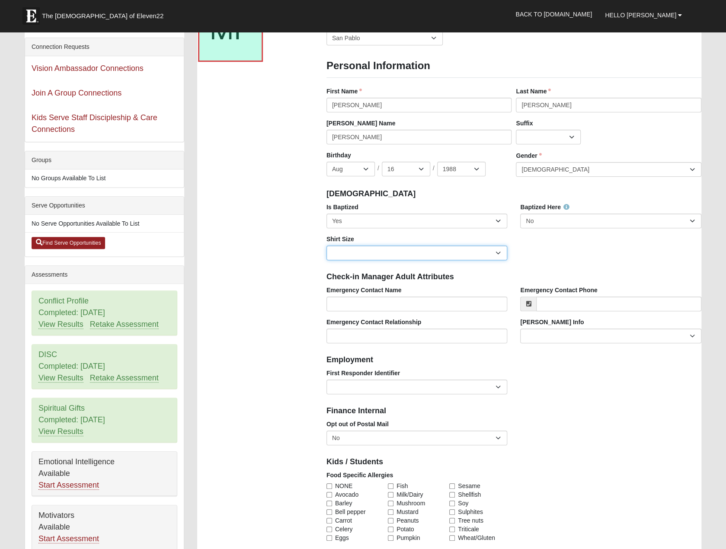
click at [327, 246] on select "Adult Small Adult Medium Adult Large Adult XL Adult XXL Adult 3XL Adult 4XL You…" at bounding box center [417, 253] width 181 height 15
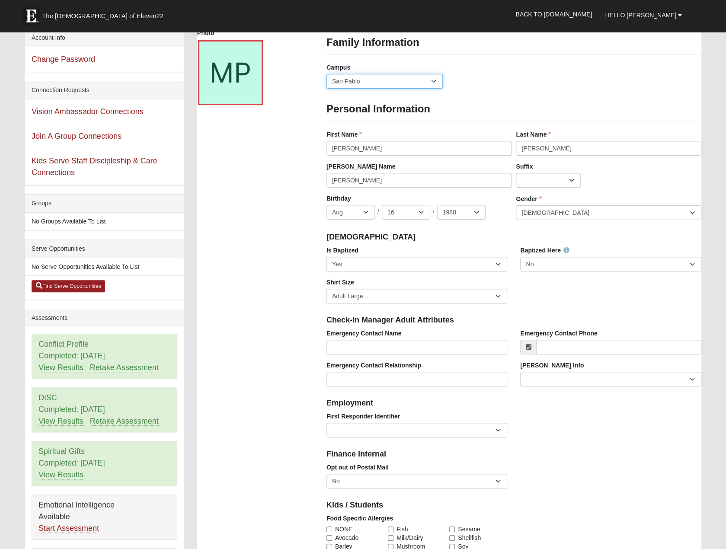
click at [379, 83] on select "Arlington Baymeadows Eleven22 Online Fleming Island Jesup Mandarin North Jax Or…" at bounding box center [385, 81] width 116 height 15
select select "10"
click at [327, 74] on select "Arlington Baymeadows Eleven22 Online Fleming Island Jesup Mandarin North Jax Or…" at bounding box center [385, 81] width 116 height 15
drag, startPoint x: 274, startPoint y: 274, endPoint x: 302, endPoint y: 314, distance: 49.1
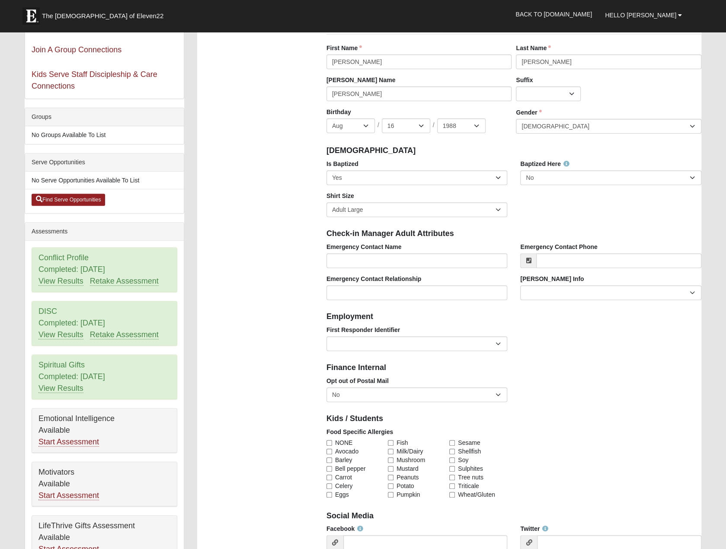
scroll to position [173, 0]
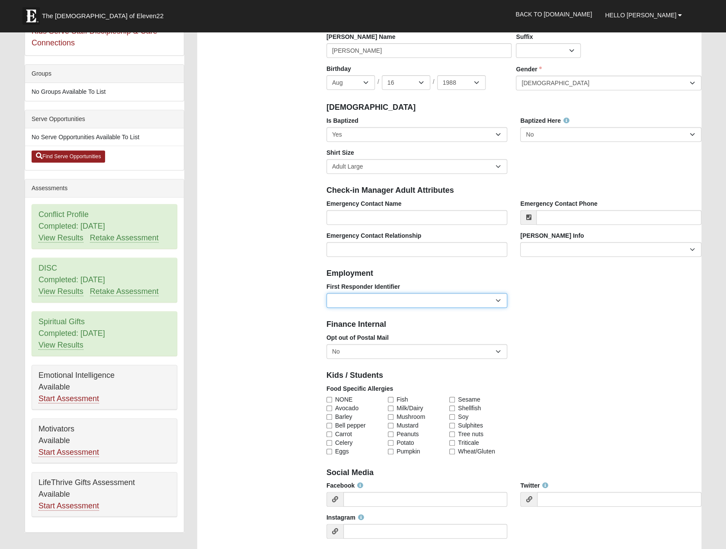
click at [362, 302] on select "EMT | Paramedic | Medical Firefighter | Fire Department Police Officer | Sherif…" at bounding box center [417, 300] width 181 height 15
click at [367, 303] on select "EMT | Paramedic | Medical Firefighter | Fire Department Police Officer | Sherif…" at bounding box center [417, 300] width 181 height 15
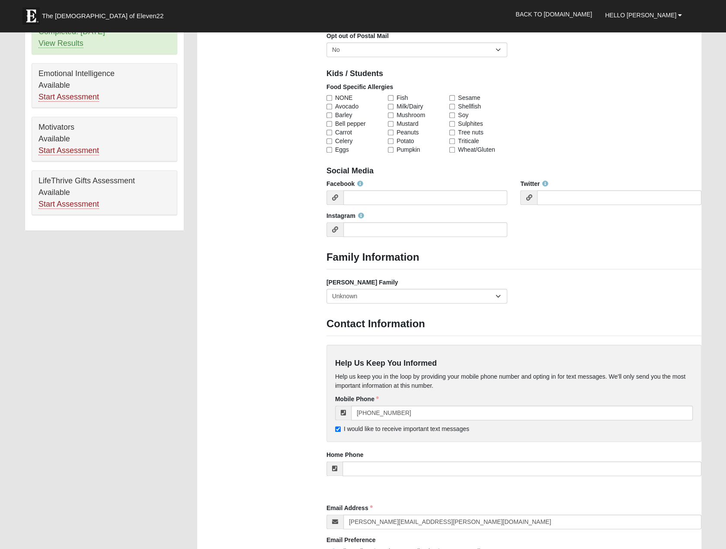
scroll to position [476, 0]
click at [376, 298] on select "Yes, we are a current foster family No, we are a former foster family No, we ha…" at bounding box center [417, 295] width 181 height 15
drag, startPoint x: 378, startPoint y: 293, endPoint x: 345, endPoint y: 302, distance: 34.1
click at [378, 293] on select "Yes, we are a current foster family No, we are a former foster family No, we ha…" at bounding box center [417, 295] width 181 height 15
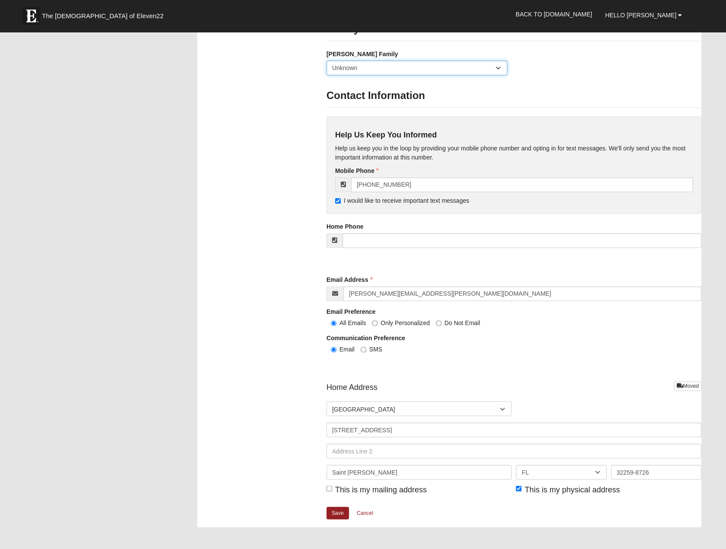
scroll to position [779, 0]
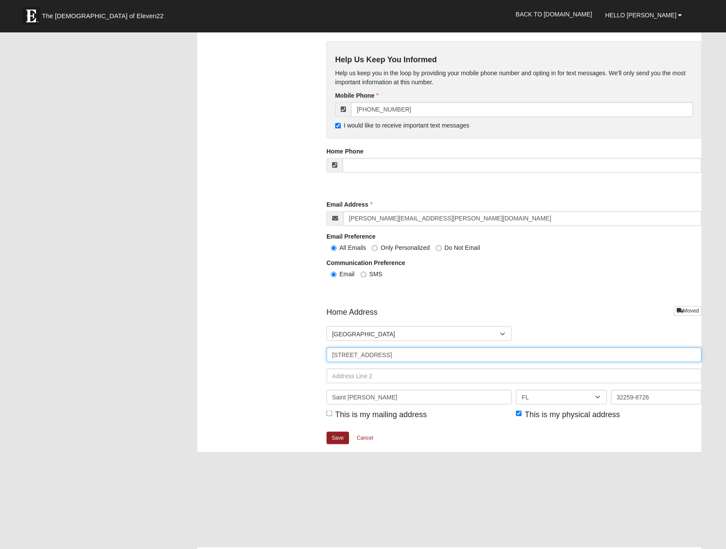
drag, startPoint x: 275, startPoint y: 353, endPoint x: 239, endPoint y: 352, distance: 35.5
type input "14097 Dunroven Dr"
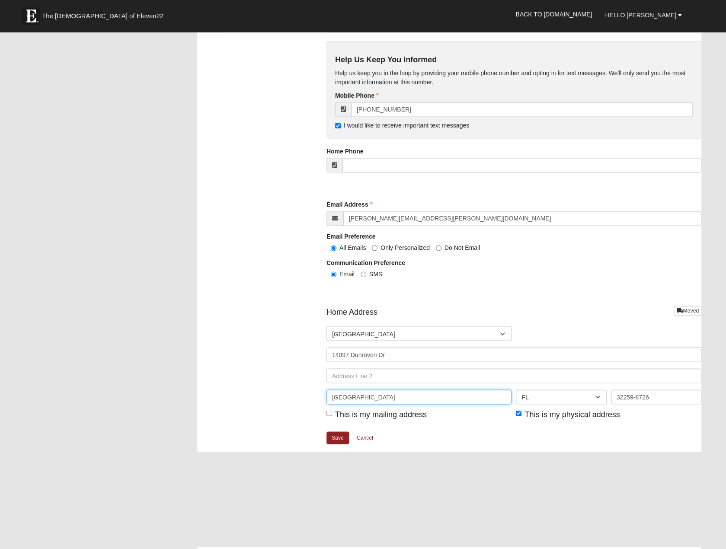
type input "Bryceville"
type input "32009"
click at [329, 411] on input "This is my mailing address" at bounding box center [330, 414] width 6 height 6
checkbox input "true"
click at [337, 434] on link "Save" at bounding box center [338, 438] width 22 height 13
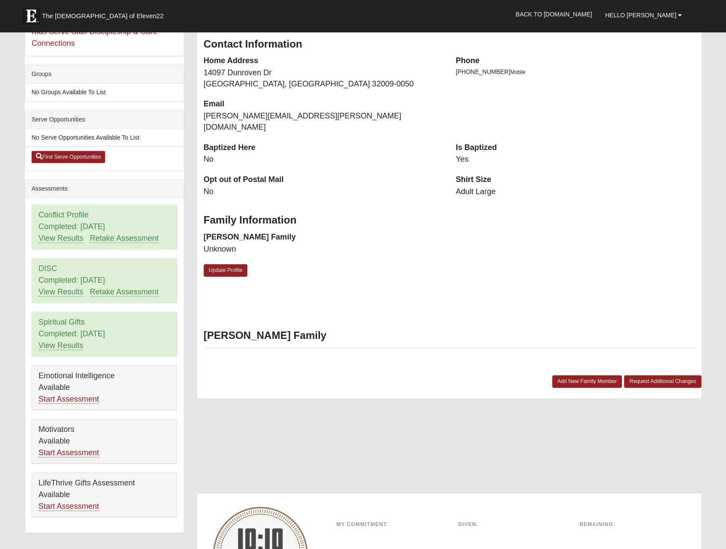
scroll to position [173, 0]
click at [68, 395] on link "Start Assessment" at bounding box center [69, 399] width 61 height 9
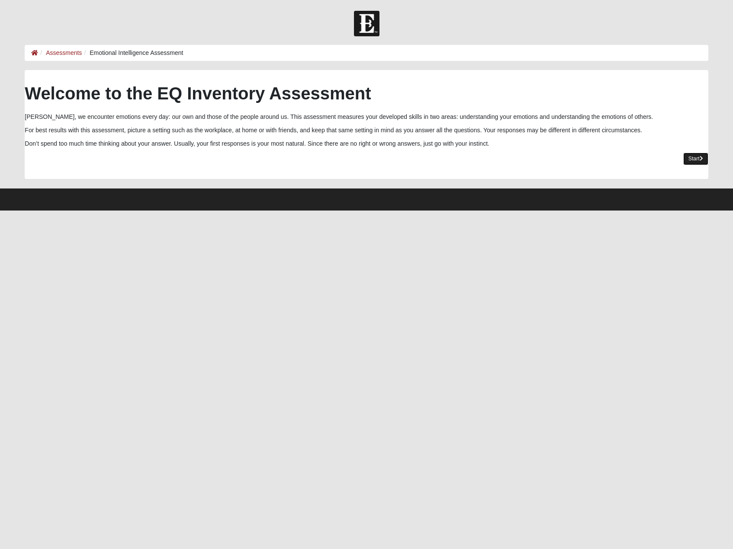
click at [694, 157] on link "Start" at bounding box center [695, 159] width 25 height 13
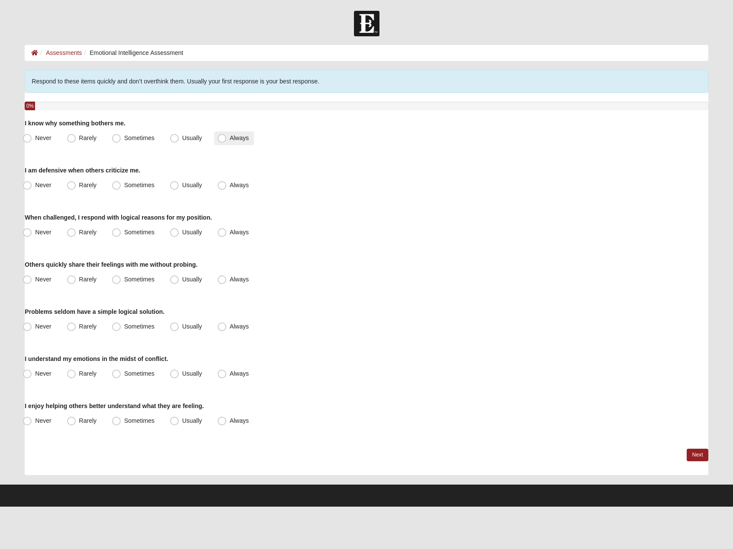
click at [232, 137] on span "Always" at bounding box center [239, 138] width 19 height 7
click at [227, 137] on input "Always" at bounding box center [224, 138] width 6 height 6
radio input "true"
click at [93, 186] on span "Rarely" at bounding box center [87, 185] width 17 height 7
click at [76, 186] on input "Rarely" at bounding box center [74, 186] width 6 height 6
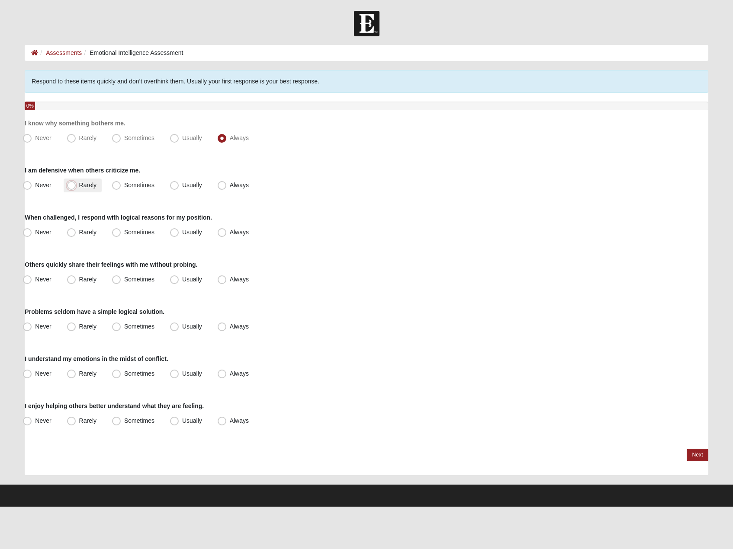
radio input "true"
click at [179, 231] on label "Usually" at bounding box center [187, 233] width 41 height 14
click at [179, 231] on input "Usually" at bounding box center [176, 233] width 6 height 6
radio input "true"
click at [182, 281] on label "Usually" at bounding box center [187, 280] width 41 height 14
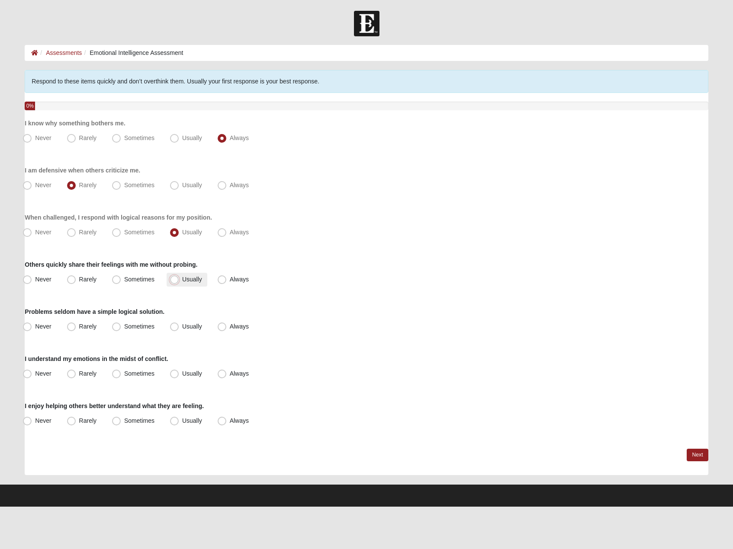
click at [179, 281] on input "Usually" at bounding box center [176, 280] width 6 height 6
radio input "true"
click at [132, 327] on span "Sometimes" at bounding box center [139, 326] width 30 height 7
click at [121, 327] on input "Sometimes" at bounding box center [119, 327] width 6 height 6
radio input "true"
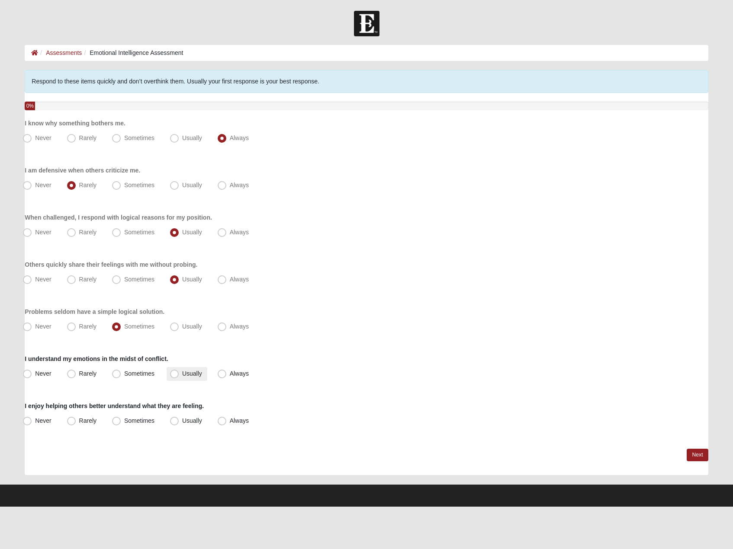
click at [193, 374] on span "Usually" at bounding box center [192, 373] width 20 height 7
click at [179, 374] on input "Usually" at bounding box center [176, 374] width 6 height 6
radio input "true"
click at [153, 424] on label "Sometimes" at bounding box center [134, 421] width 51 height 14
click at [121, 424] on input "Sometimes" at bounding box center [119, 421] width 6 height 6
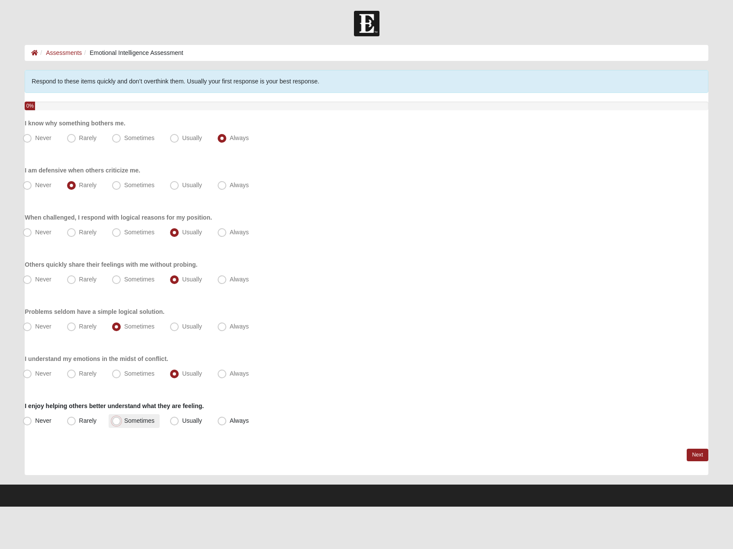
radio input "true"
click at [706, 454] on link "Next" at bounding box center [697, 455] width 21 height 13
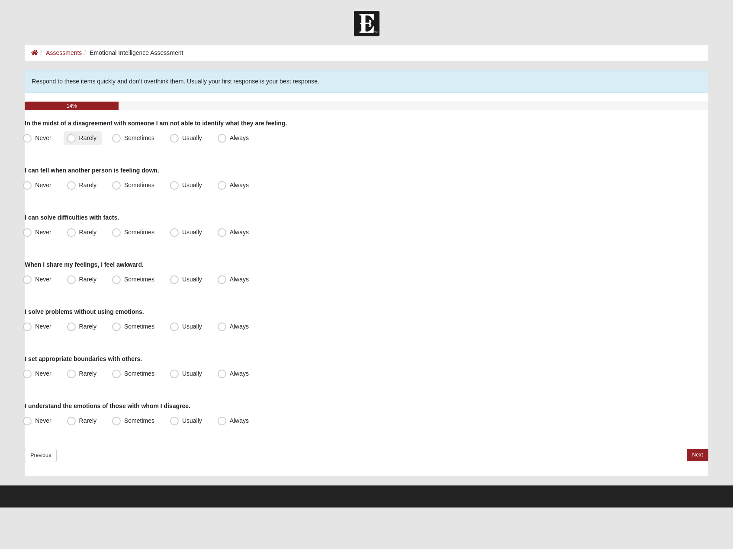
click at [81, 136] on span "Rarely" at bounding box center [87, 138] width 17 height 7
click at [76, 136] on input "Rarely" at bounding box center [74, 138] width 6 height 6
radio input "true"
click at [182, 184] on label "Usually" at bounding box center [187, 186] width 41 height 14
click at [179, 184] on input "Usually" at bounding box center [176, 186] width 6 height 6
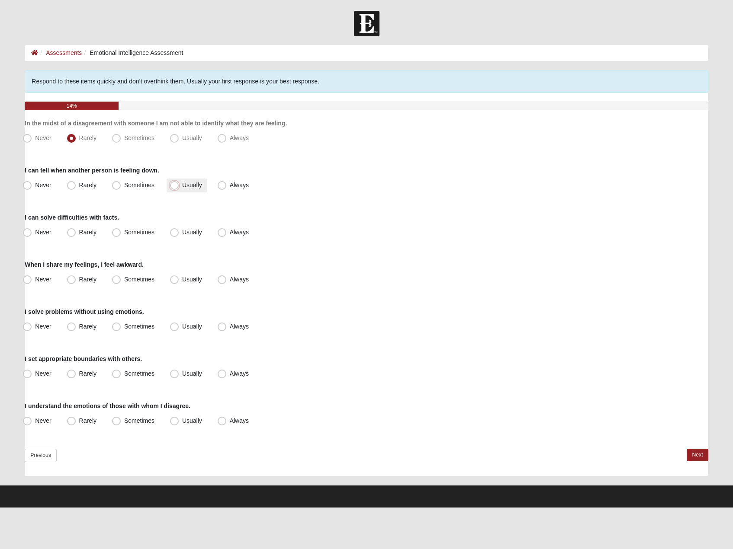
radio input "true"
click at [184, 233] on span "Usually" at bounding box center [192, 232] width 20 height 7
click at [179, 233] on input "Usually" at bounding box center [176, 233] width 6 height 6
radio input "true"
click at [91, 278] on span "Rarely" at bounding box center [87, 279] width 17 height 7
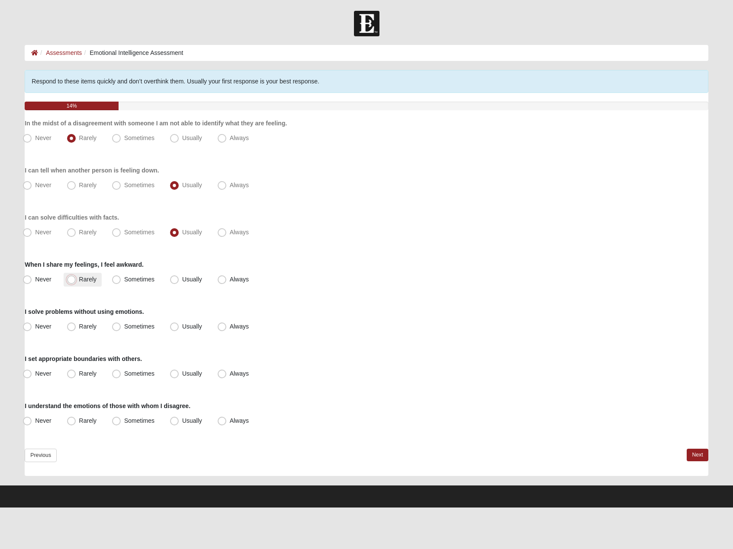
click at [76, 278] on input "Rarely" at bounding box center [74, 280] width 6 height 6
radio input "true"
click at [144, 324] on span "Sometimes" at bounding box center [139, 326] width 30 height 7
click at [121, 324] on input "Sometimes" at bounding box center [119, 327] width 6 height 6
radio input "true"
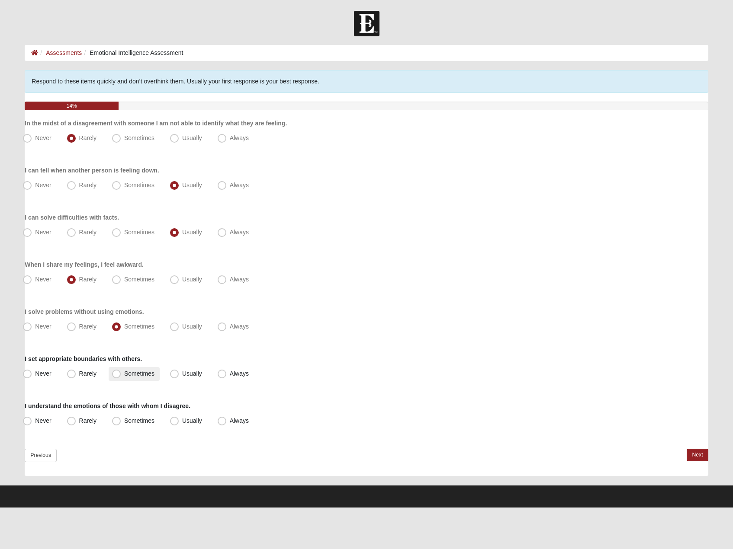
click at [145, 375] on span "Sometimes" at bounding box center [139, 373] width 30 height 7
click at [121, 375] on input "Sometimes" at bounding box center [119, 374] width 6 height 6
radio input "true"
click at [182, 421] on span "Usually" at bounding box center [192, 420] width 20 height 7
click at [173, 421] on input "Usually" at bounding box center [176, 421] width 6 height 6
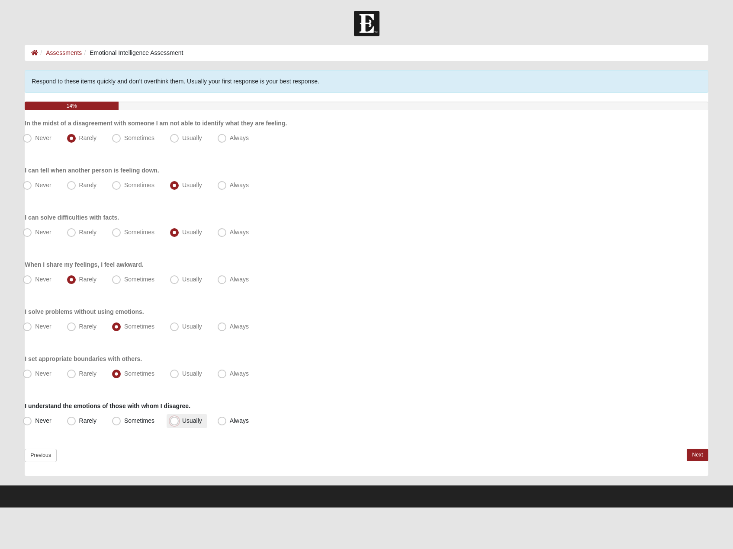
radio input "true"
click at [709, 456] on div "EQ Inventory Assessment Respond to these items quickly and don’t overthink them…" at bounding box center [366, 277] width 696 height 415
click at [706, 456] on link "Next" at bounding box center [697, 455] width 21 height 13
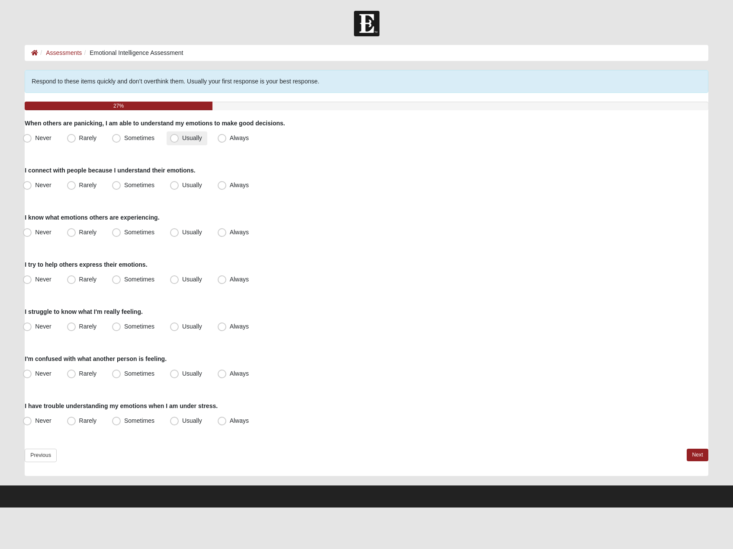
click at [191, 137] on span "Usually" at bounding box center [192, 138] width 20 height 7
click at [179, 137] on input "Usually" at bounding box center [176, 138] width 6 height 6
radio input "true"
click at [139, 187] on span "Sometimes" at bounding box center [139, 185] width 30 height 7
click at [121, 187] on input "Sometimes" at bounding box center [119, 186] width 6 height 6
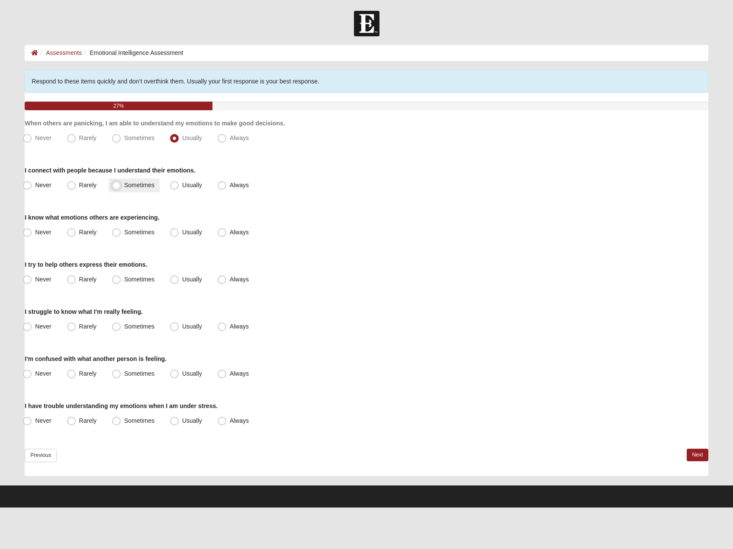
radio input "true"
click at [129, 229] on span "Sometimes" at bounding box center [139, 232] width 30 height 7
click at [121, 230] on input "Sometimes" at bounding box center [119, 233] width 6 height 6
radio input "true"
click at [144, 278] on span "Sometimes" at bounding box center [139, 279] width 30 height 7
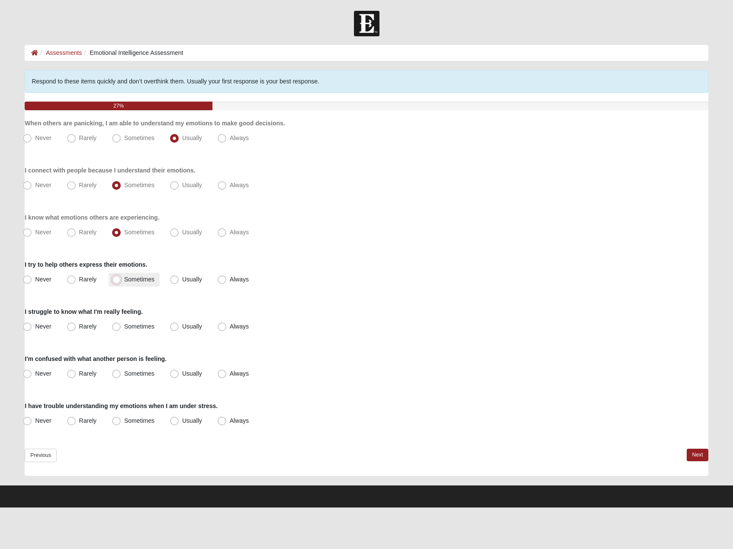
click at [121, 278] on input "Sometimes" at bounding box center [119, 280] width 6 height 6
radio input "true"
click at [50, 325] on span "Never" at bounding box center [43, 326] width 16 height 7
click at [32, 325] on input "Never" at bounding box center [29, 327] width 6 height 6
radio input "true"
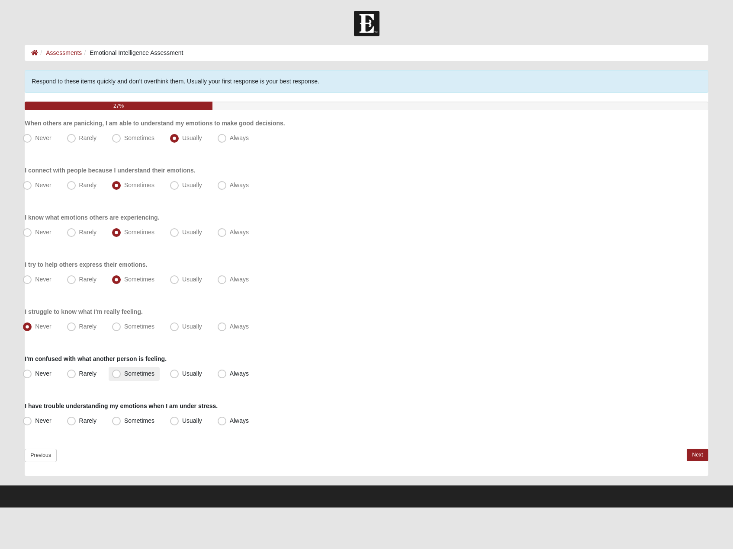
click at [130, 374] on span "Sometimes" at bounding box center [139, 373] width 30 height 7
click at [121, 374] on input "Sometimes" at bounding box center [119, 374] width 6 height 6
radio input "true"
click at [88, 422] on span "Rarely" at bounding box center [87, 420] width 17 height 7
click at [76, 422] on input "Rarely" at bounding box center [74, 421] width 6 height 6
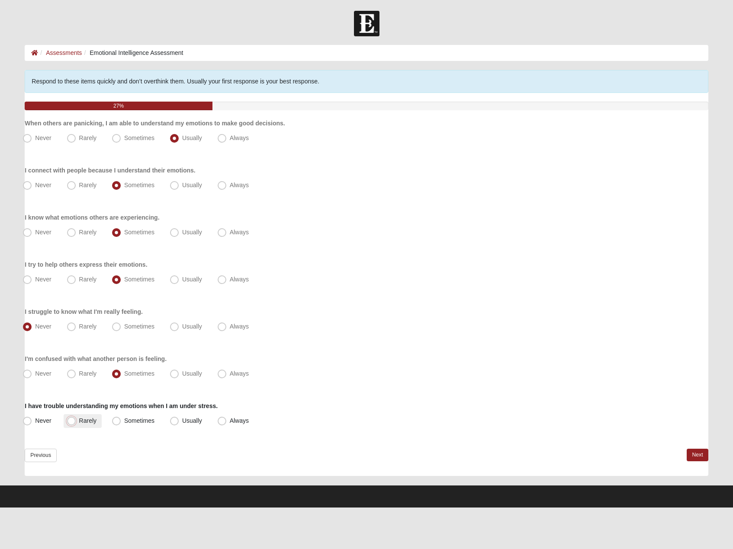
radio input "true"
click at [701, 457] on link "Next" at bounding box center [697, 455] width 21 height 13
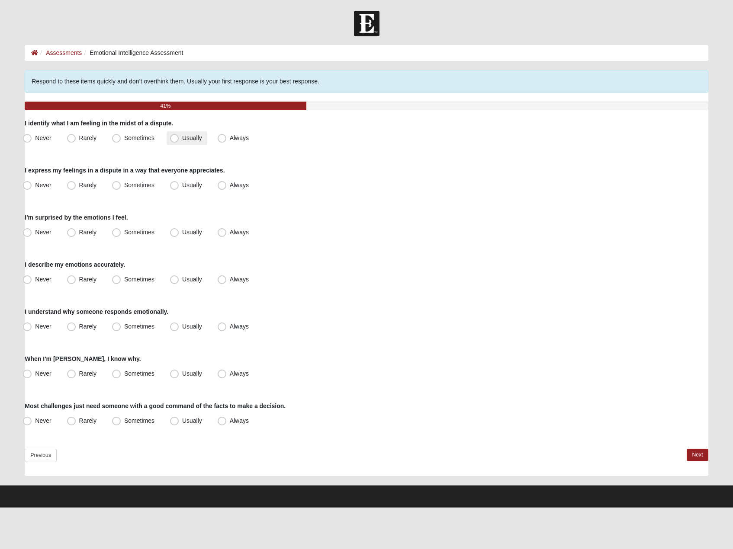
click at [180, 140] on label "Usually" at bounding box center [187, 139] width 41 height 14
click at [179, 140] on input "Usually" at bounding box center [176, 138] width 6 height 6
radio input "true"
click at [146, 189] on label "Sometimes" at bounding box center [134, 186] width 51 height 14
click at [121, 188] on input "Sometimes" at bounding box center [119, 186] width 6 height 6
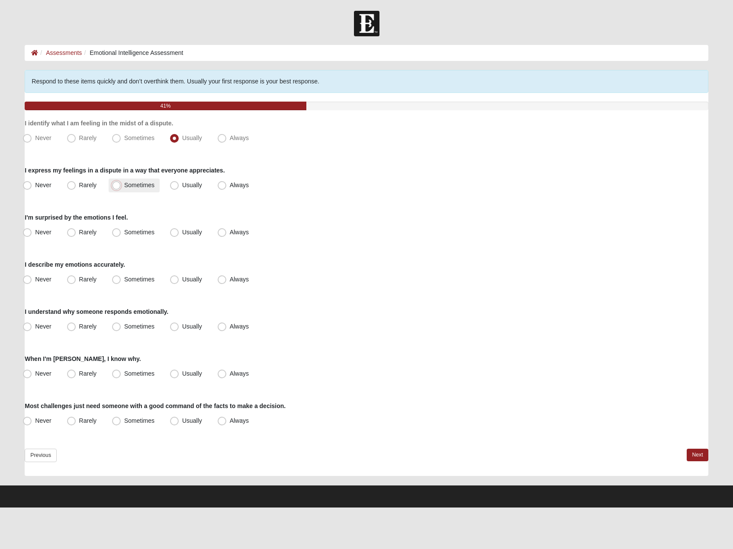
radio input "true"
click at [47, 232] on span "Never" at bounding box center [43, 232] width 16 height 7
click at [32, 232] on input "Never" at bounding box center [29, 233] width 6 height 6
radio input "true"
click at [93, 234] on span "Rarely" at bounding box center [87, 232] width 17 height 7
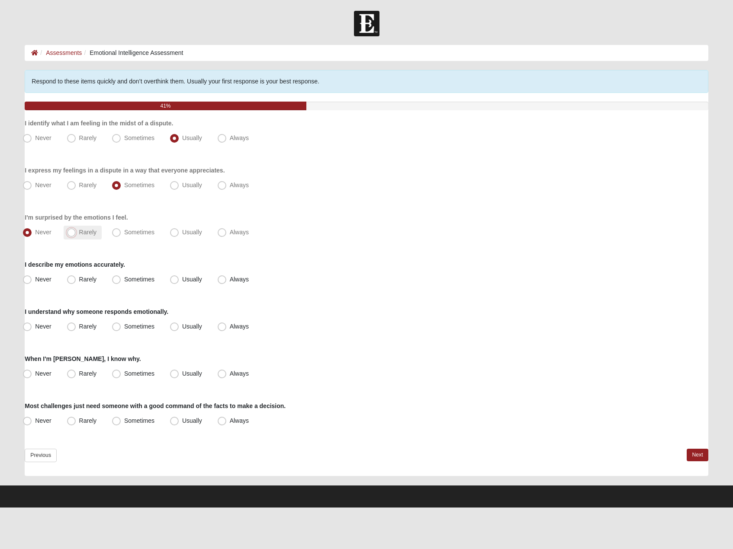
click at [76, 234] on input "Rarely" at bounding box center [74, 233] width 6 height 6
radio input "true"
click at [182, 279] on span "Usually" at bounding box center [192, 279] width 20 height 7
click at [173, 279] on input "Usually" at bounding box center [176, 280] width 6 height 6
radio input "true"
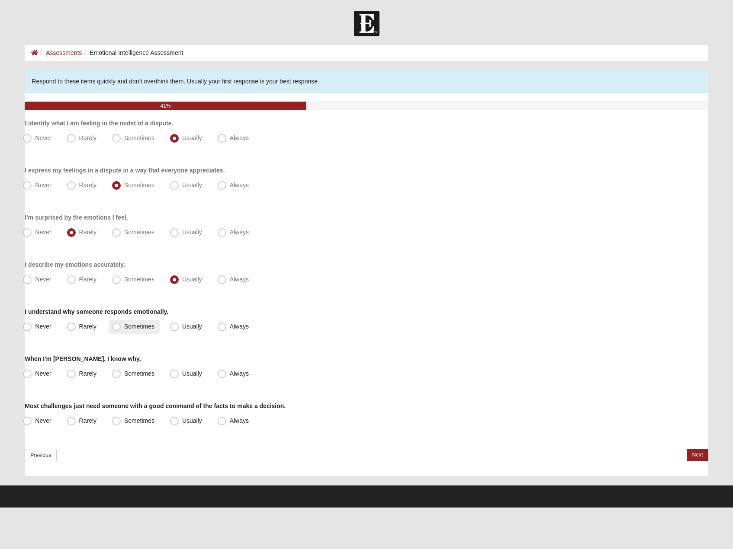
click at [144, 325] on span "Sometimes" at bounding box center [139, 326] width 30 height 7
click at [121, 325] on input "Sometimes" at bounding box center [119, 327] width 6 height 6
radio input "true"
click at [185, 372] on span "Usually" at bounding box center [192, 373] width 20 height 7
click at [179, 372] on input "Usually" at bounding box center [176, 374] width 6 height 6
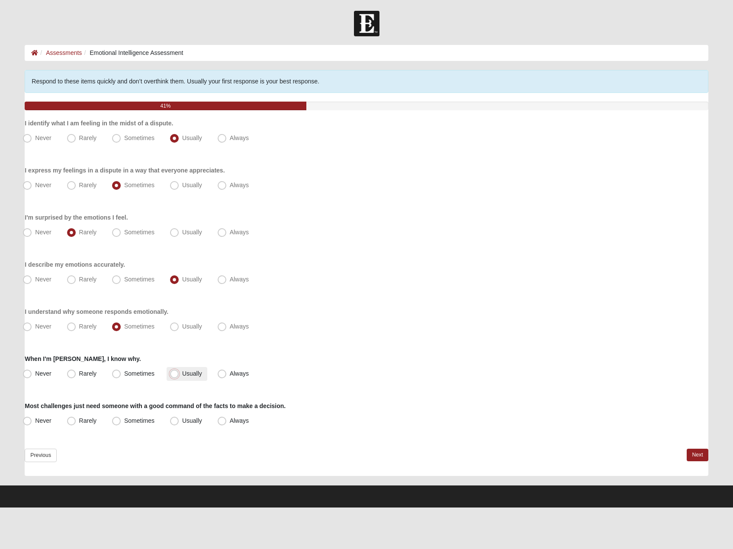
radio input "true"
click at [182, 420] on span "Usually" at bounding box center [192, 420] width 20 height 7
click at [177, 420] on input "Usually" at bounding box center [176, 421] width 6 height 6
radio input "true"
click at [697, 457] on link "Next" at bounding box center [697, 455] width 21 height 13
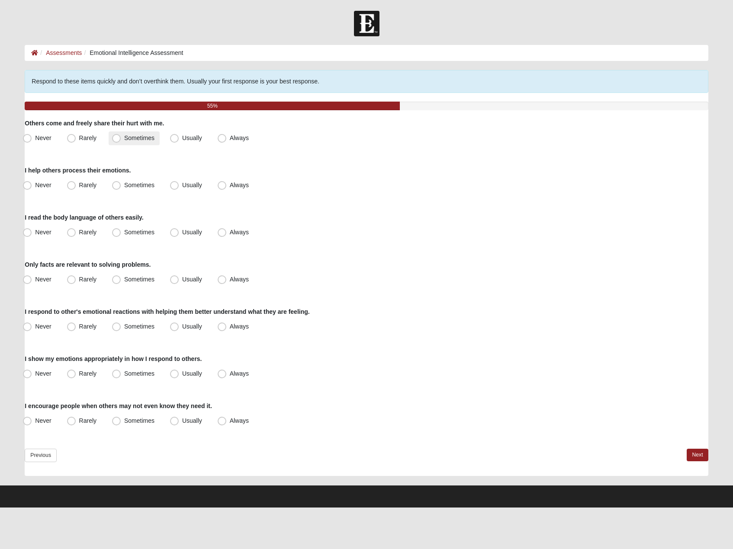
click at [126, 136] on span "Sometimes" at bounding box center [139, 138] width 30 height 7
click at [121, 136] on input "Sometimes" at bounding box center [119, 138] width 6 height 6
radio input "true"
click at [134, 184] on span "Sometimes" at bounding box center [139, 185] width 30 height 7
click at [121, 184] on input "Sometimes" at bounding box center [119, 186] width 6 height 6
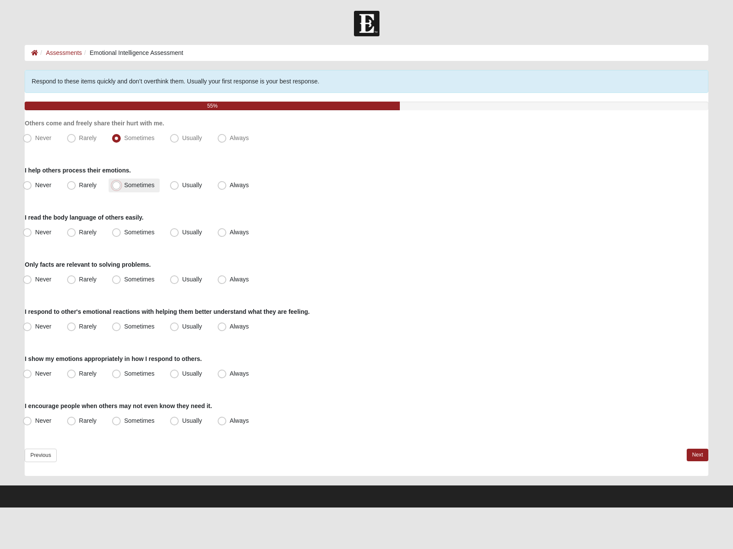
radio input "true"
click at [151, 232] on span "Sometimes" at bounding box center [139, 232] width 30 height 7
click at [121, 232] on input "Sometimes" at bounding box center [119, 233] width 6 height 6
radio input "true"
click at [84, 279] on span "Rarely" at bounding box center [87, 279] width 17 height 7
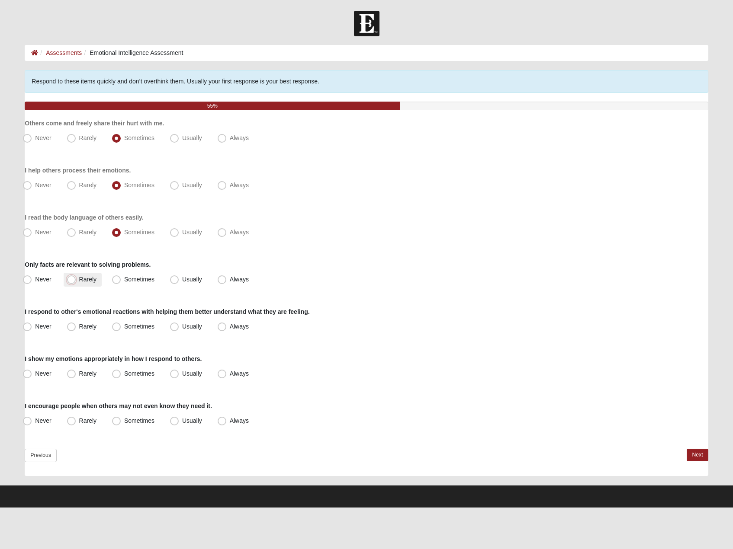
click at [76, 279] on input "Rarely" at bounding box center [74, 280] width 6 height 6
radio input "true"
click at [79, 325] on span "Rarely" at bounding box center [87, 326] width 17 height 7
click at [76, 325] on input "Rarely" at bounding box center [74, 327] width 6 height 6
radio input "true"
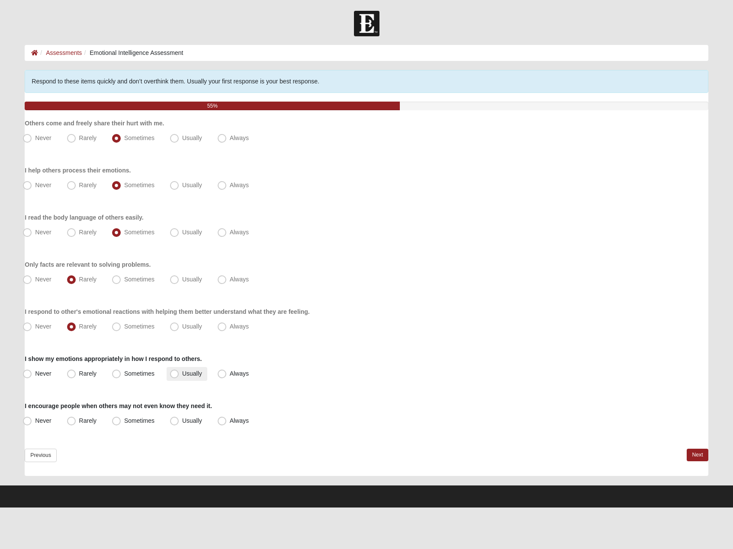
click at [183, 375] on span "Usually" at bounding box center [192, 373] width 20 height 7
click at [179, 375] on input "Usually" at bounding box center [176, 374] width 6 height 6
radio input "true"
drag, startPoint x: 176, startPoint y: 419, endPoint x: 221, endPoint y: 425, distance: 45.5
click at [182, 419] on span "Usually" at bounding box center [192, 420] width 20 height 7
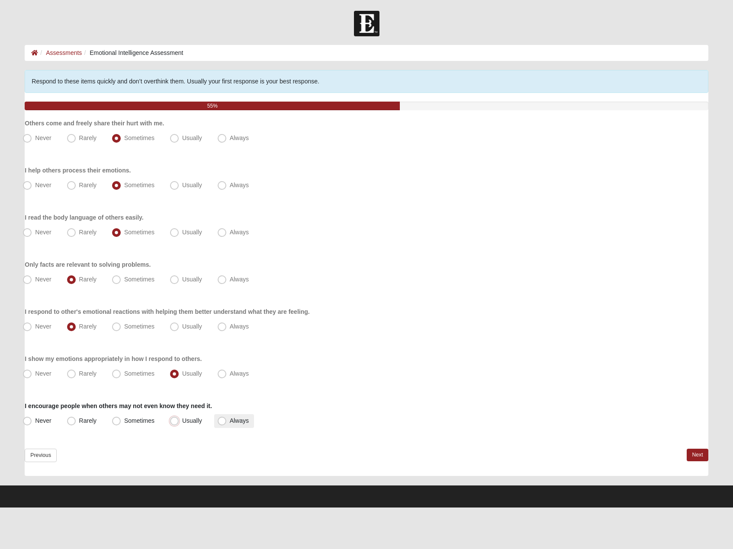
click at [176, 419] on input "Usually" at bounding box center [176, 421] width 6 height 6
radio input "true"
click at [695, 455] on link "Next" at bounding box center [697, 455] width 21 height 13
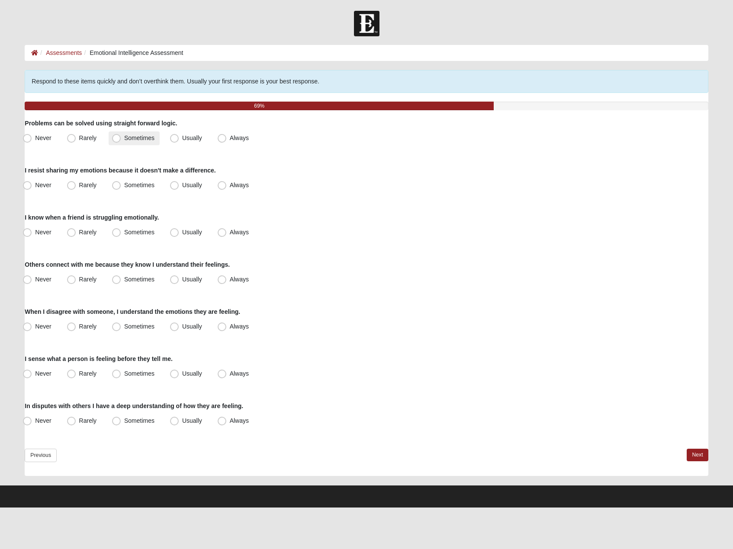
click at [147, 137] on span "Sometimes" at bounding box center [139, 138] width 30 height 7
click at [121, 137] on input "Sometimes" at bounding box center [119, 138] width 6 height 6
radio input "true"
click at [78, 186] on label "Rarely" at bounding box center [83, 186] width 38 height 14
click at [76, 186] on input "Rarely" at bounding box center [74, 186] width 6 height 6
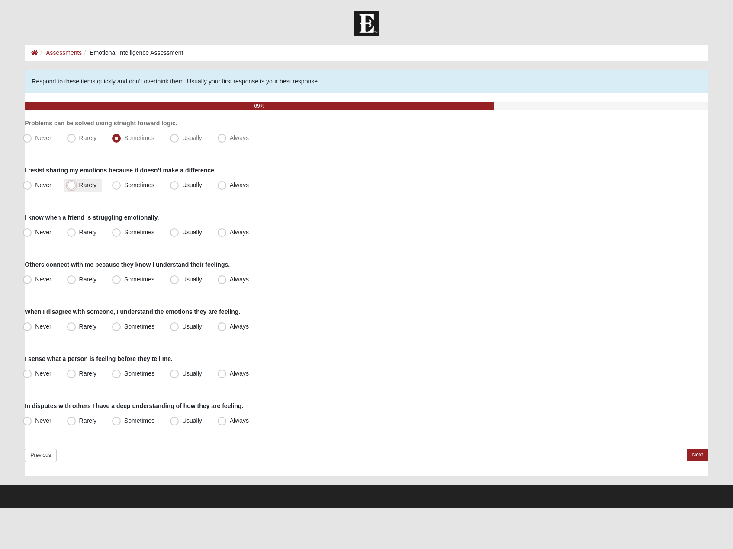
radio input "true"
click at [182, 231] on span "Usually" at bounding box center [192, 232] width 20 height 7
click at [179, 231] on input "Usually" at bounding box center [176, 233] width 6 height 6
radio input "true"
click at [187, 277] on span "Usually" at bounding box center [192, 279] width 20 height 7
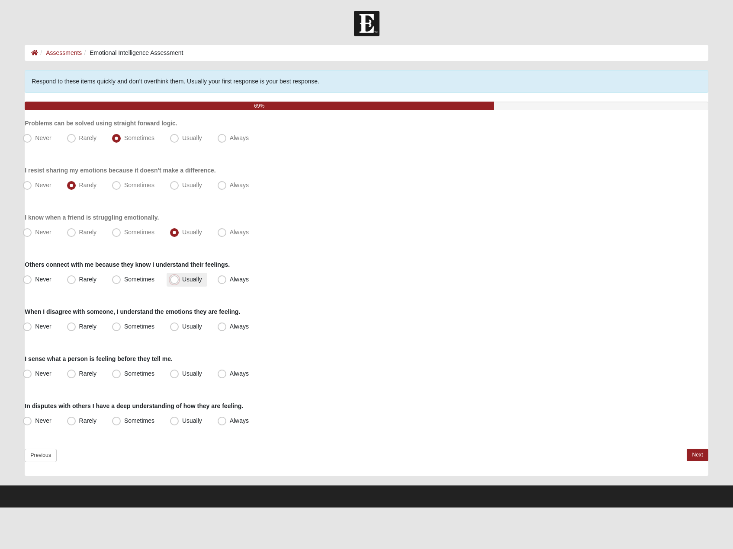
click at [179, 277] on input "Usually" at bounding box center [176, 280] width 6 height 6
radio input "true"
click at [147, 325] on span "Sometimes" at bounding box center [139, 326] width 30 height 7
click at [121, 325] on input "Sometimes" at bounding box center [119, 327] width 6 height 6
radio input "true"
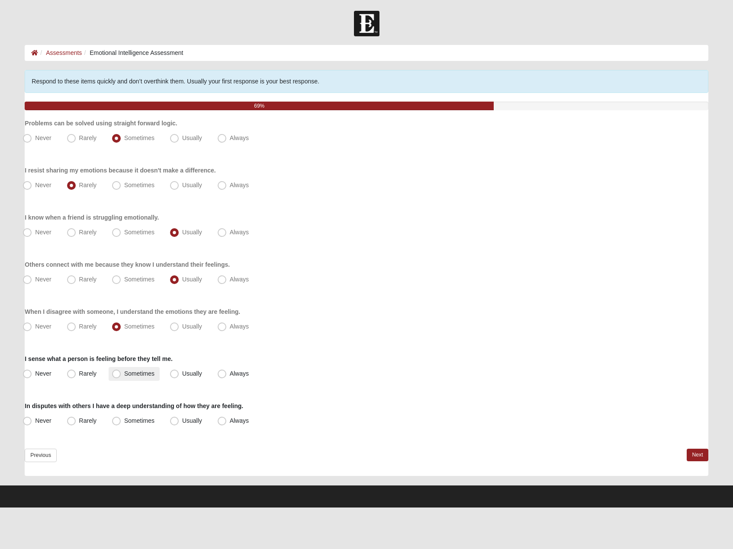
click at [140, 376] on span "Sometimes" at bounding box center [139, 373] width 30 height 7
click at [121, 376] on input "Sometimes" at bounding box center [119, 374] width 6 height 6
radio input "true"
drag, startPoint x: 142, startPoint y: 417, endPoint x: 282, endPoint y: 423, distance: 139.8
click at [143, 418] on span "Sometimes" at bounding box center [139, 420] width 30 height 7
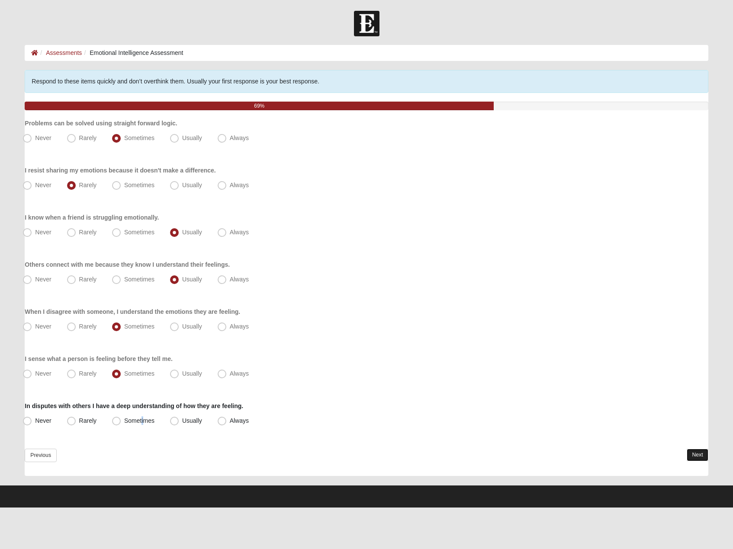
click at [700, 453] on link "Next" at bounding box center [697, 455] width 21 height 13
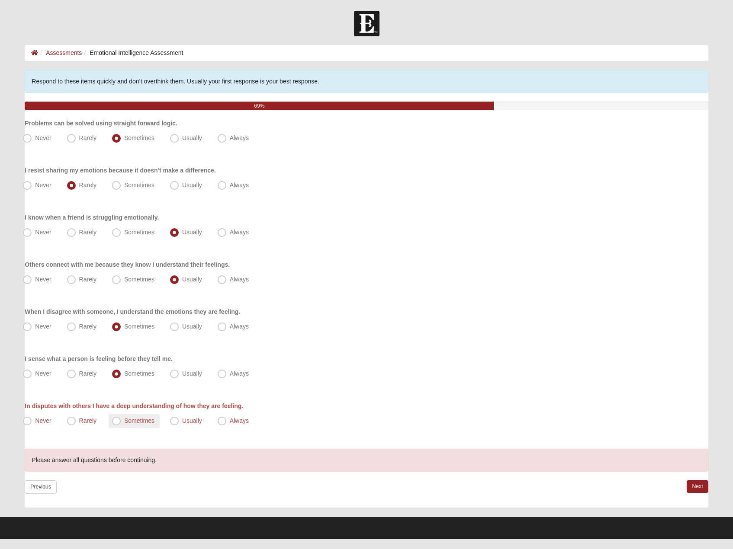
click at [150, 416] on label "Sometimes" at bounding box center [134, 421] width 51 height 14
click at [121, 418] on input "Sometimes" at bounding box center [119, 421] width 6 height 6
radio input "true"
click at [697, 484] on link "Next" at bounding box center [697, 487] width 21 height 13
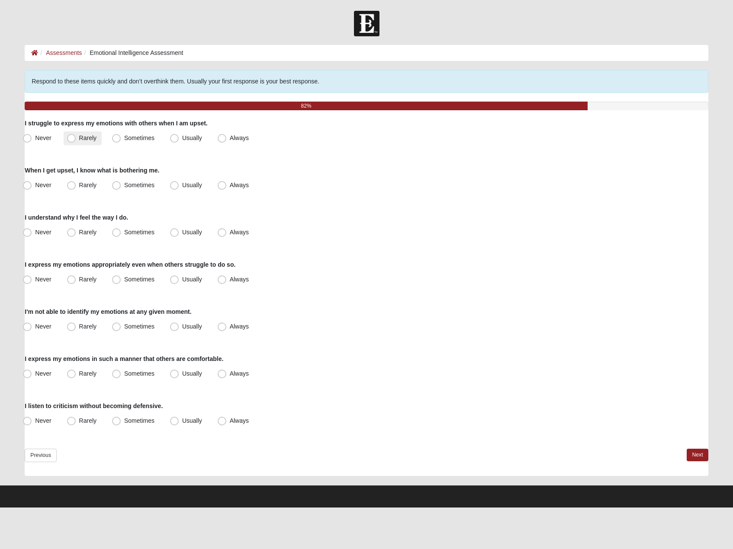
click at [90, 138] on span "Rarely" at bounding box center [87, 138] width 17 height 7
click at [76, 138] on input "Rarely" at bounding box center [74, 138] width 6 height 6
radio input "true"
click at [185, 187] on span "Usually" at bounding box center [192, 185] width 20 height 7
click at [179, 187] on input "Usually" at bounding box center [176, 186] width 6 height 6
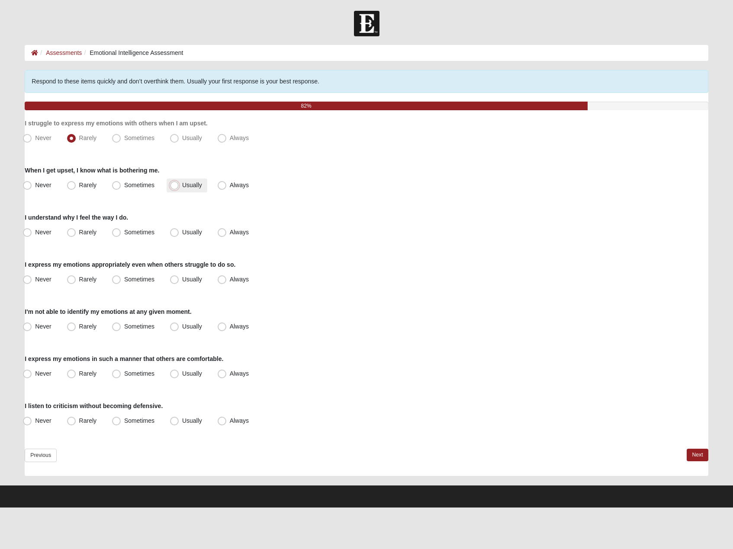
radio input "true"
click at [183, 230] on span "Usually" at bounding box center [192, 232] width 20 height 7
click at [179, 230] on input "Usually" at bounding box center [176, 233] width 6 height 6
radio input "true"
click at [188, 279] on span "Usually" at bounding box center [192, 279] width 20 height 7
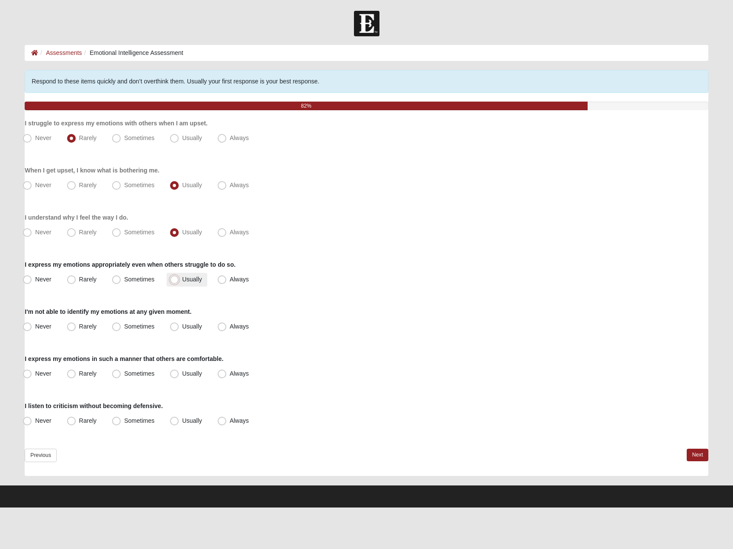
click at [179, 279] on input "Usually" at bounding box center [176, 280] width 6 height 6
radio input "true"
click at [45, 324] on span "Never" at bounding box center [43, 326] width 16 height 7
click at [32, 324] on input "Never" at bounding box center [29, 327] width 6 height 6
radio input "true"
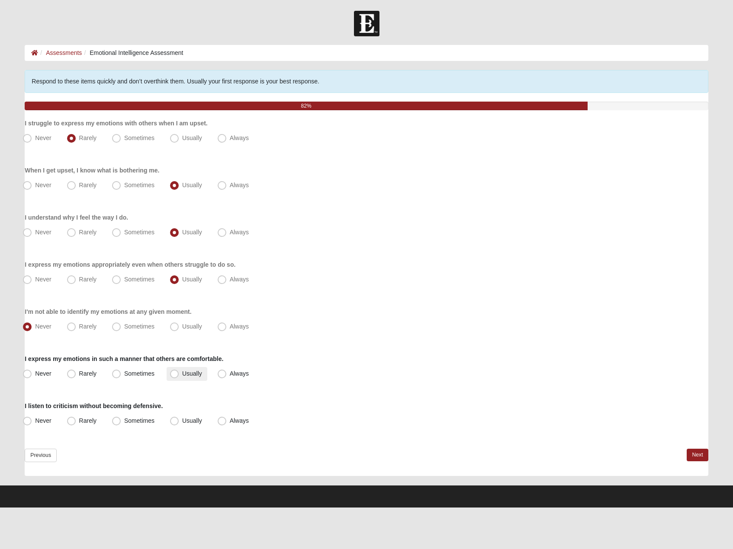
click at [181, 372] on label "Usually" at bounding box center [187, 374] width 41 height 14
click at [179, 372] on input "Usually" at bounding box center [176, 374] width 6 height 6
radio input "true"
click at [141, 422] on span "Sometimes" at bounding box center [139, 420] width 30 height 7
click at [121, 422] on input "Sometimes" at bounding box center [119, 421] width 6 height 6
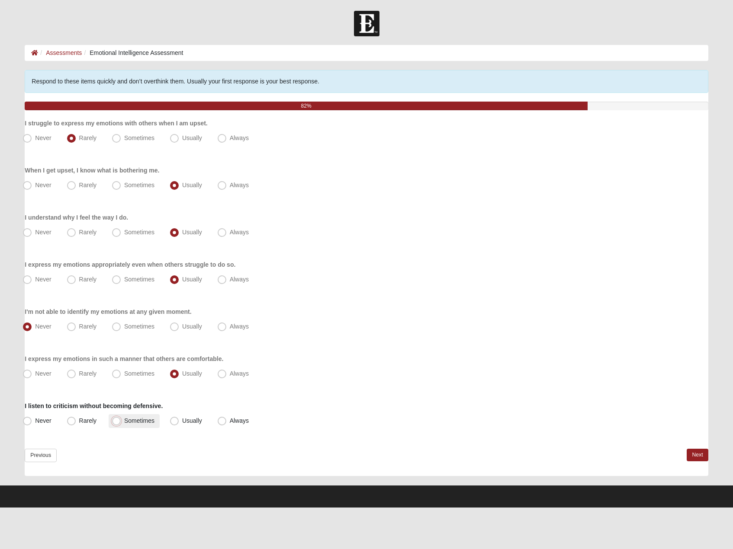
radio input "true"
drag, startPoint x: 172, startPoint y: 420, endPoint x: 349, endPoint y: 420, distance: 176.9
click at [182, 420] on span "Usually" at bounding box center [192, 420] width 20 height 7
click at [175, 420] on input "Usually" at bounding box center [176, 421] width 6 height 6
radio input "true"
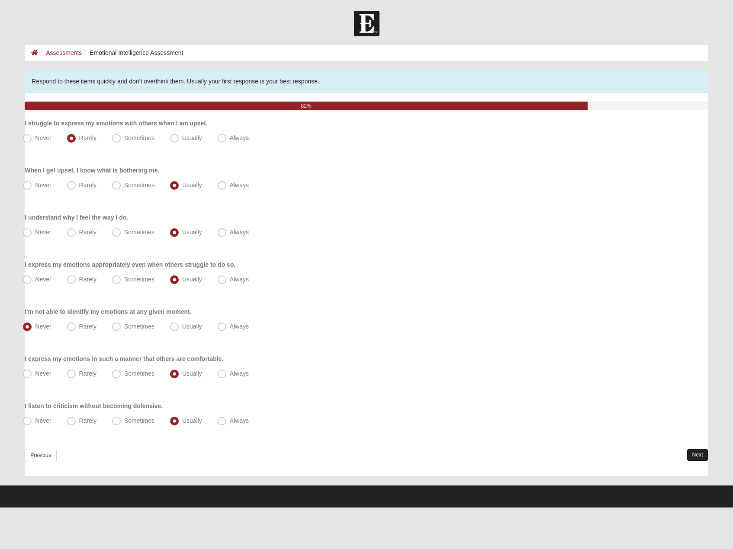
click at [699, 456] on link "Next" at bounding box center [697, 455] width 21 height 13
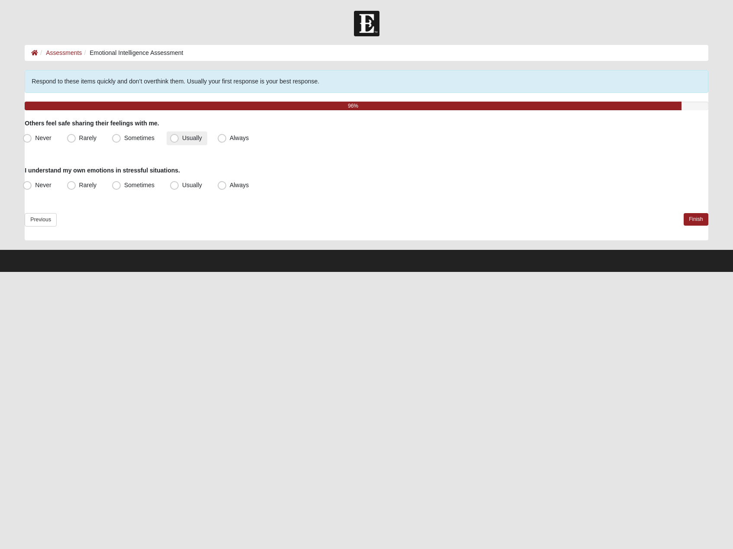
click at [185, 138] on span "Usually" at bounding box center [192, 138] width 20 height 7
click at [179, 138] on input "Usually" at bounding box center [176, 138] width 6 height 6
radio input "true"
drag, startPoint x: 200, startPoint y: 187, endPoint x: 433, endPoint y: 218, distance: 234.8
click at [200, 187] on span "Usually" at bounding box center [192, 185] width 20 height 7
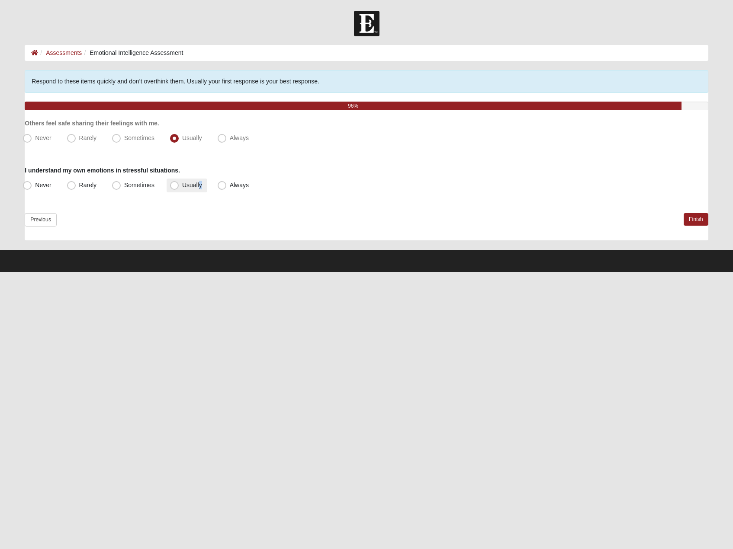
click at [182, 182] on span "Usually" at bounding box center [192, 185] width 20 height 7
click at [178, 183] on input "Usually" at bounding box center [176, 186] width 6 height 6
radio input "true"
click at [694, 220] on link "Finish" at bounding box center [696, 219] width 25 height 13
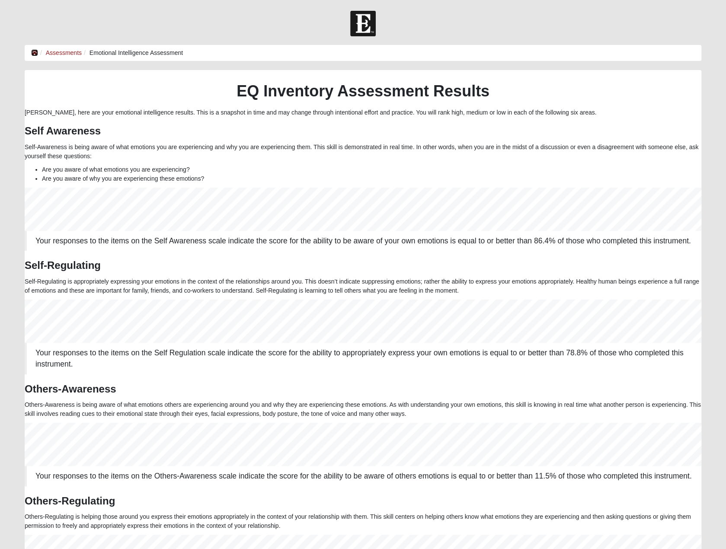
click at [34, 51] on icon at bounding box center [34, 53] width 7 height 6
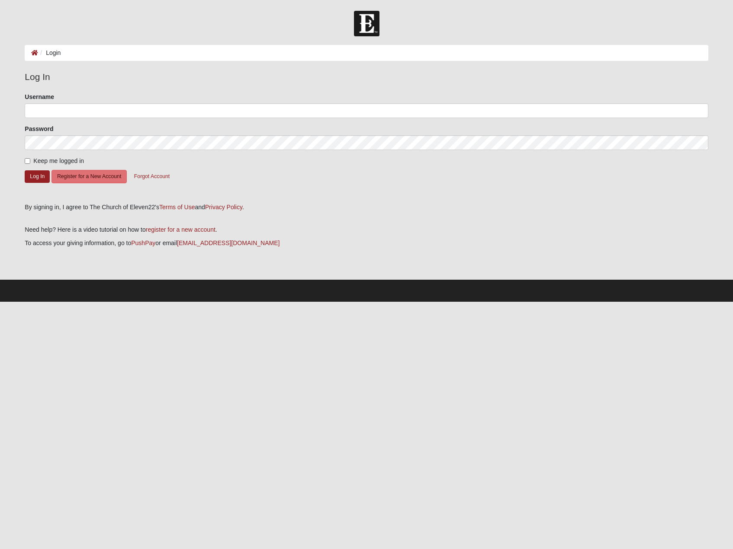
click at [373, 22] on img at bounding box center [367, 24] width 26 height 26
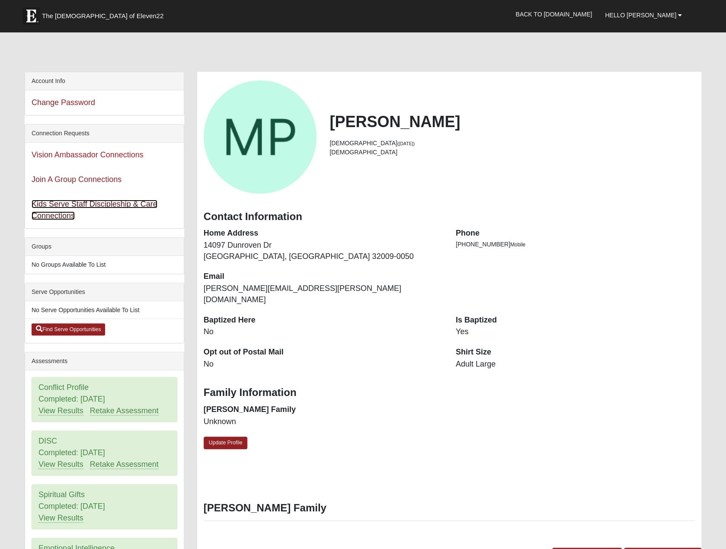
click at [77, 203] on link "Kids Serve Staff Discipleship & Care Connections" at bounding box center [95, 210] width 126 height 20
click at [104, 176] on link "Join A Group Connections" at bounding box center [77, 179] width 90 height 9
click at [89, 328] on link "Find Serve Opportunities" at bounding box center [69, 330] width 74 height 12
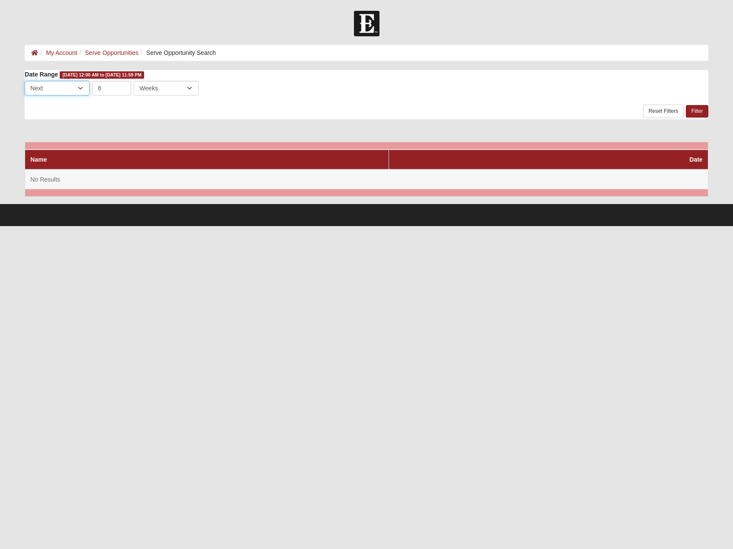
click at [72, 86] on select "Last Next" at bounding box center [57, 88] width 65 height 15
click at [73, 86] on select "Last Next" at bounding box center [57, 88] width 65 height 15
click at [124, 88] on input "6" at bounding box center [111, 88] width 39 height 15
click at [151, 88] on select "Days Weeks Months" at bounding box center [166, 88] width 65 height 15
select select "3"
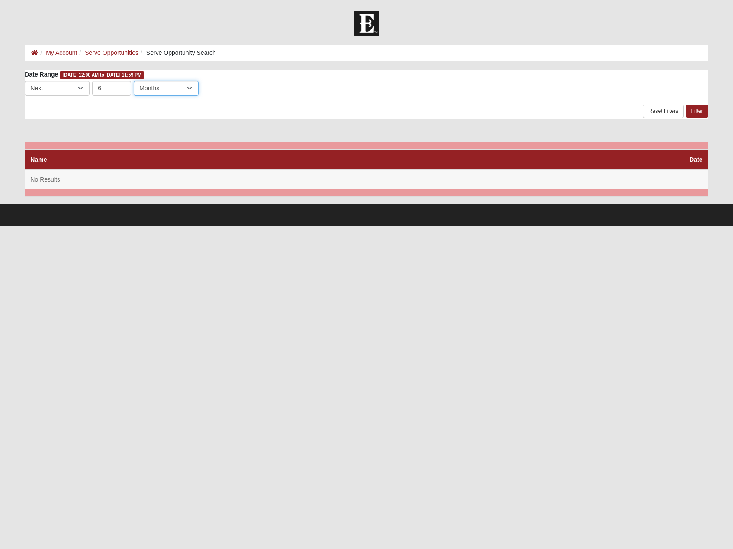
click at [134, 81] on select "Days Weeks Months" at bounding box center [166, 88] width 65 height 15
click at [688, 111] on link "Filter" at bounding box center [697, 111] width 22 height 13
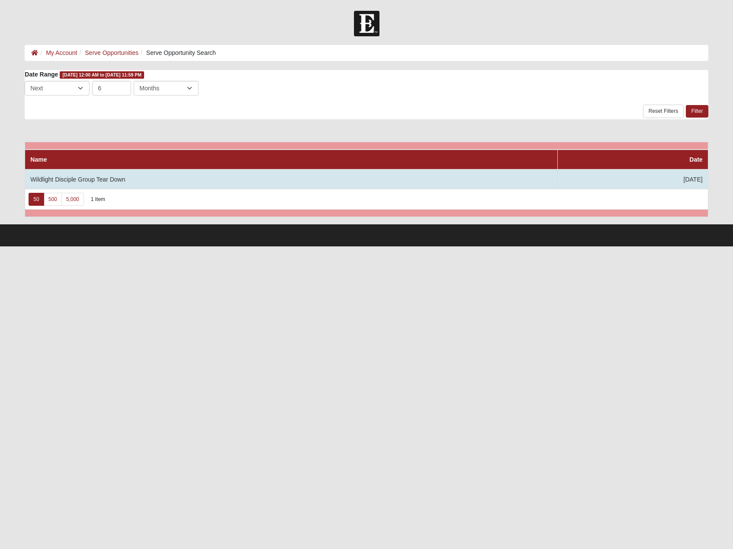
click at [167, 178] on td "Wildlight Disciple Group Tear Down" at bounding box center [291, 180] width 532 height 20
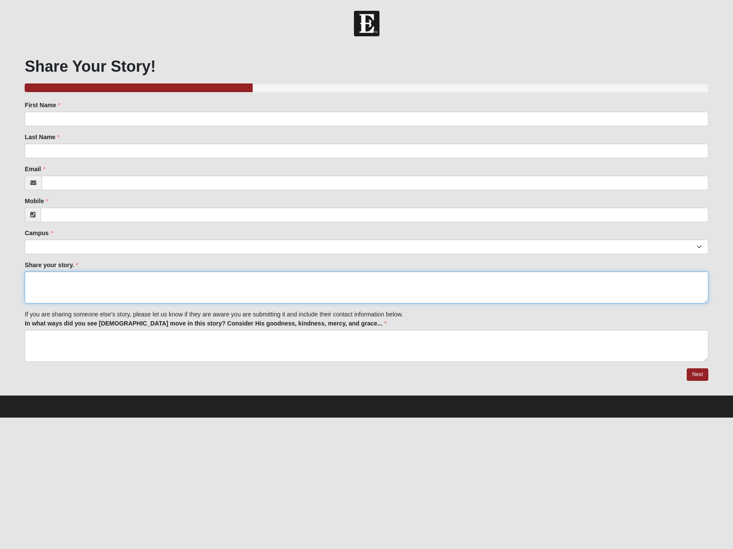
click at [419, 286] on textarea "Share your story." at bounding box center [366, 288] width 683 height 32
